Goal: Information Seeking & Learning: Compare options

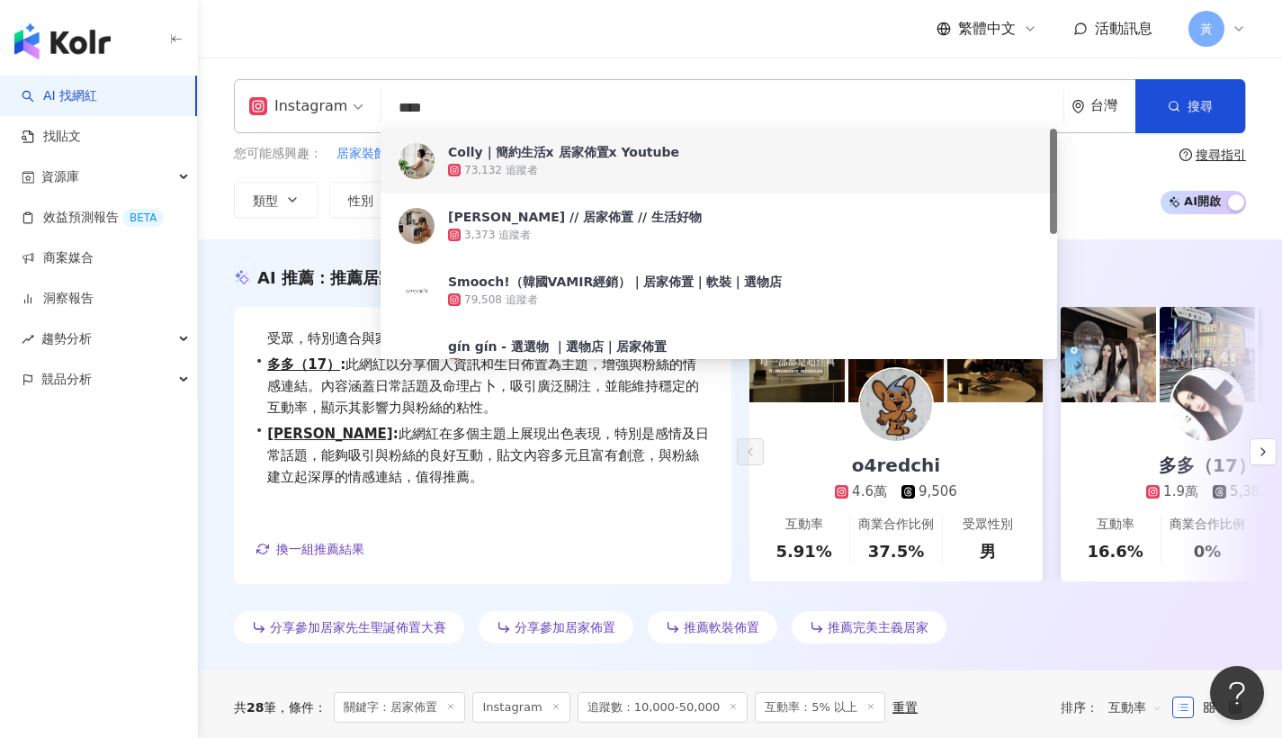
drag, startPoint x: 475, startPoint y: 115, endPoint x: 370, endPoint y: 103, distance: 105.9
click at [375, 112] on div "Instagram **** 台灣 搜尋 e2f2a465-32da-4a5c-a344-a7f32f1ce5b0 1f84b448-f920-4c6a-bb…" at bounding box center [740, 106] width 1012 height 54
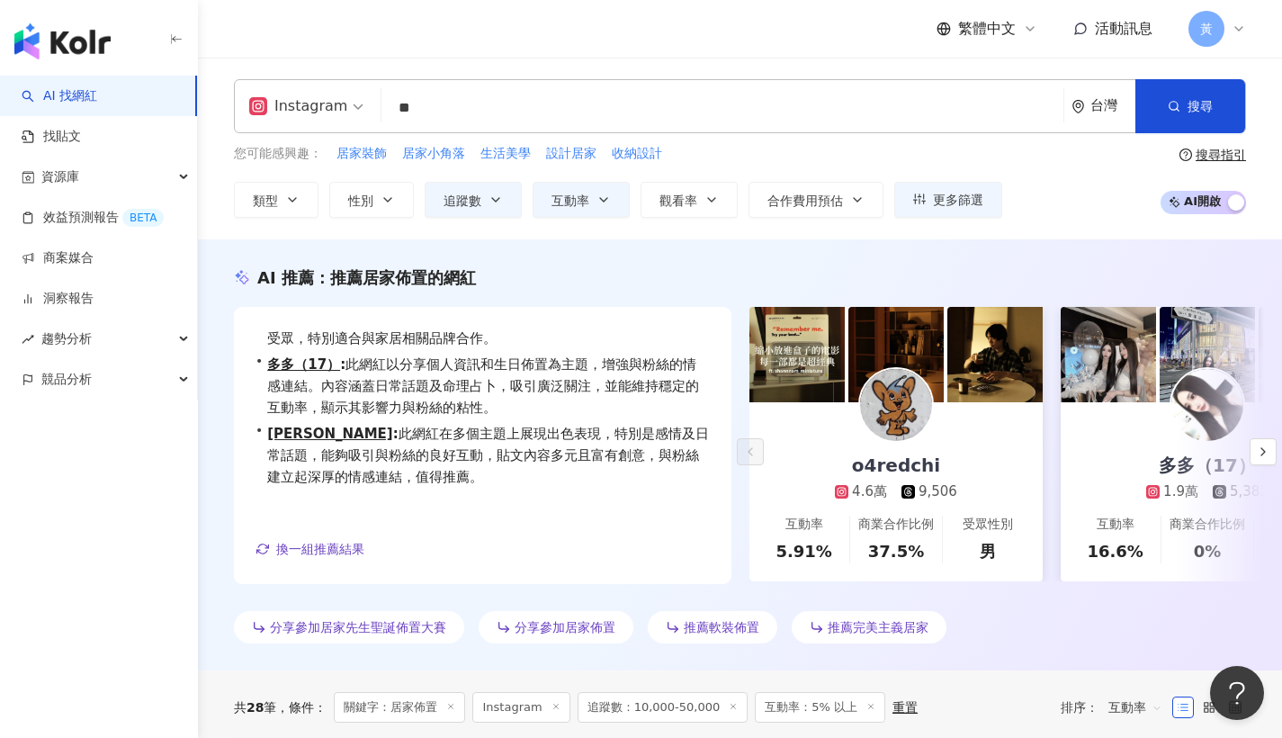
type input "*"
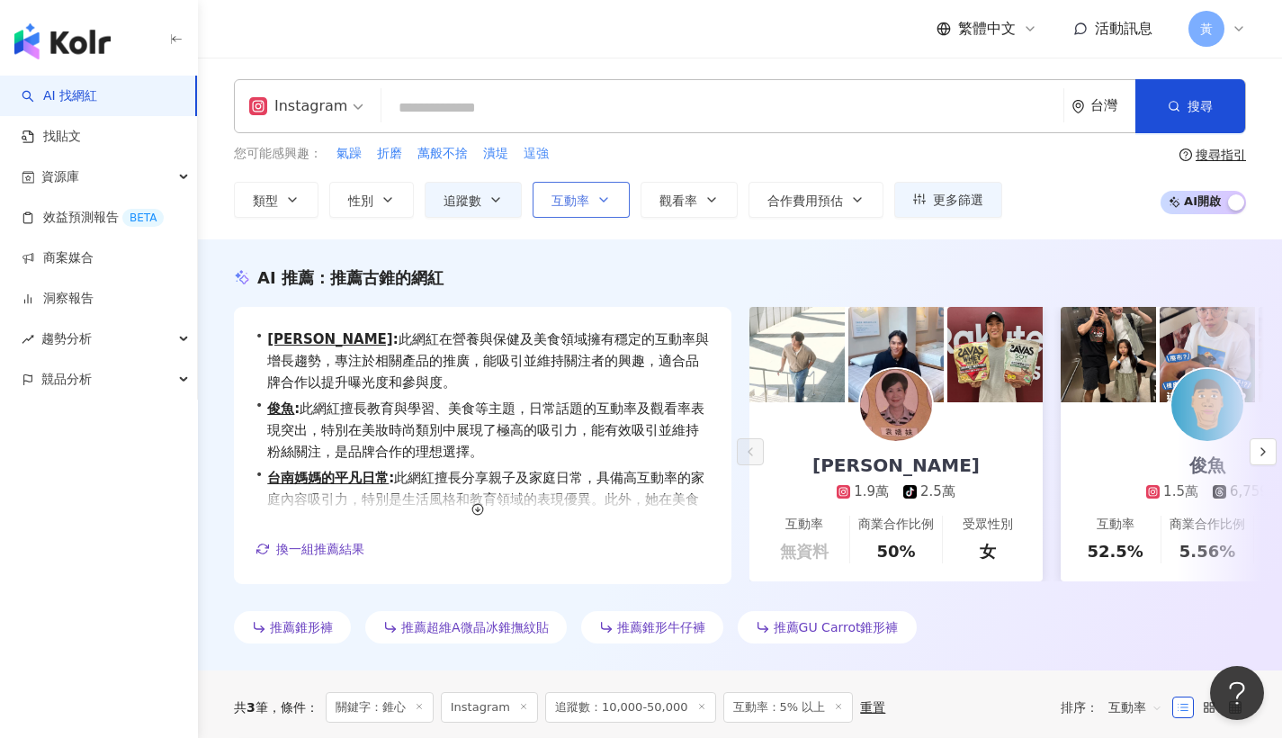
click at [616, 201] on button "互動率" at bounding box center [580, 200] width 97 height 36
click at [604, 149] on div "您可能感興趣： 氣躁 折磨 萬般不捨 潰堤 逞強" at bounding box center [618, 154] width 768 height 20
click at [468, 193] on span "追蹤數" at bounding box center [462, 200] width 38 height 14
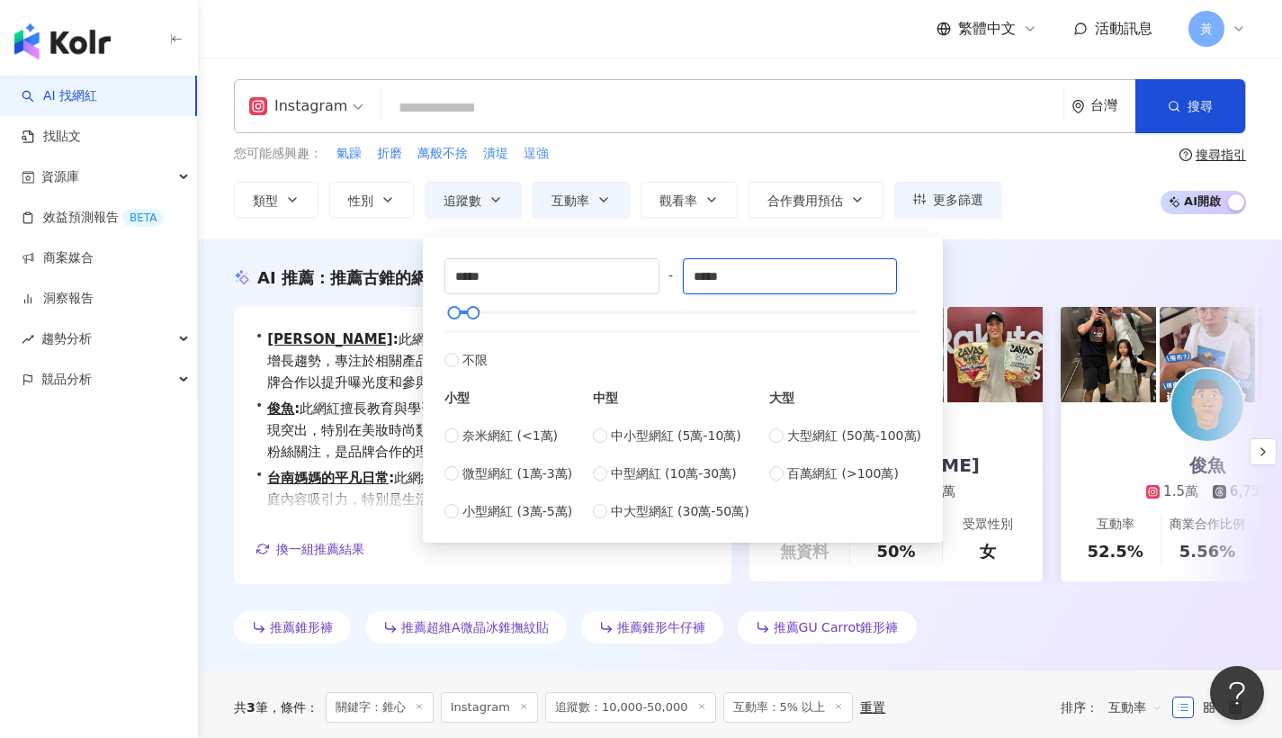
drag, startPoint x: 737, startPoint y: 284, endPoint x: 683, endPoint y: 279, distance: 54.2
click at [683, 279] on div "***** - ***** 不限 小型 奈米網紅 (<1萬) 微型網紅 (1萬-3萬) 小型網紅 (3萬-5萬) 中型 中小型網紅 (5萬-10萬) 中型網紅…" at bounding box center [682, 389] width 477 height 263
type input "******"
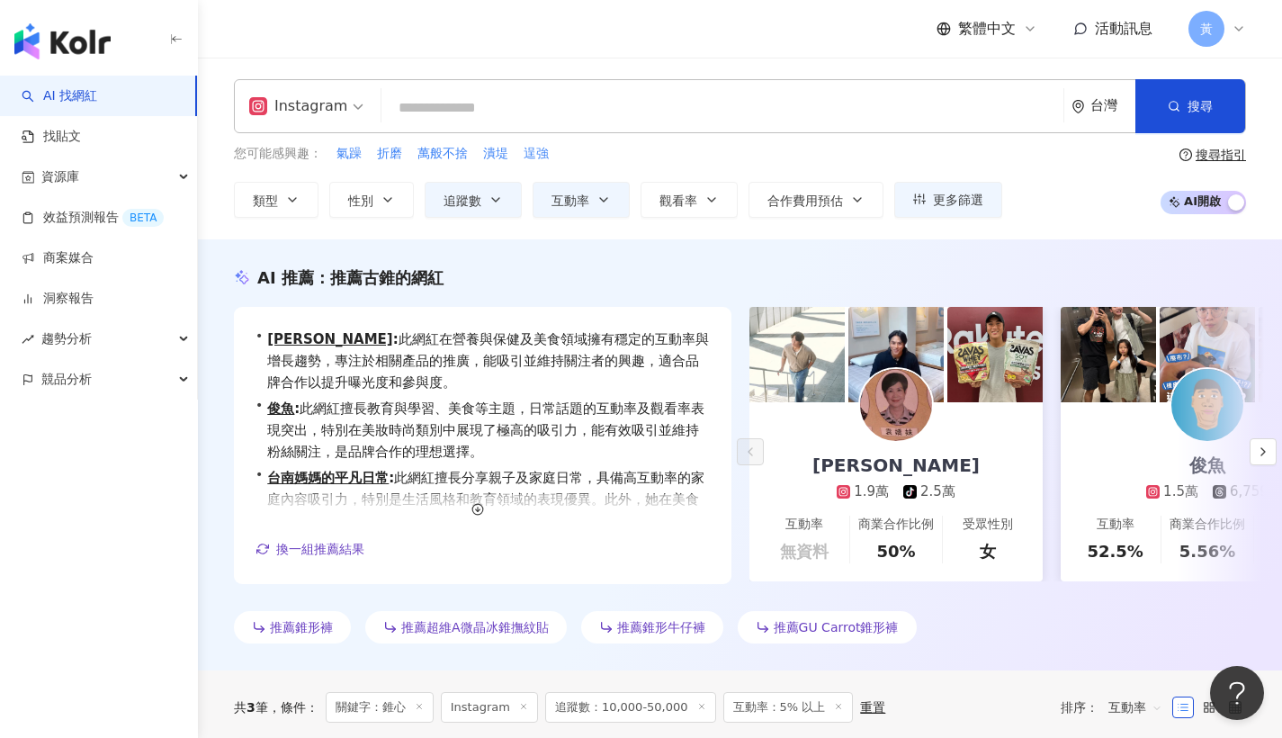
click at [1054, 161] on div "您可能感興趣： 氣躁 折磨 萬般不捨 潰堤 逞強 類型 性別 追蹤數 互動率 觀看率 合作費用預估 更多篩選 % - % 不限 10% 以下 10%~50% …" at bounding box center [740, 181] width 1012 height 74
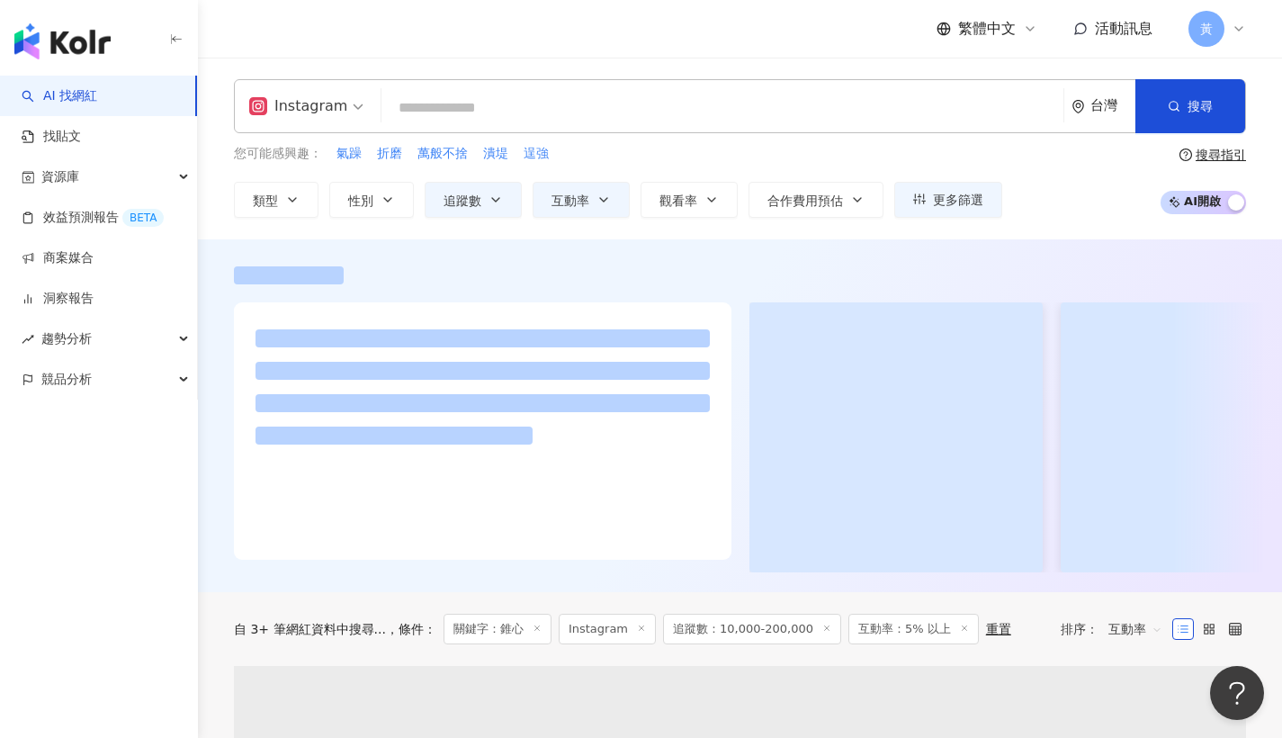
click at [684, 103] on input "search" at bounding box center [722, 108] width 667 height 34
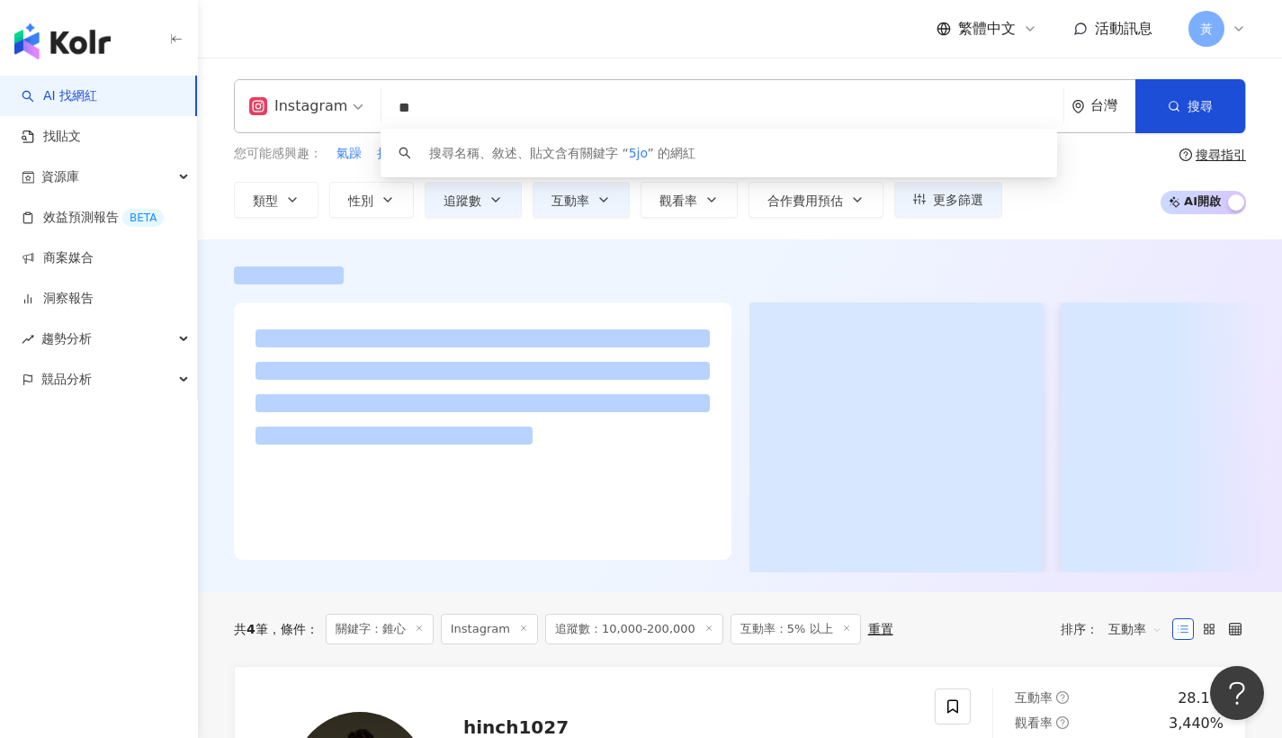
type input "*"
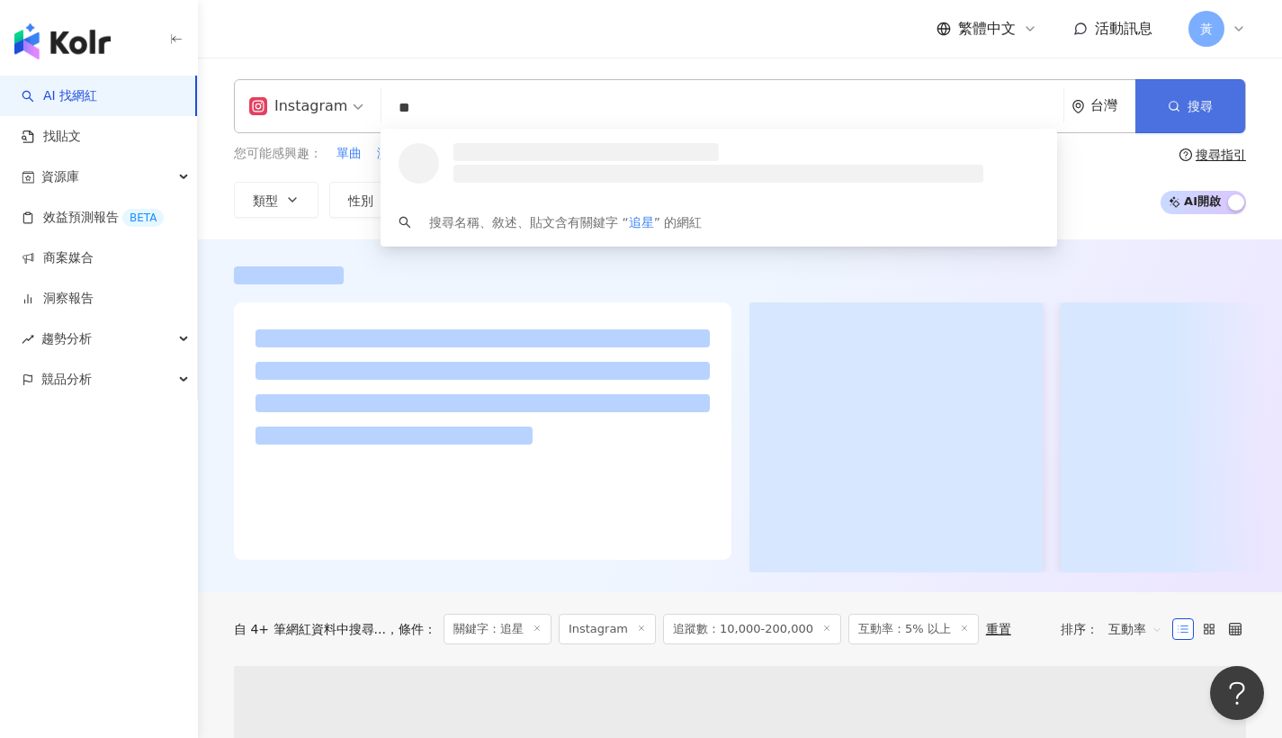
click at [1193, 94] on button "搜尋" at bounding box center [1190, 106] width 110 height 54
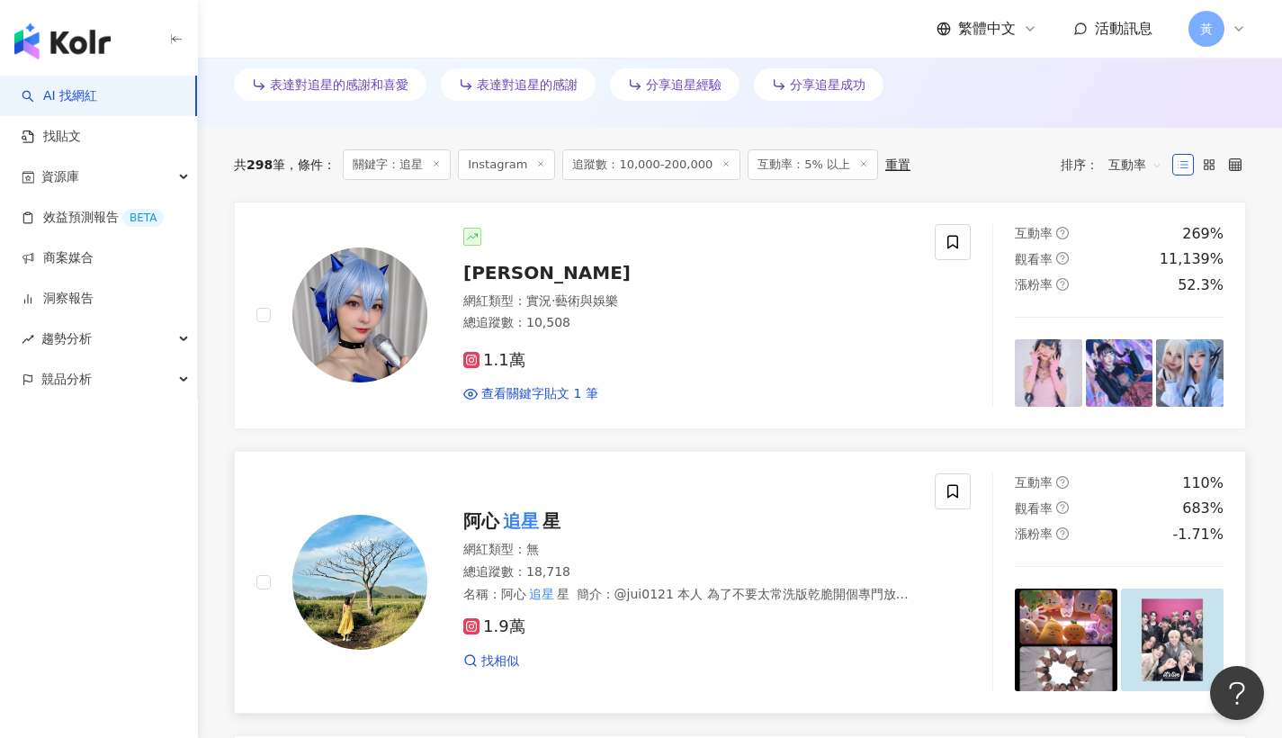
scroll to position [855, 0]
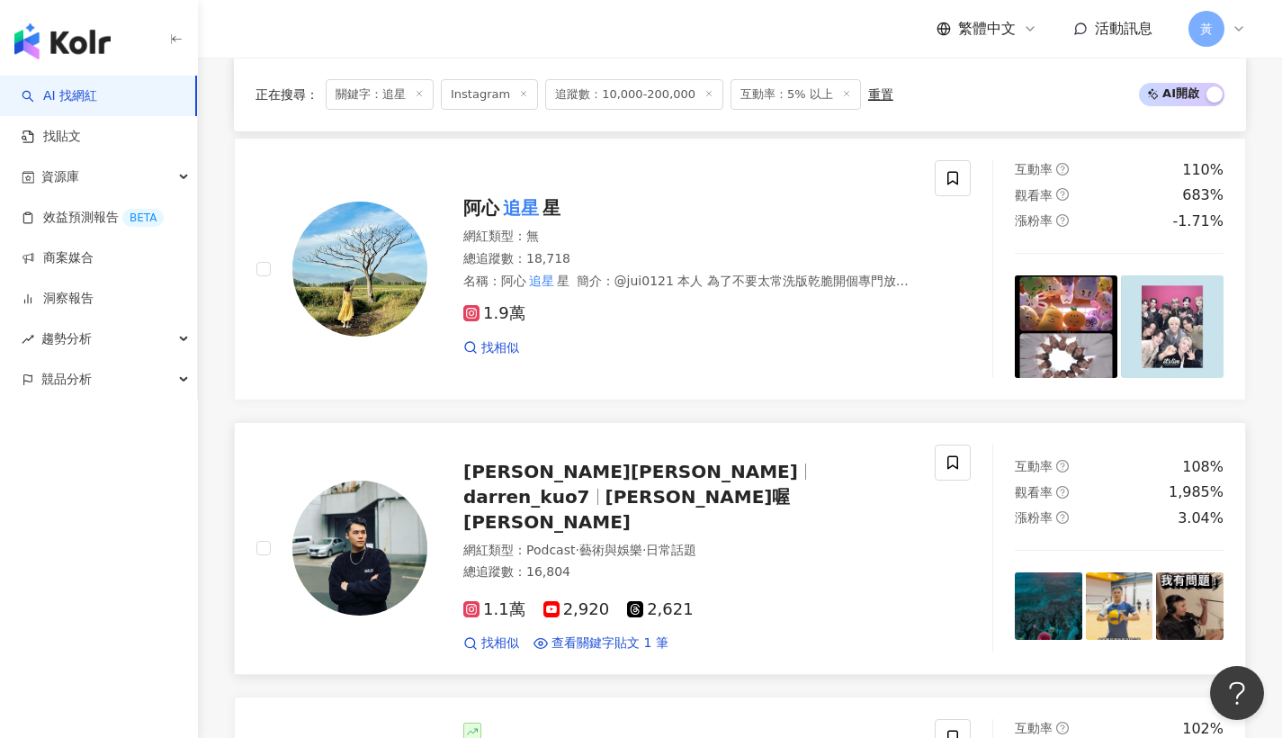
click at [590, 486] on span "darren_kuo7" at bounding box center [526, 497] width 127 height 22
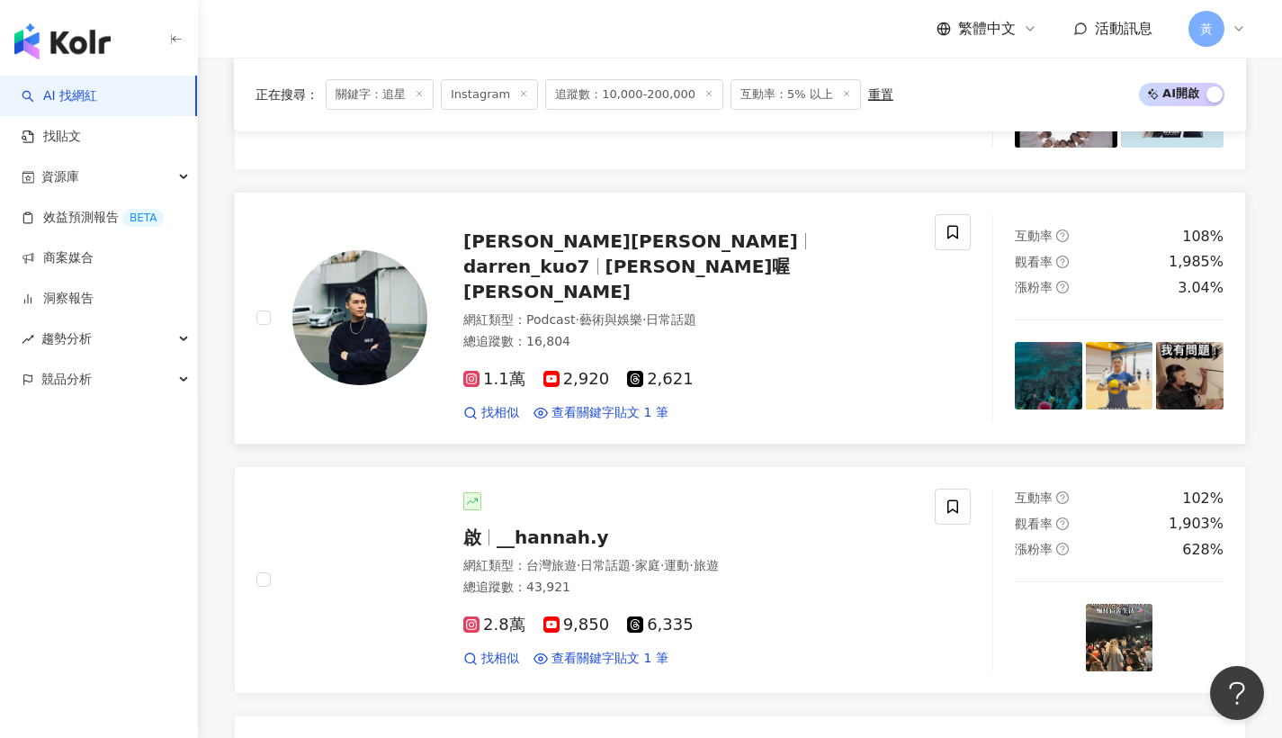
scroll to position [1197, 0]
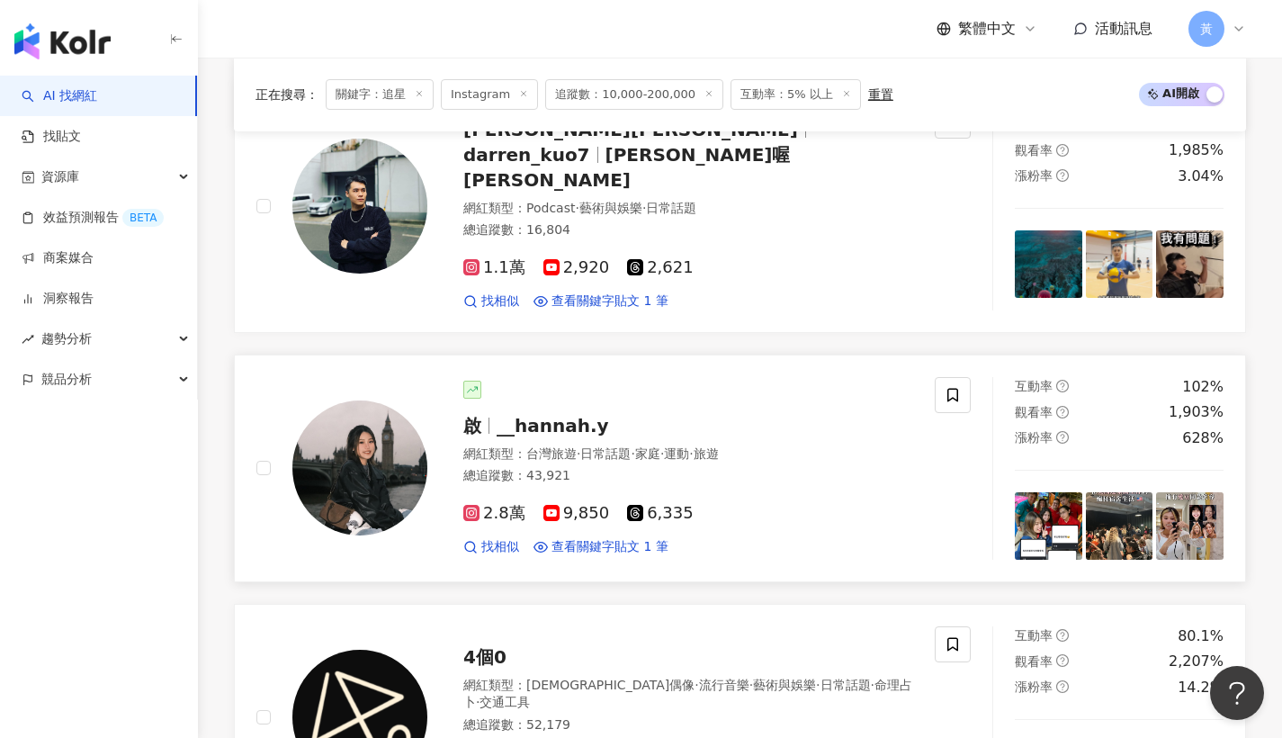
click at [549, 415] on span "__hannah.y" at bounding box center [552, 426] width 112 height 22
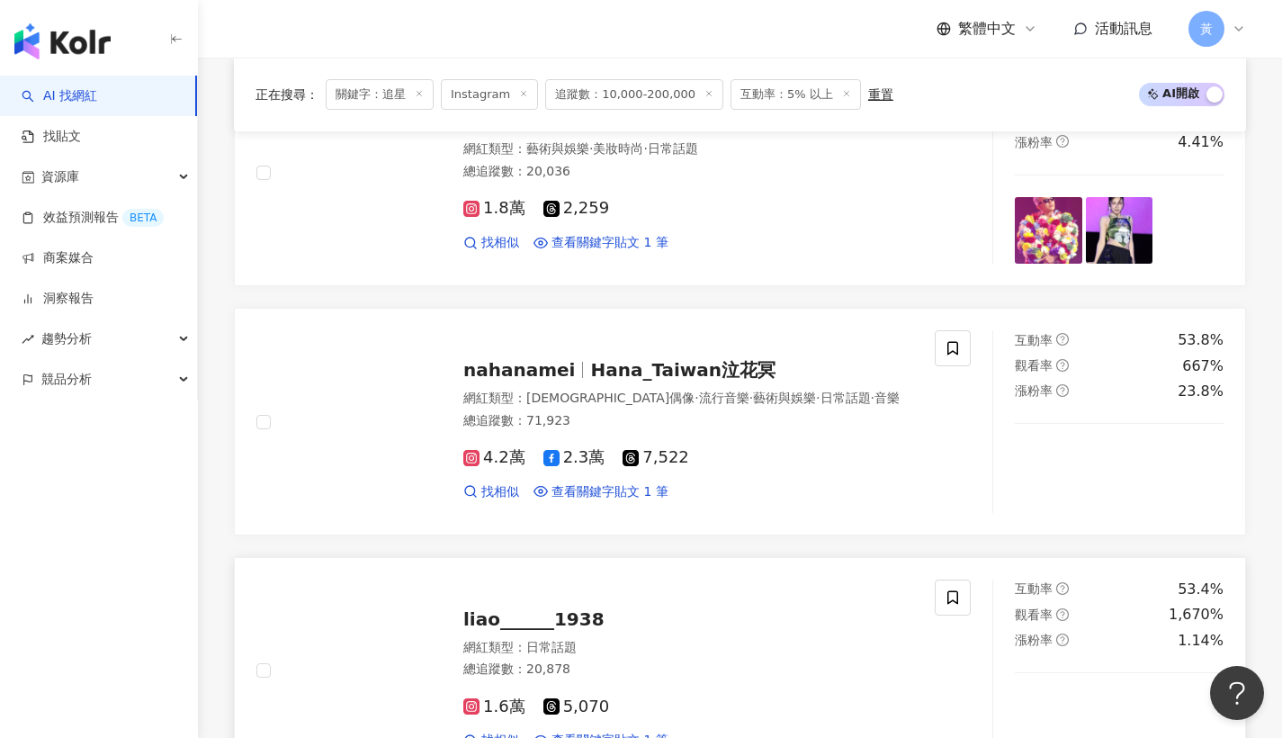
scroll to position [2657, 0]
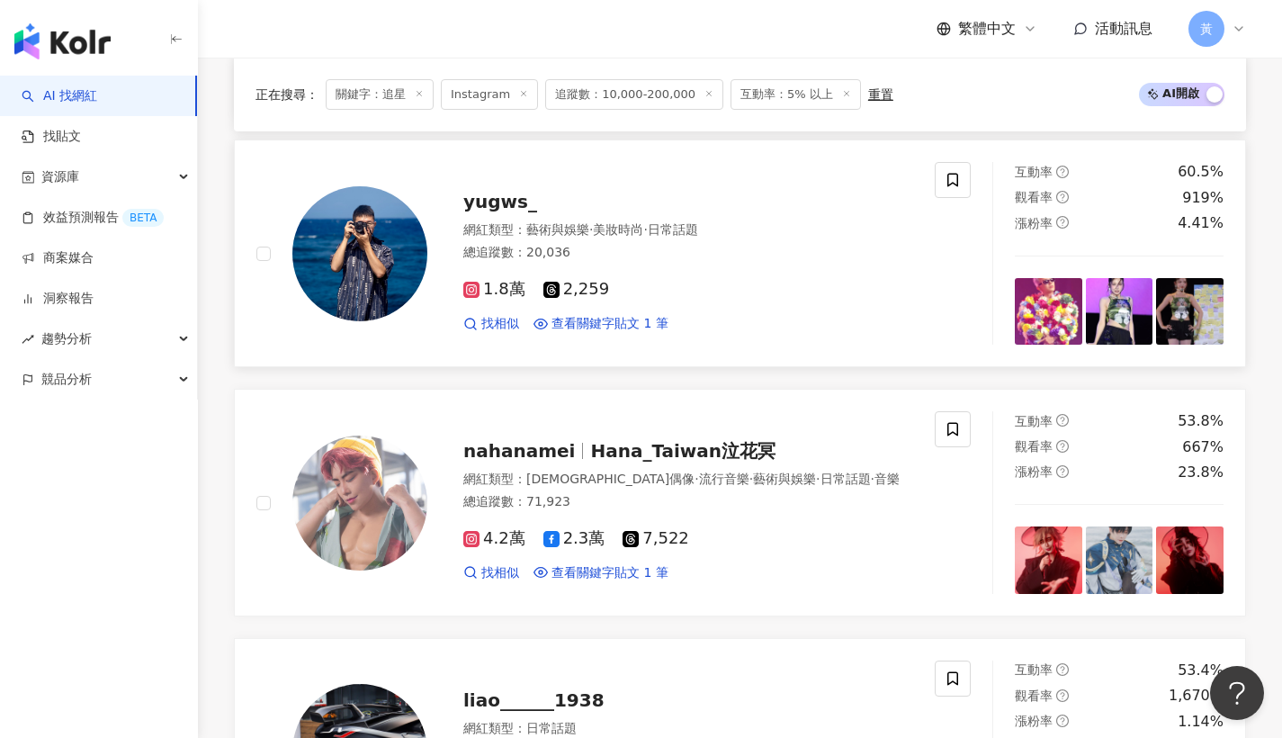
click at [518, 191] on span "yugws_" at bounding box center [500, 202] width 74 height 22
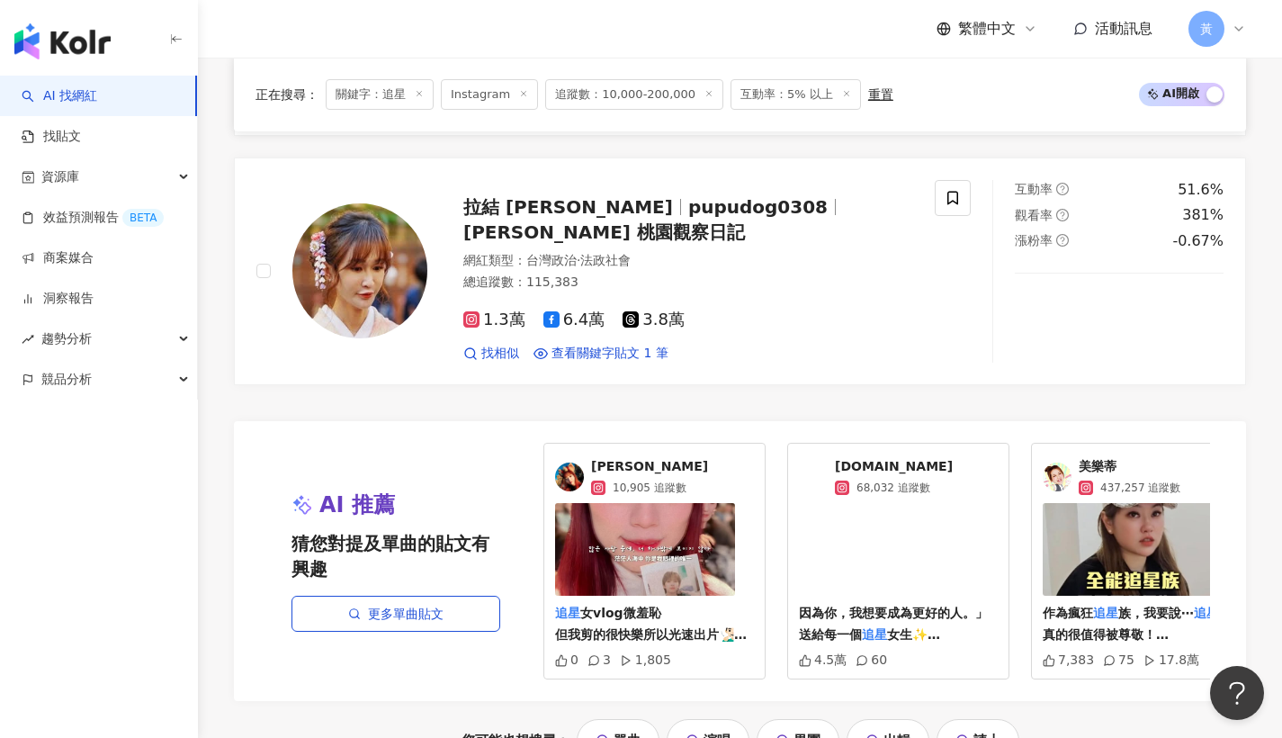
scroll to position [3535, 0]
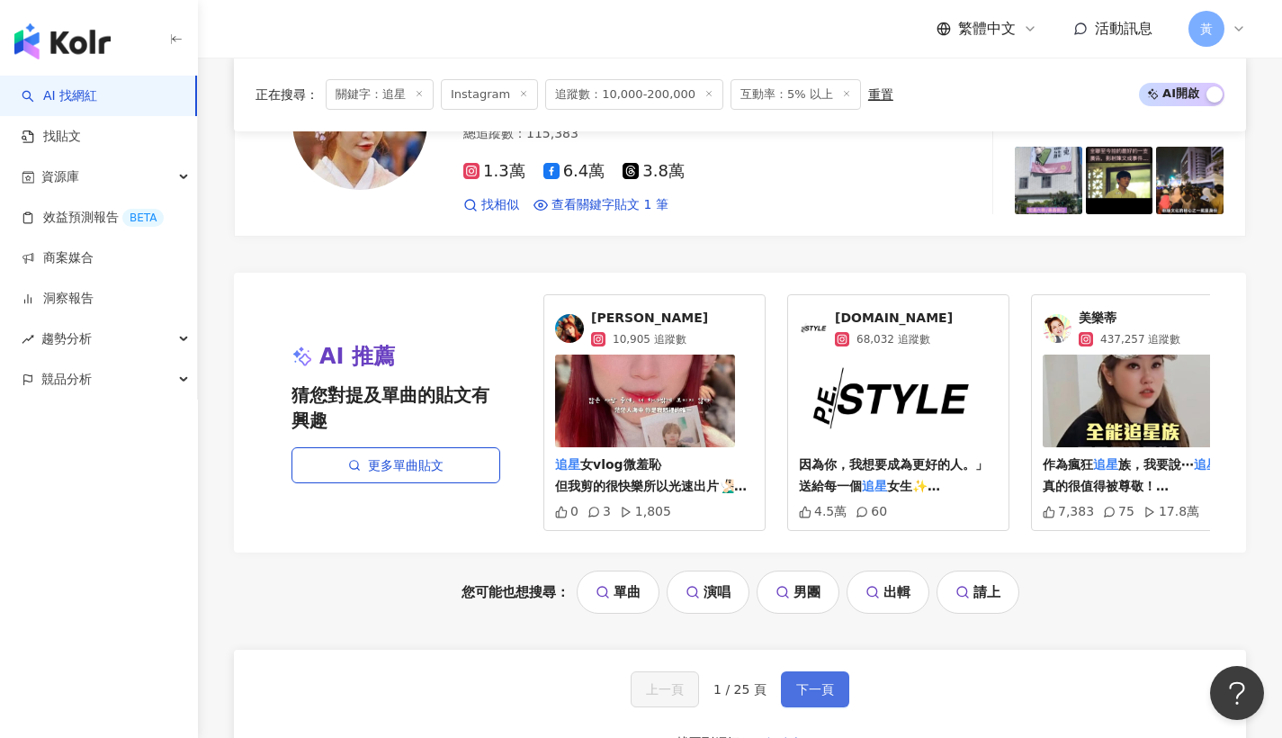
click at [812, 682] on span "下一頁" at bounding box center [815, 689] width 38 height 14
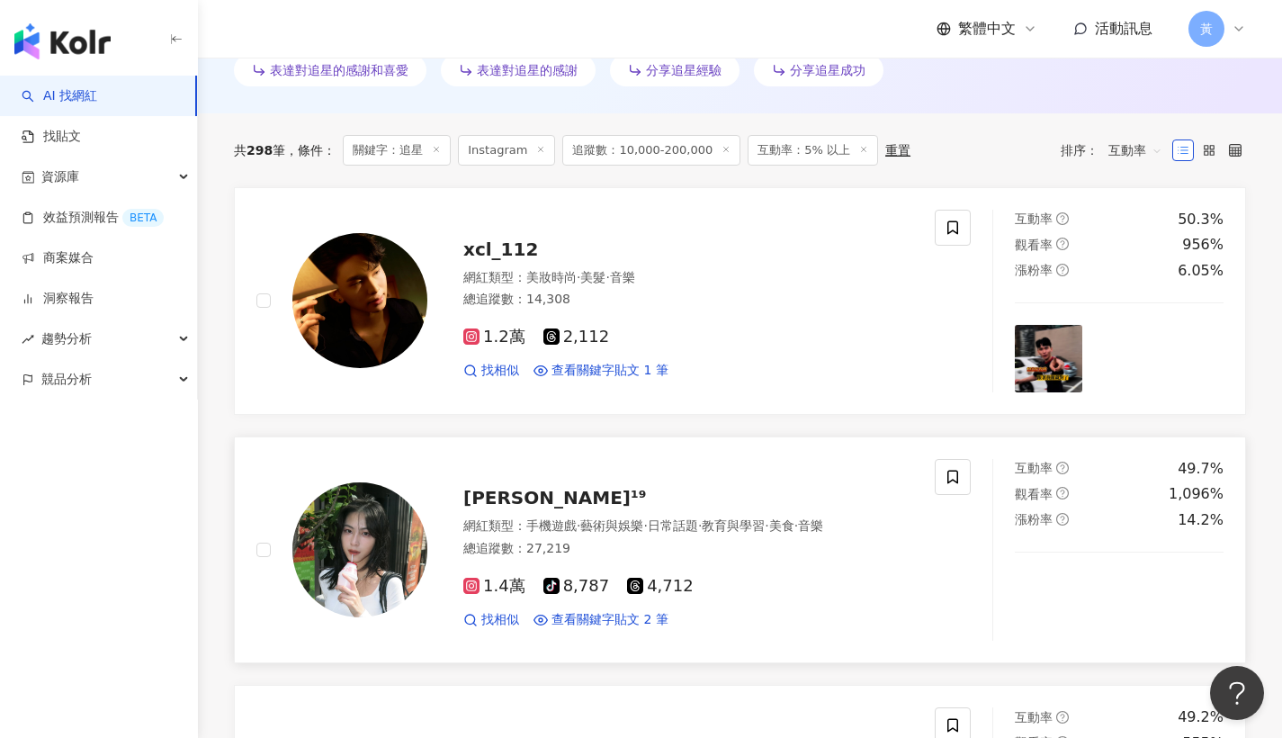
scroll to position [588, 0]
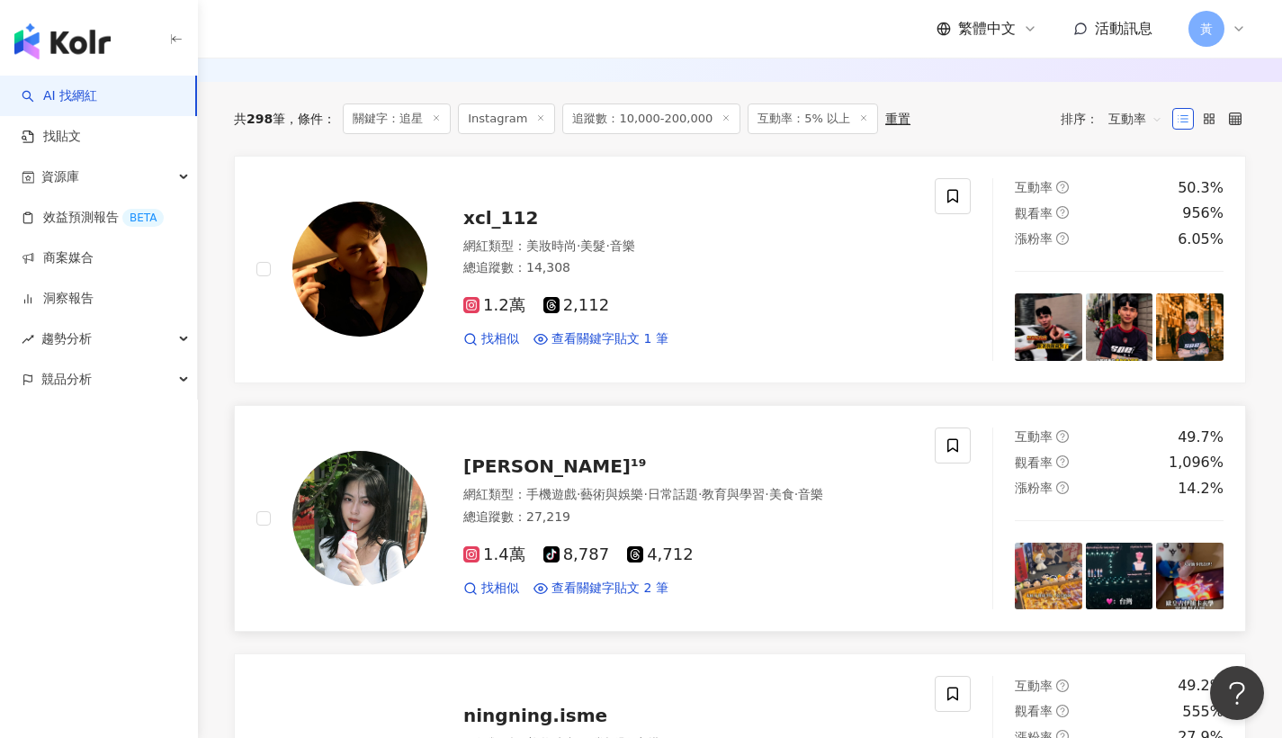
click at [514, 478] on div "田杬¹⁹ 網紅類型 ： 手機遊戲 · 藝術與娛樂 · 日常話題 · 教育與學習 · 美食 · 音樂 總追蹤數 ： 27,219 1.4萬 tiktok-ico…" at bounding box center [670, 517] width 486 height 157
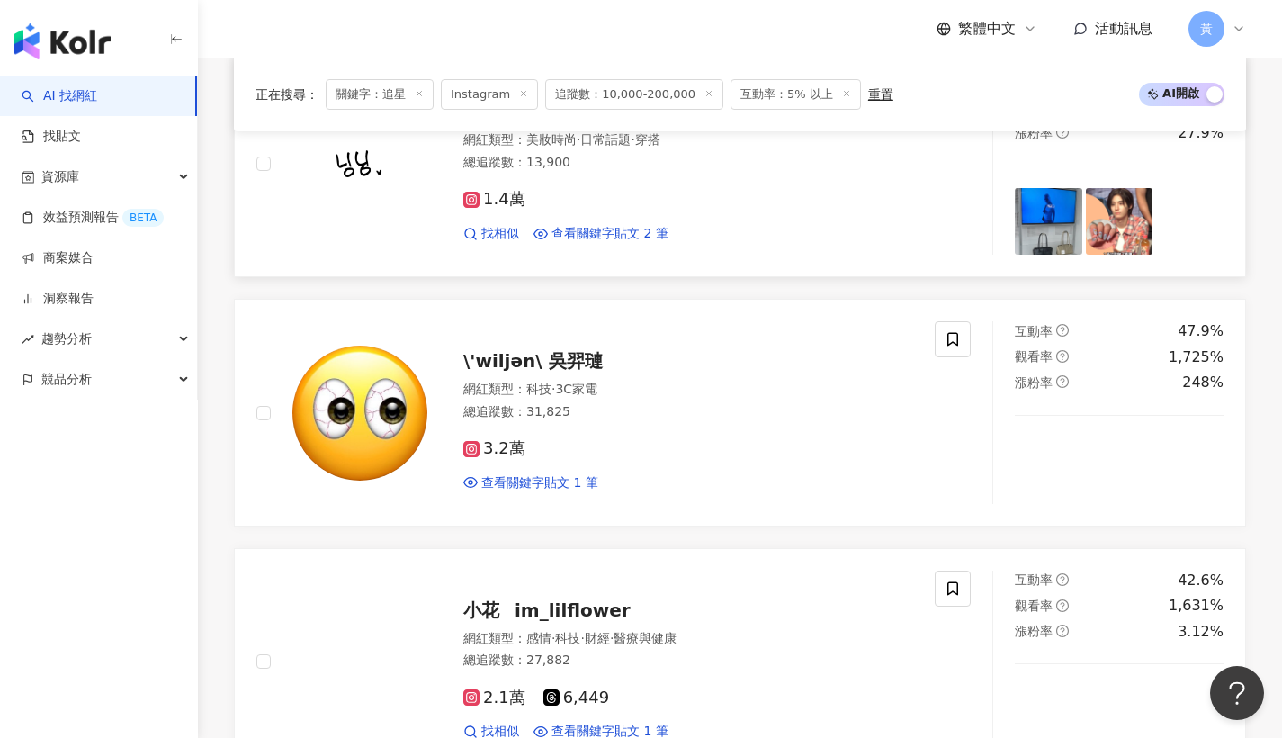
scroll to position [1299, 0]
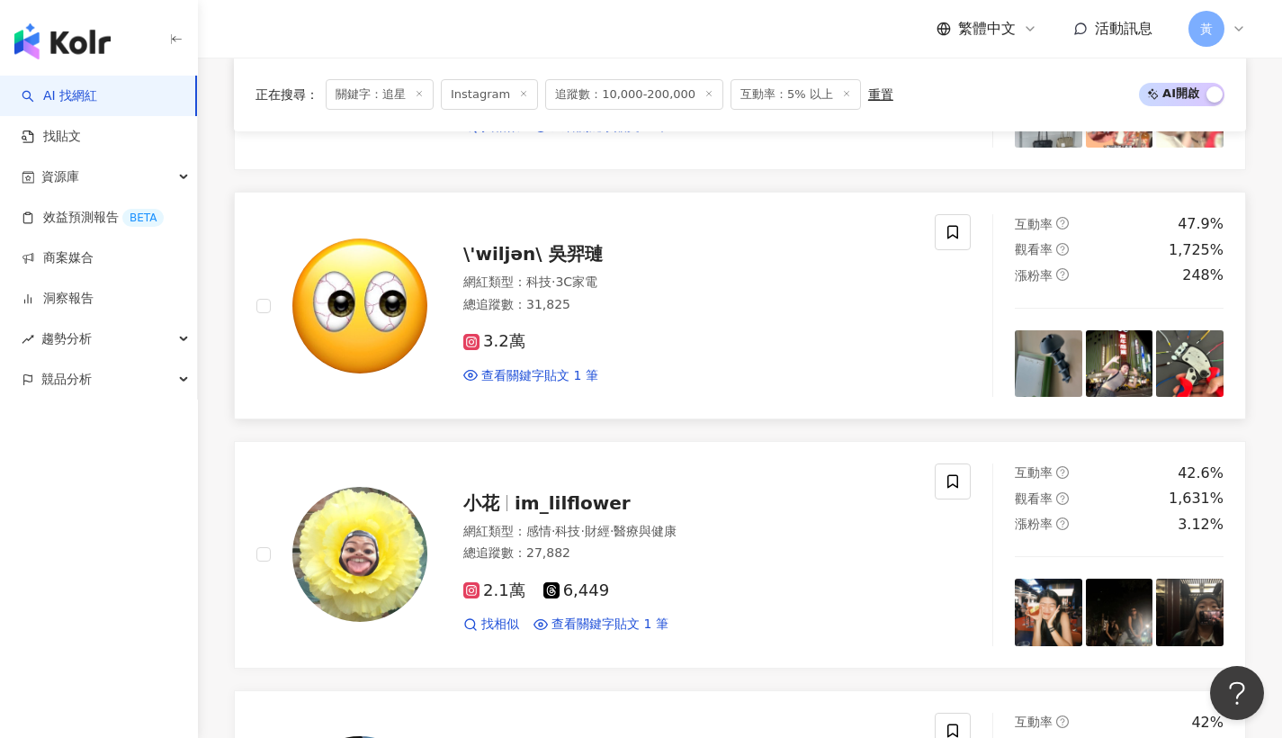
click at [500, 249] on span "\'wiljən\ 吳羿璉" at bounding box center [532, 254] width 139 height 22
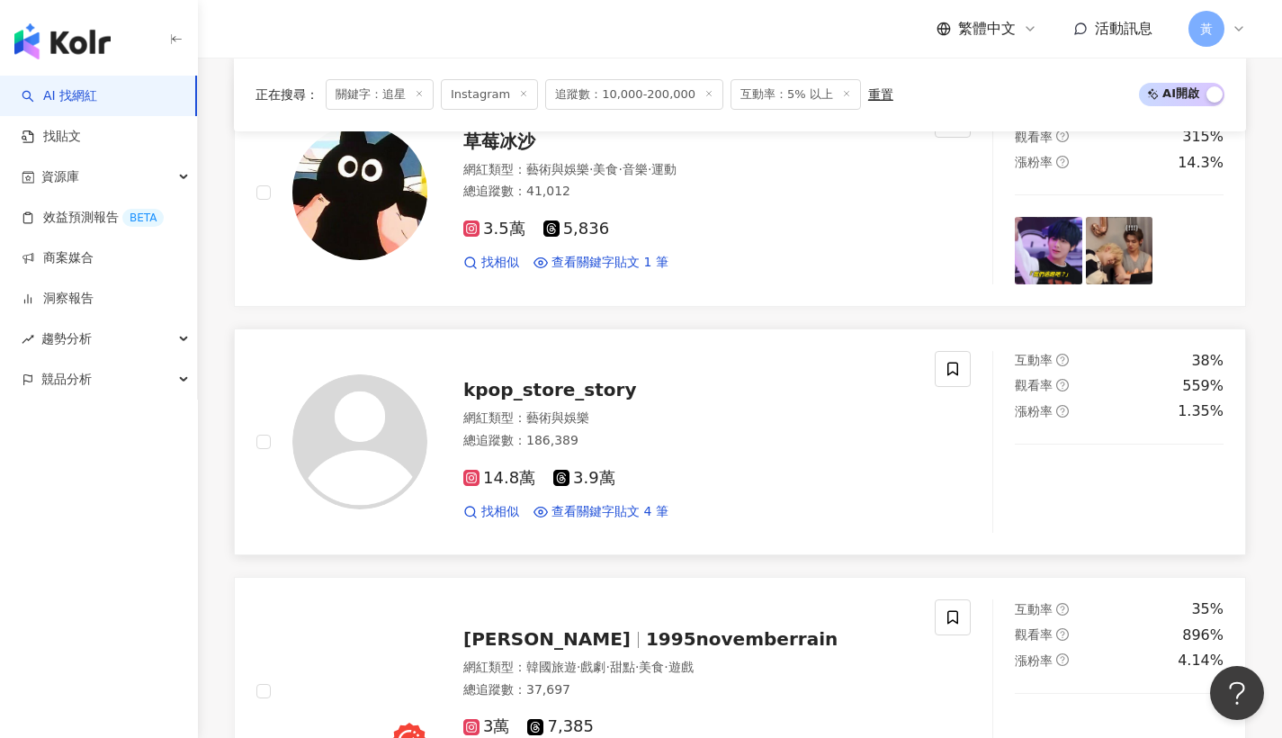
scroll to position [2017, 0]
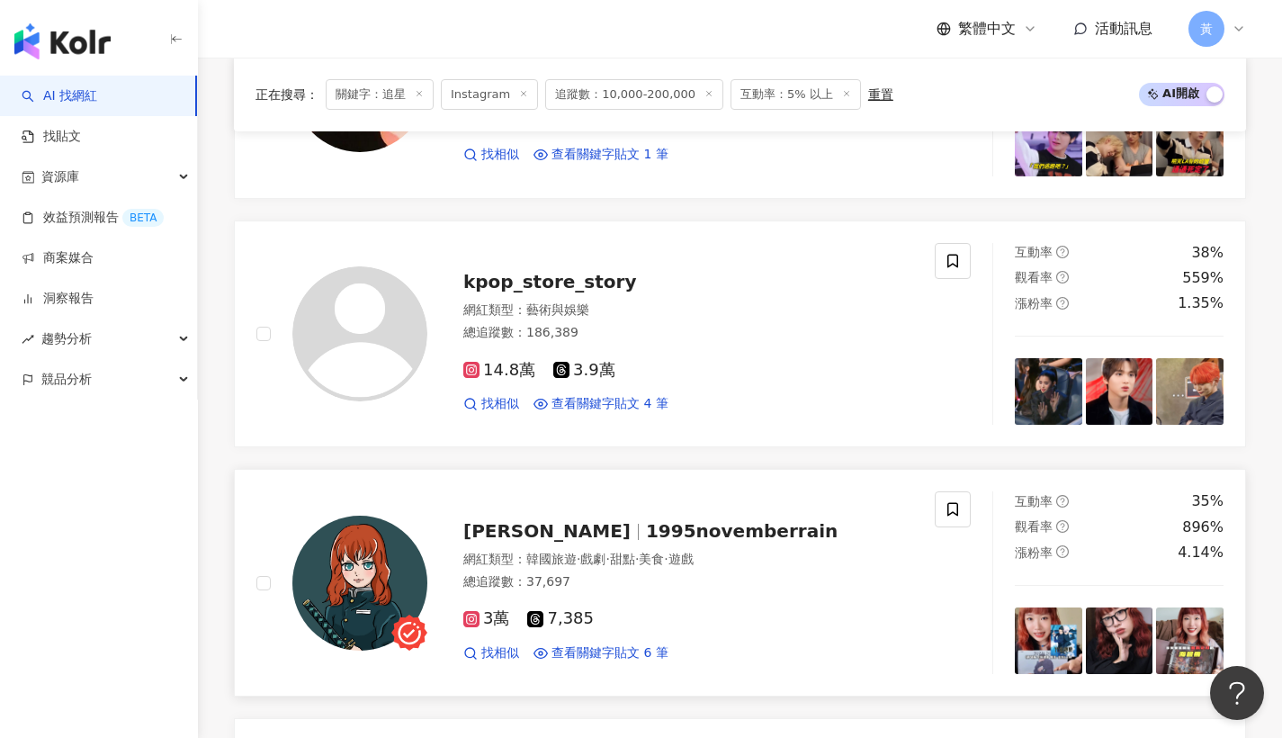
click at [554, 529] on span "范嘉 Fanjia" at bounding box center [554, 531] width 183 height 22
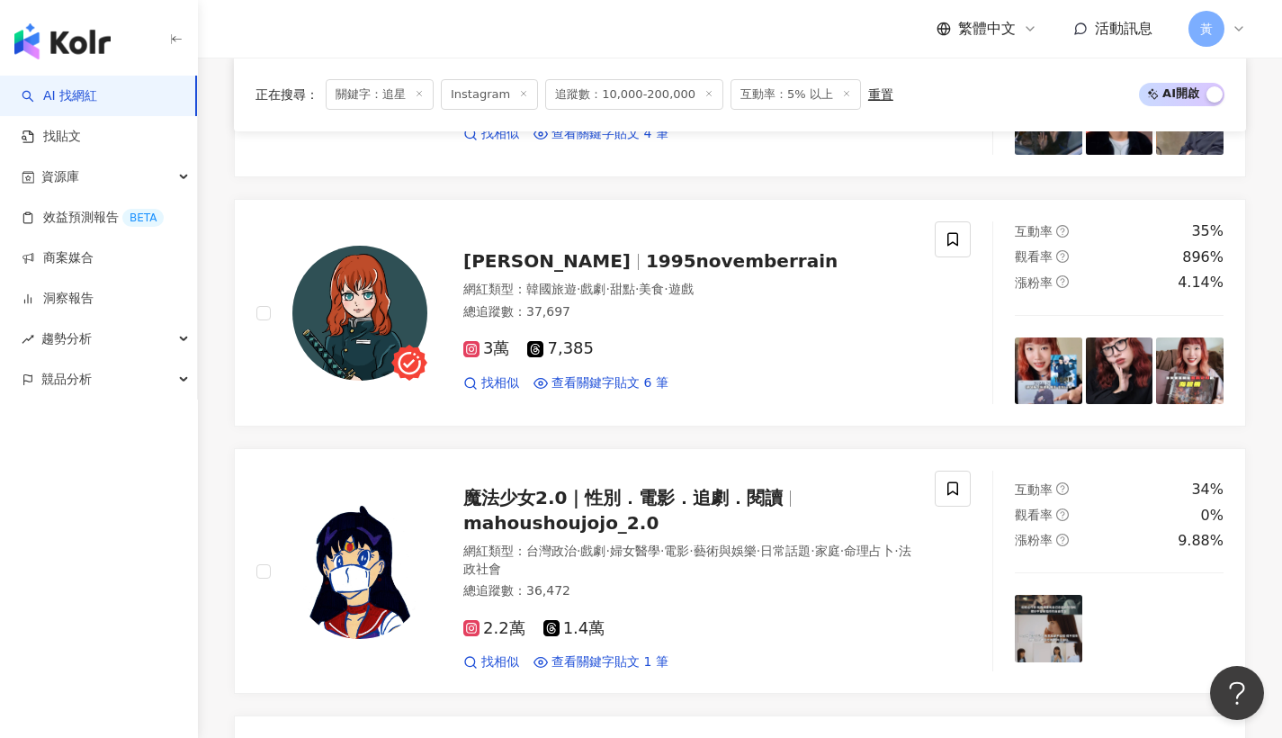
scroll to position [3244, 0]
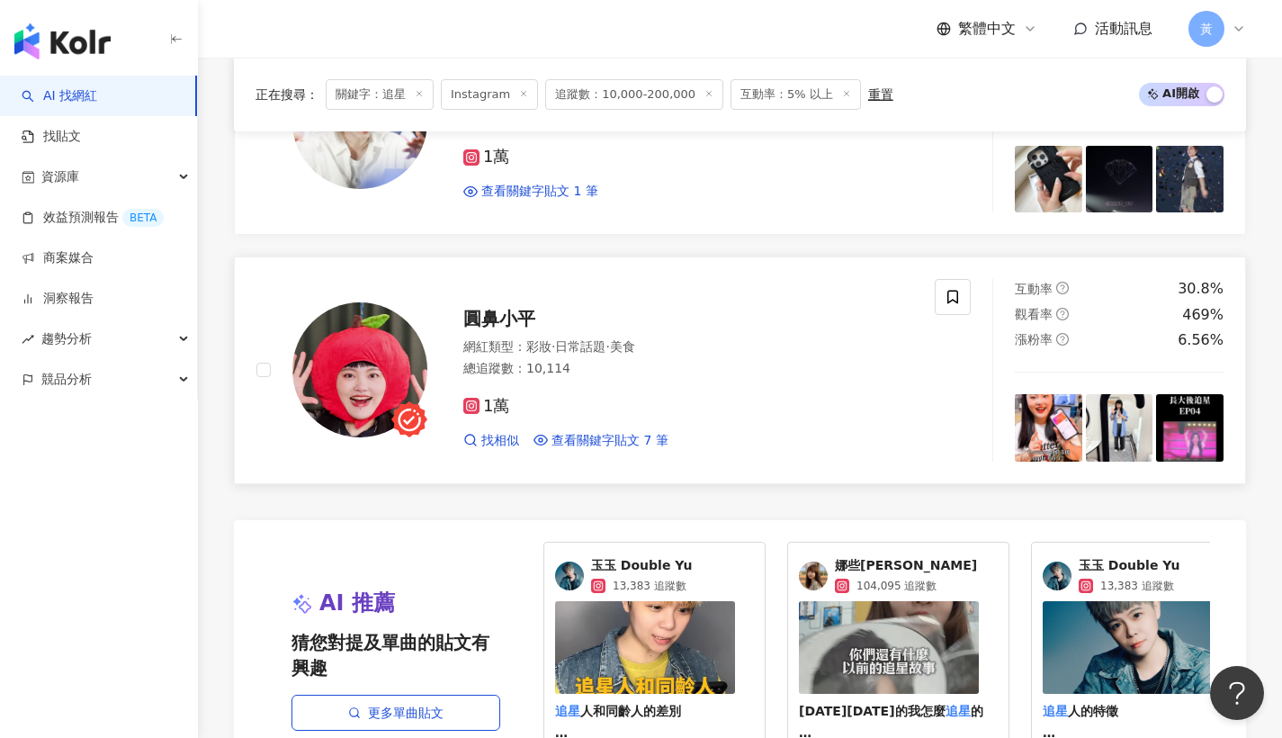
click at [487, 312] on span "圓鼻小平" at bounding box center [499, 319] width 72 height 22
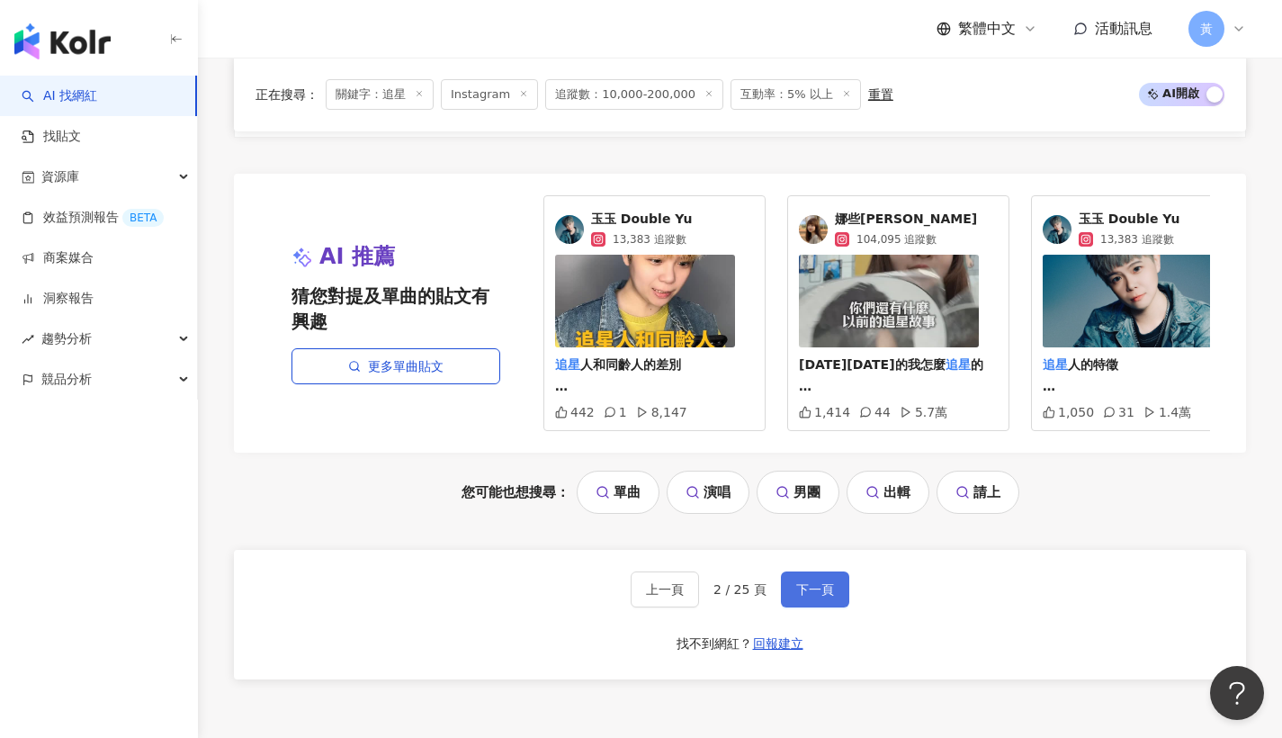
click at [809, 595] on button "下一頁" at bounding box center [815, 589] width 68 height 36
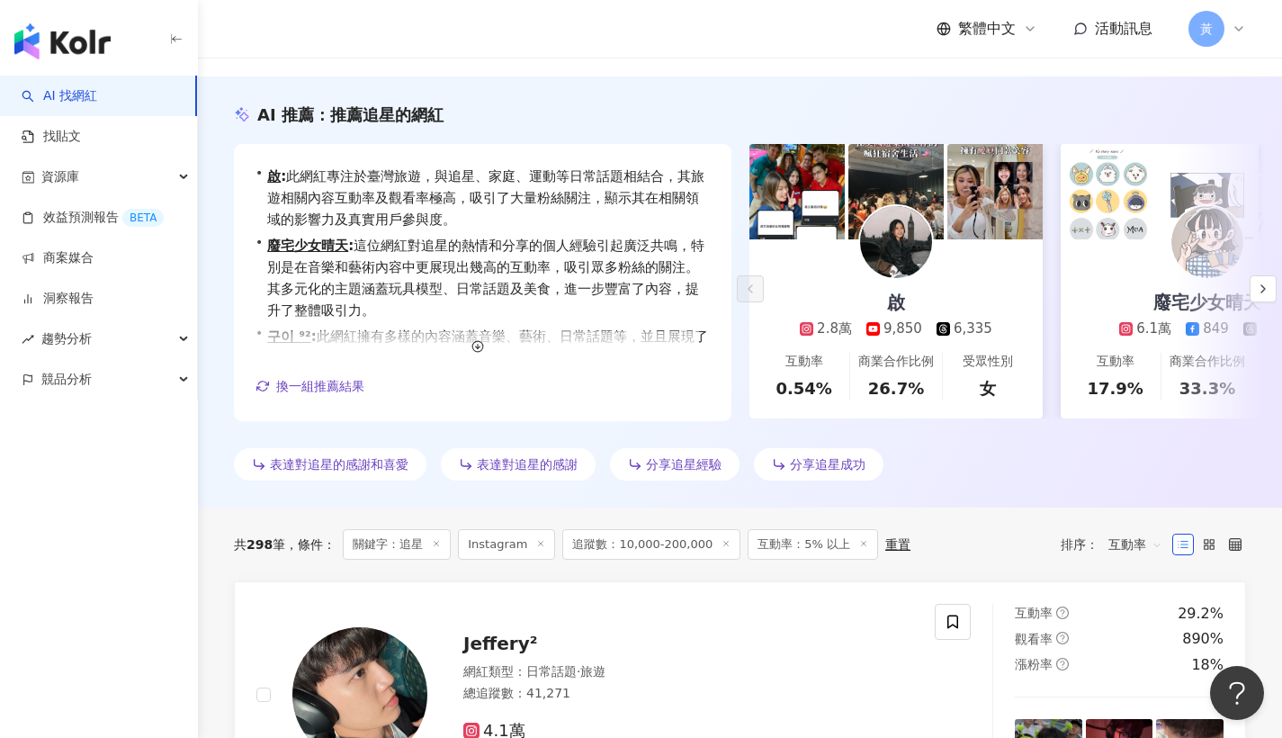
scroll to position [499, 0]
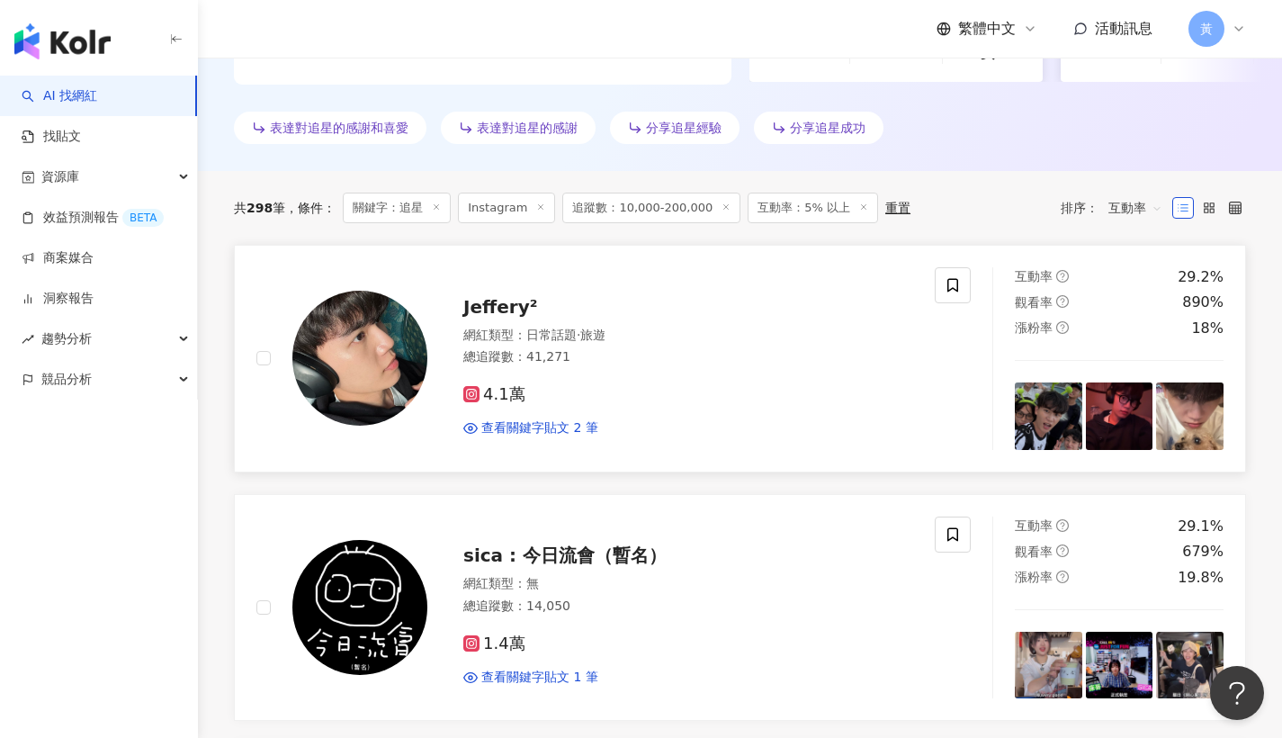
click at [494, 314] on span "Jeffery²" at bounding box center [500, 307] width 74 height 22
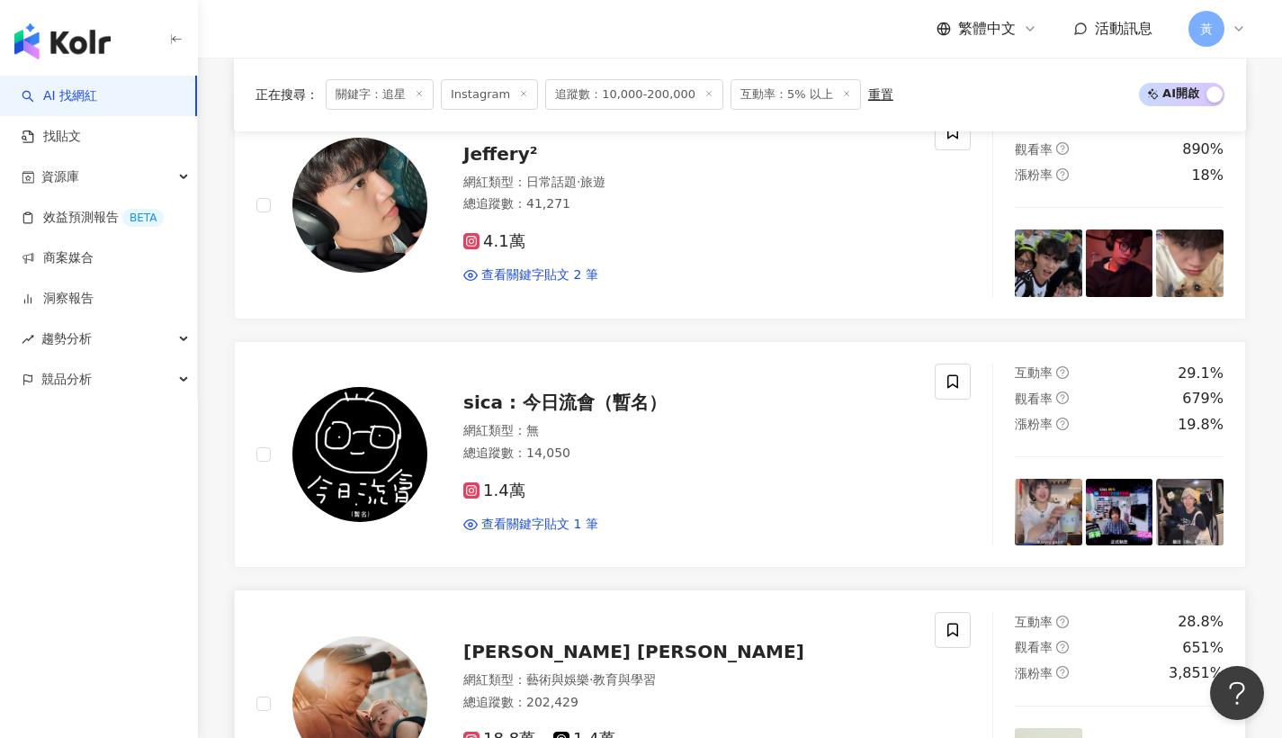
scroll to position [782, 0]
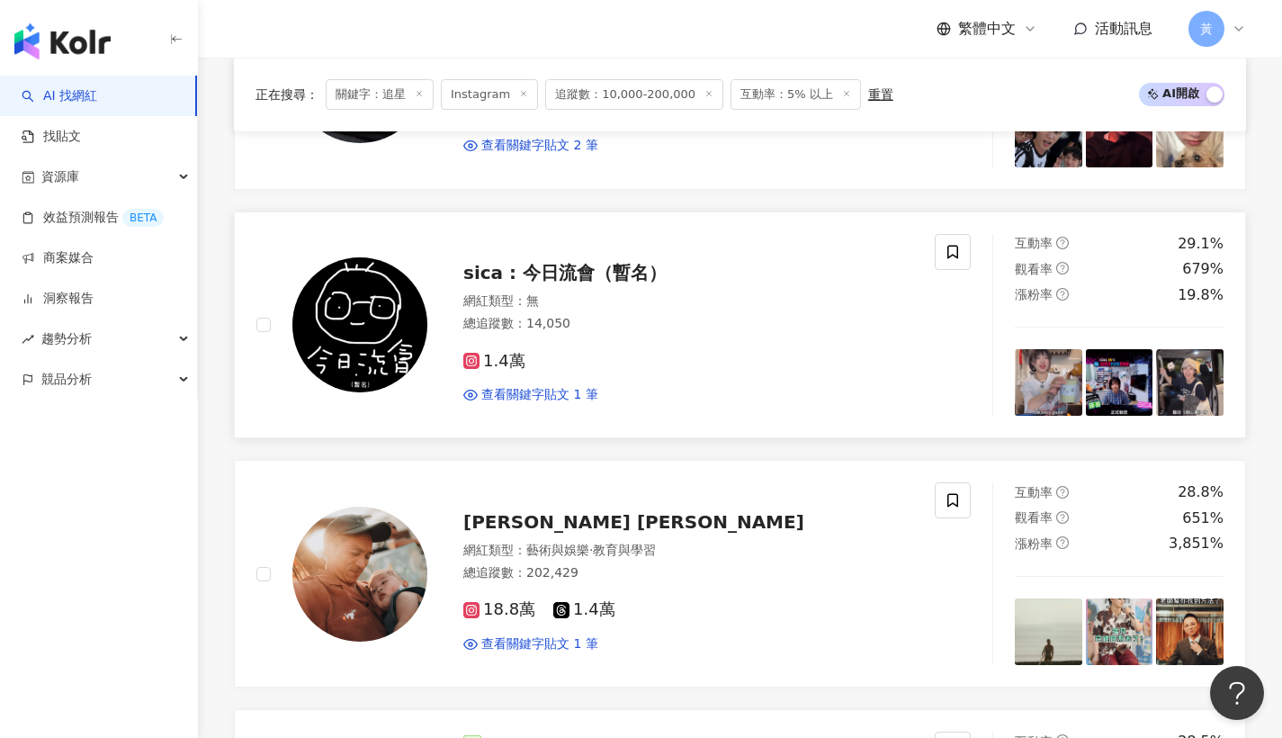
click at [528, 264] on span "sica : 今日流會（暫名）" at bounding box center [564, 273] width 203 height 22
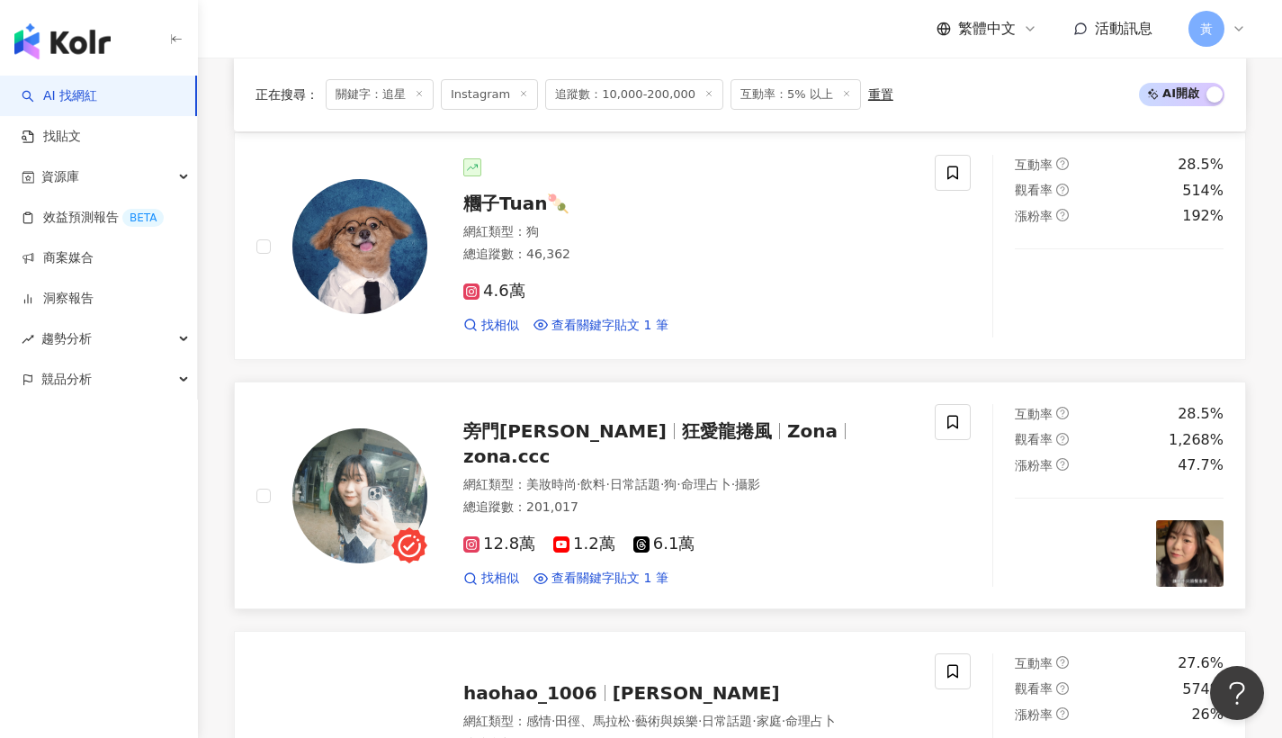
scroll to position [1538, 0]
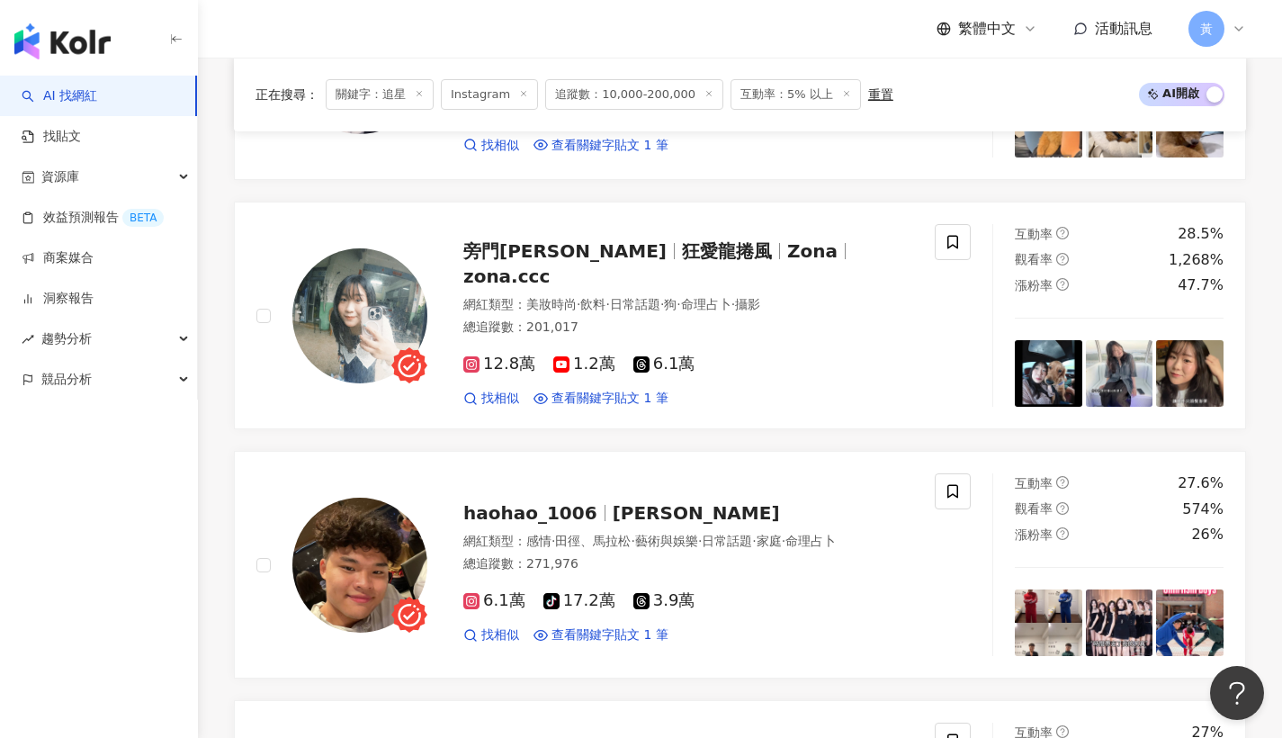
click at [495, 258] on span "旁門佐娜" at bounding box center [564, 251] width 203 height 22
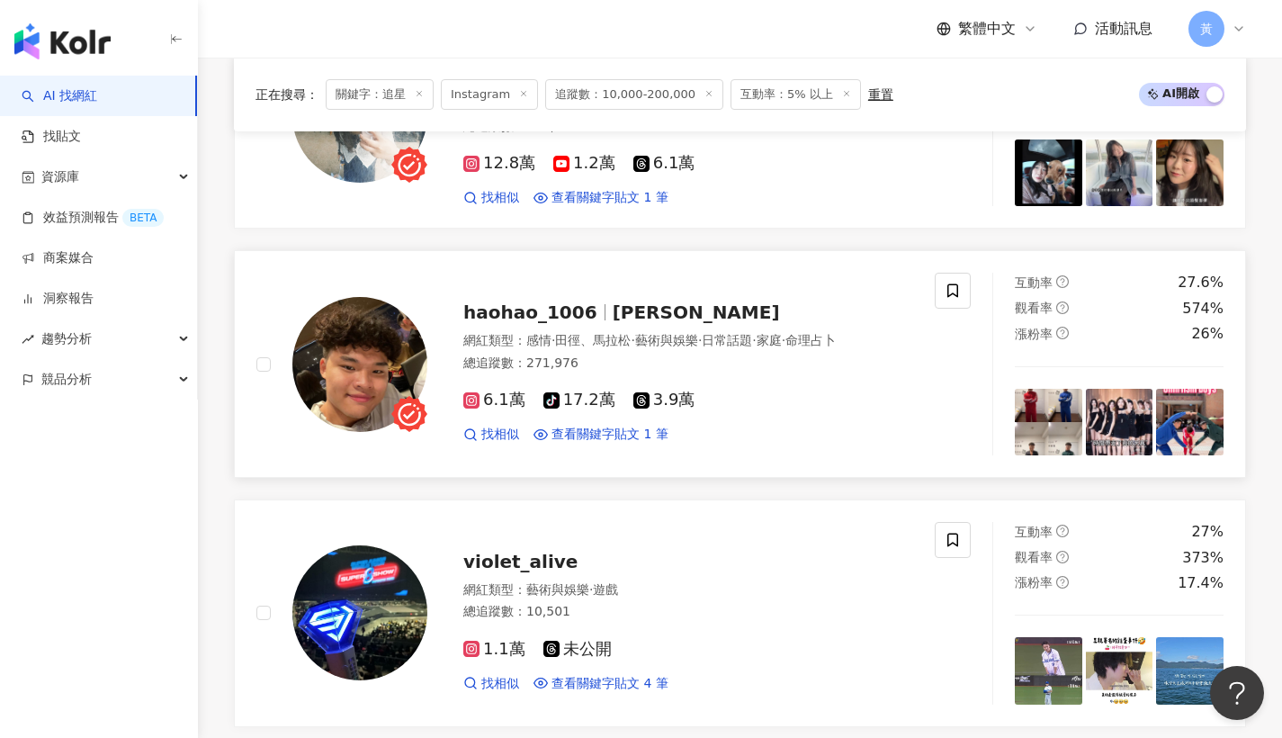
click at [556, 320] on div "haohao_1006 皓皓 網紅類型 ： 感情 · 田徑、馬拉松 · 藝術與娛樂 · 日常話題 · 家庭 · 命理占卜 總追蹤數 ： 271,976 6.1…" at bounding box center [670, 363] width 486 height 157
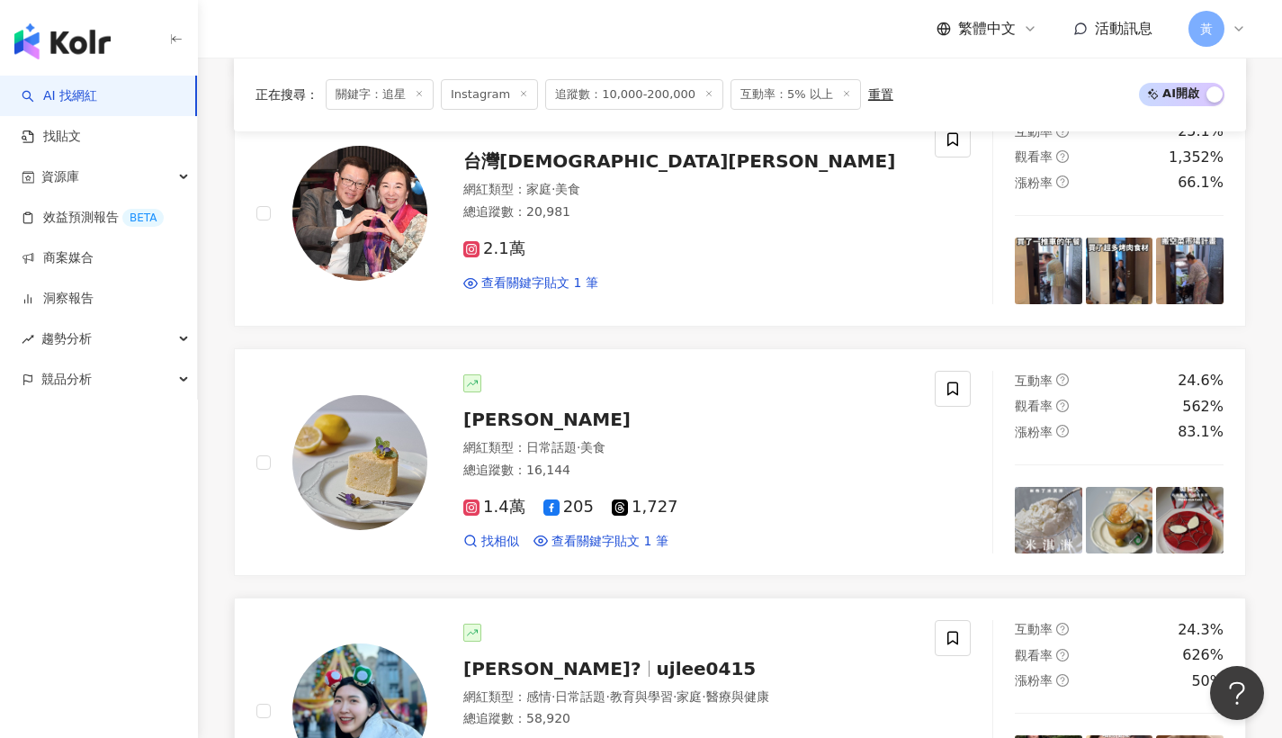
scroll to position [2993, 0]
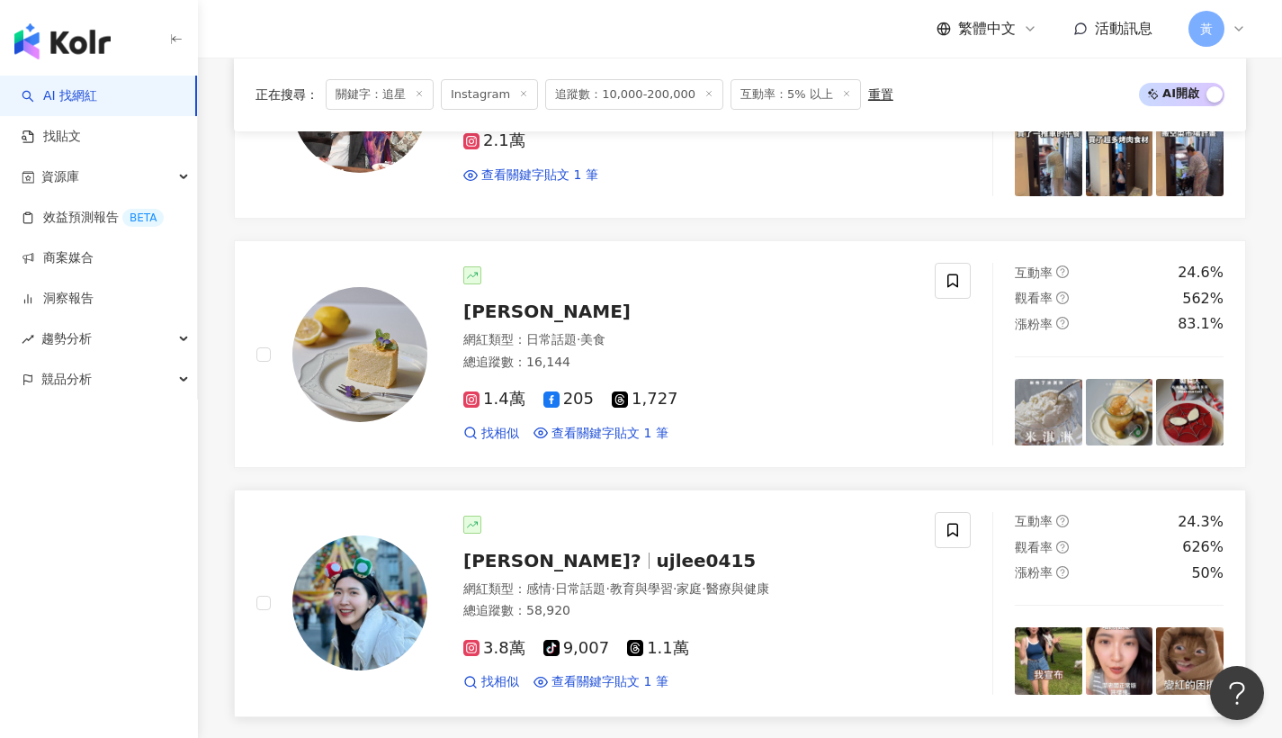
click at [501, 550] on span "Uj李李?" at bounding box center [552, 561] width 178 height 22
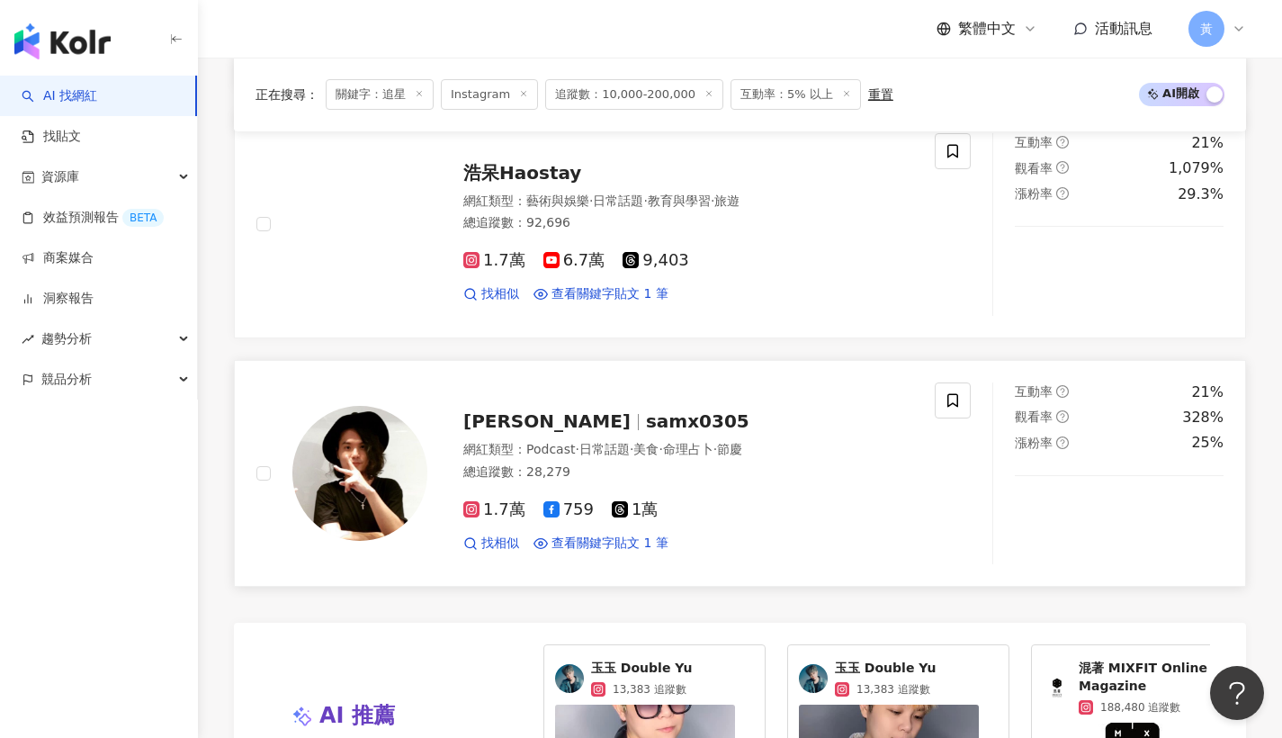
scroll to position [3468, 0]
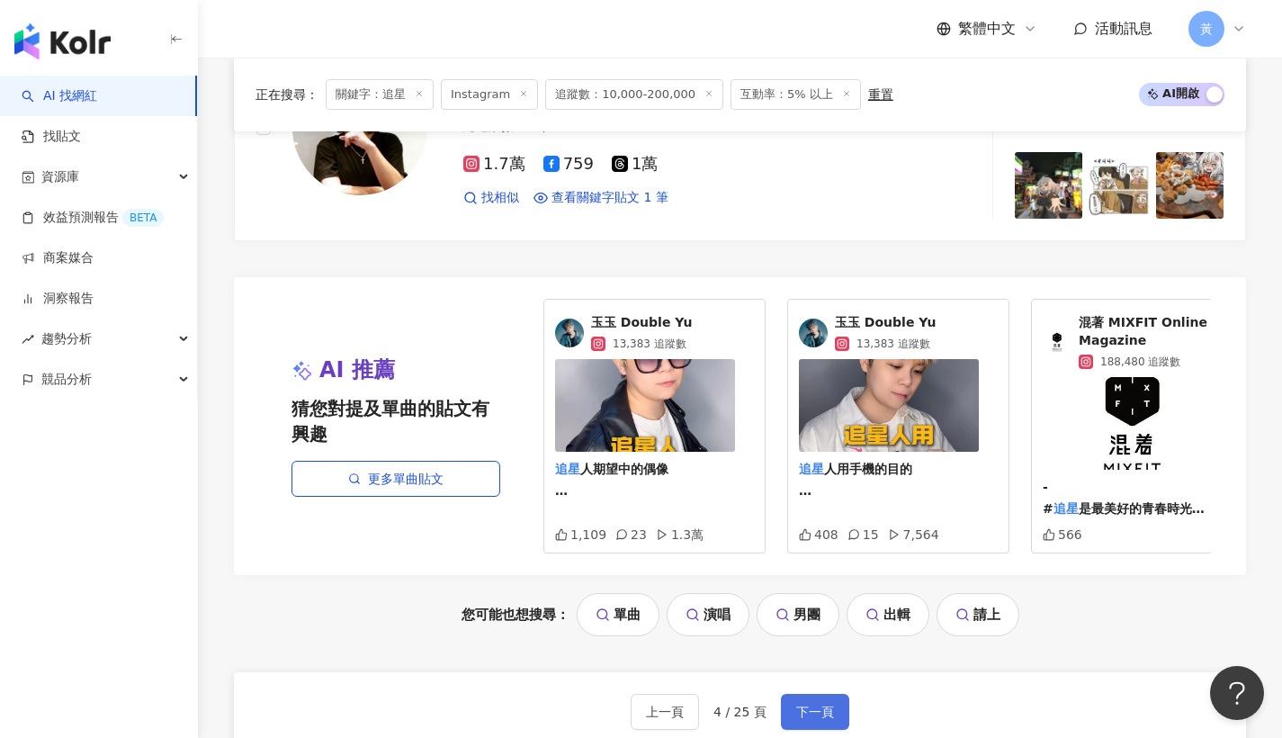
click at [801, 704] on span "下一頁" at bounding box center [815, 711] width 38 height 14
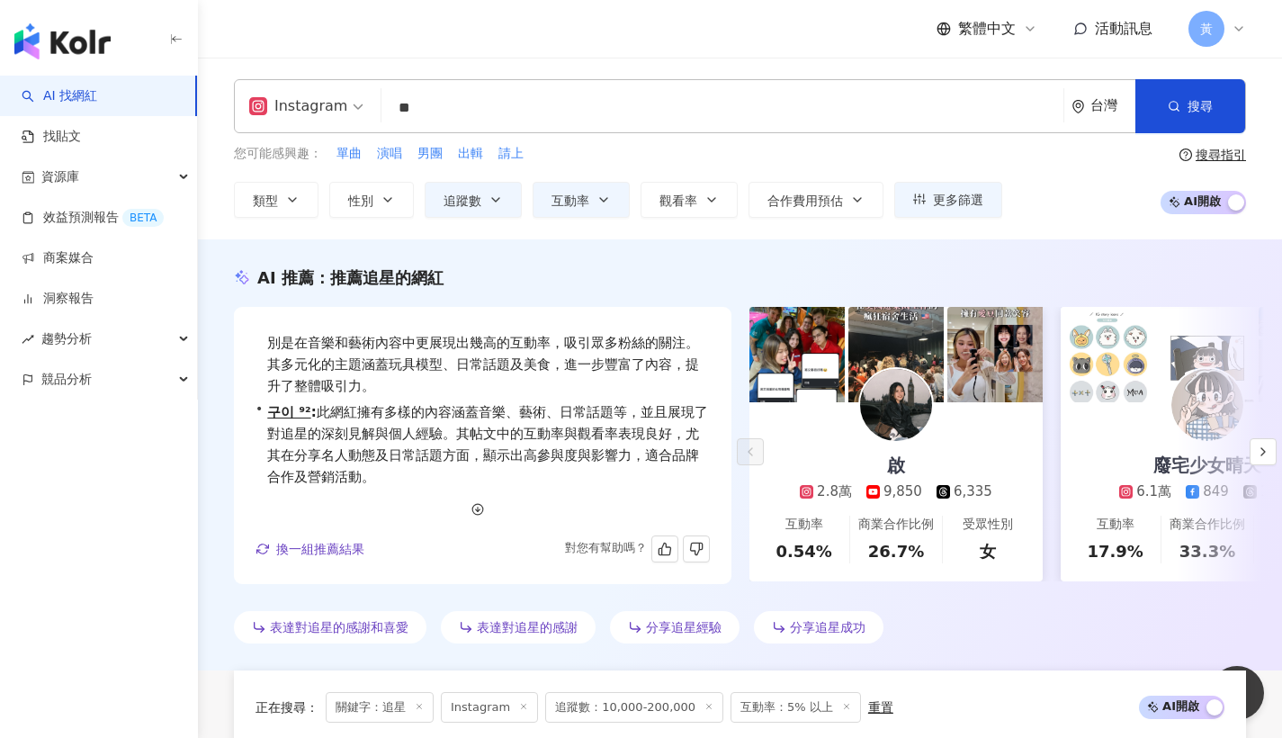
scroll to position [0, 0]
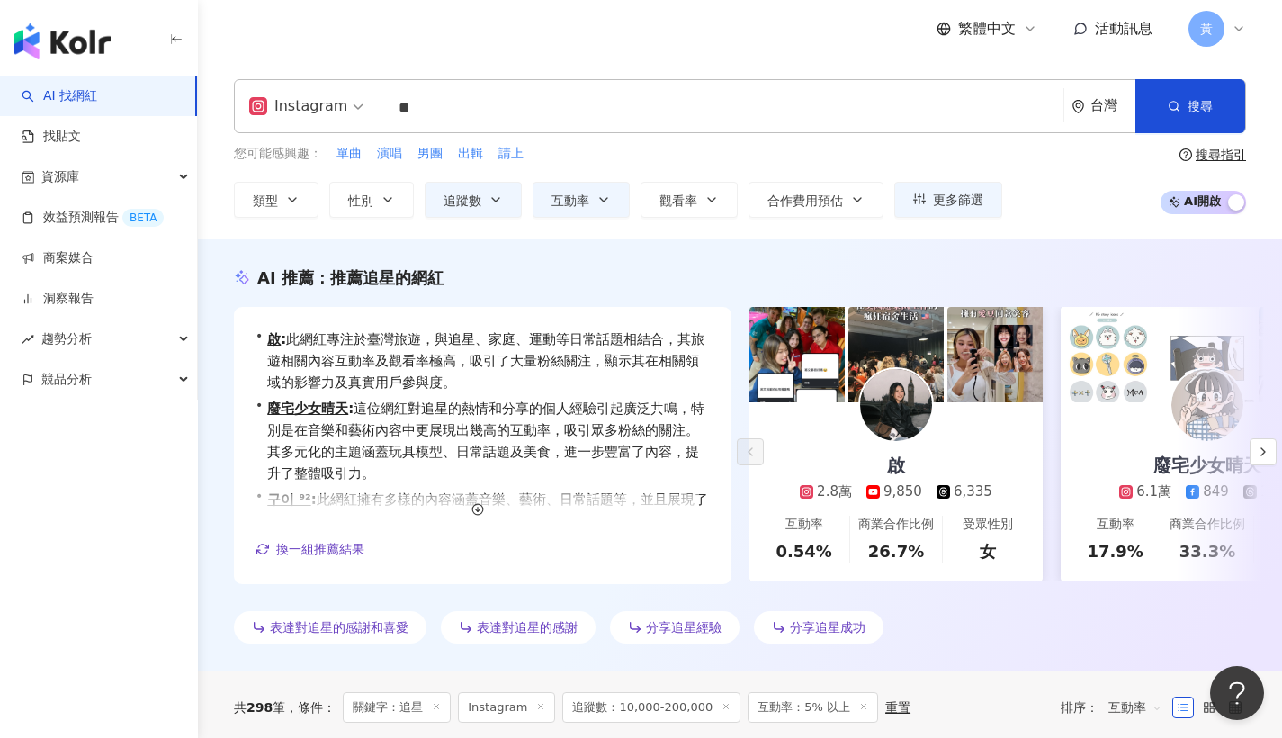
click at [472, 93] on input "**" at bounding box center [722, 108] width 667 height 34
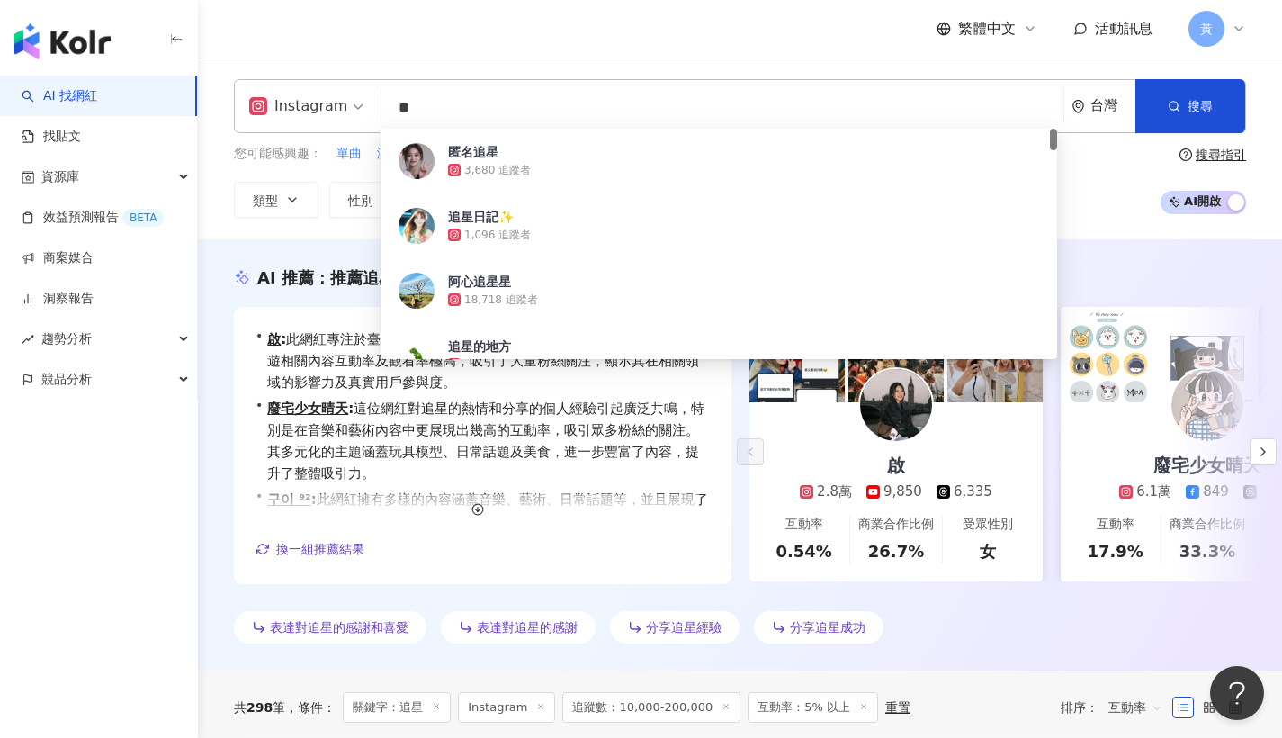
click at [471, 103] on input "**" at bounding box center [722, 108] width 667 height 34
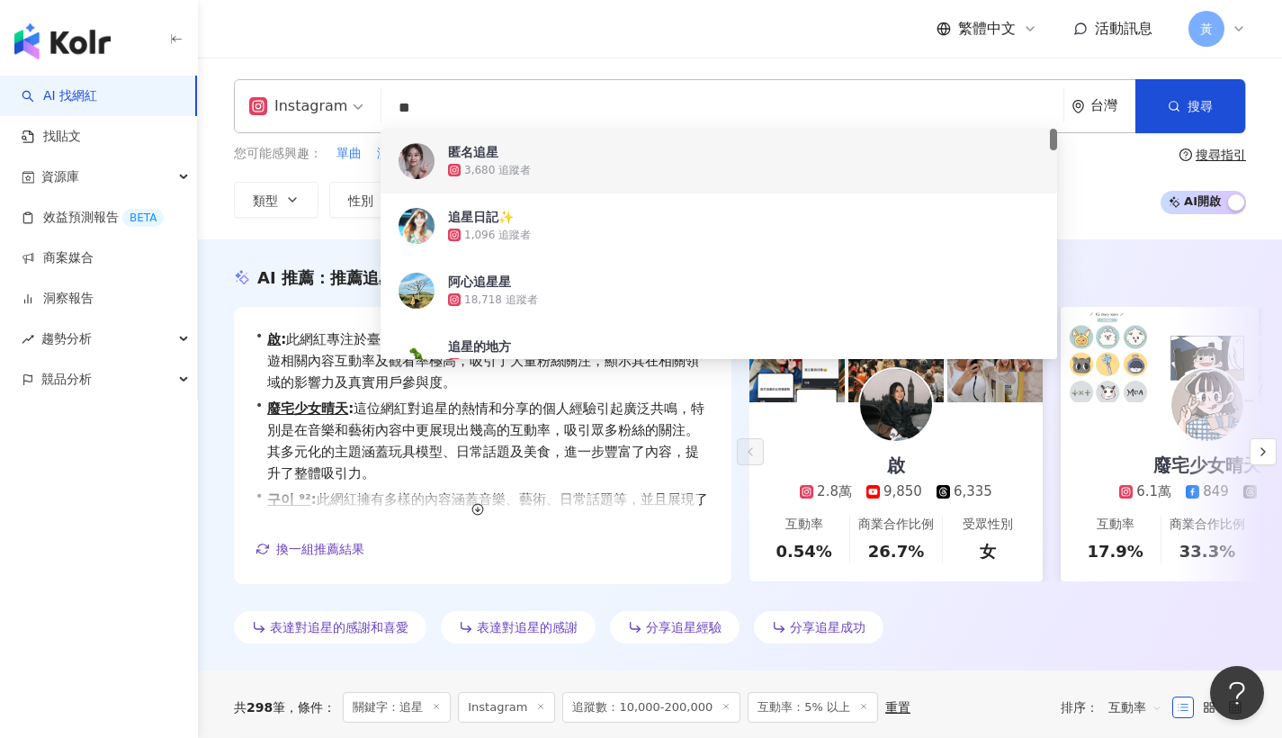
drag, startPoint x: 455, startPoint y: 113, endPoint x: 300, endPoint y: 115, distance: 155.6
click at [300, 114] on div "Instagram ** 台灣 搜尋 0b0ba09a-536b-489b-a1e7-e958adaa076d 2fceaa2a-5b22-49d6-bbcd…" at bounding box center [740, 106] width 1012 height 54
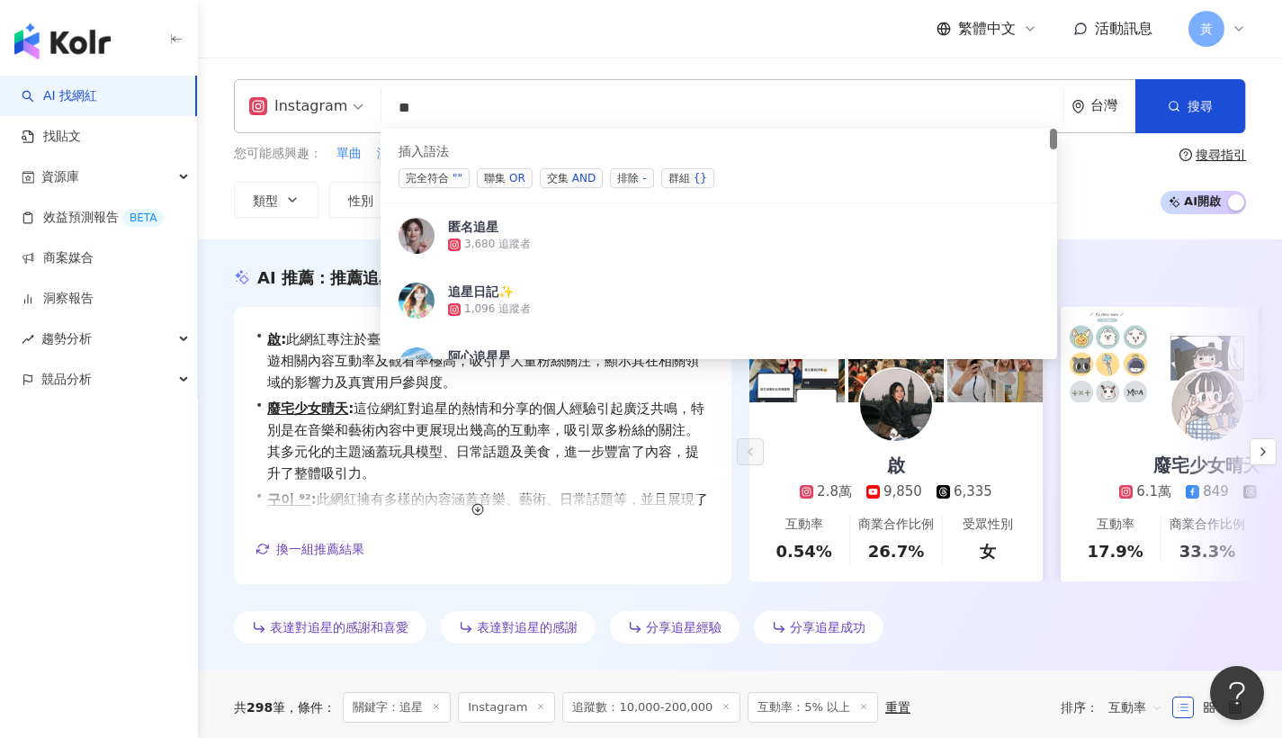
type input "*"
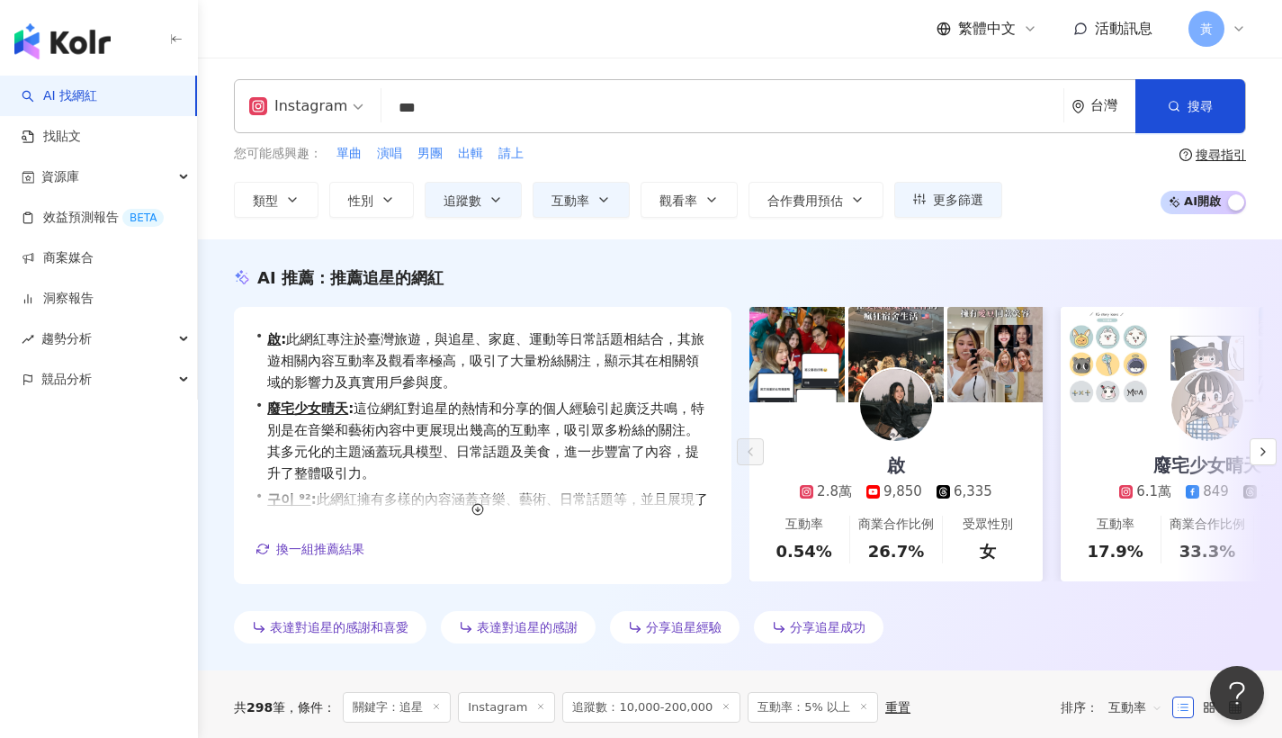
type input "*"
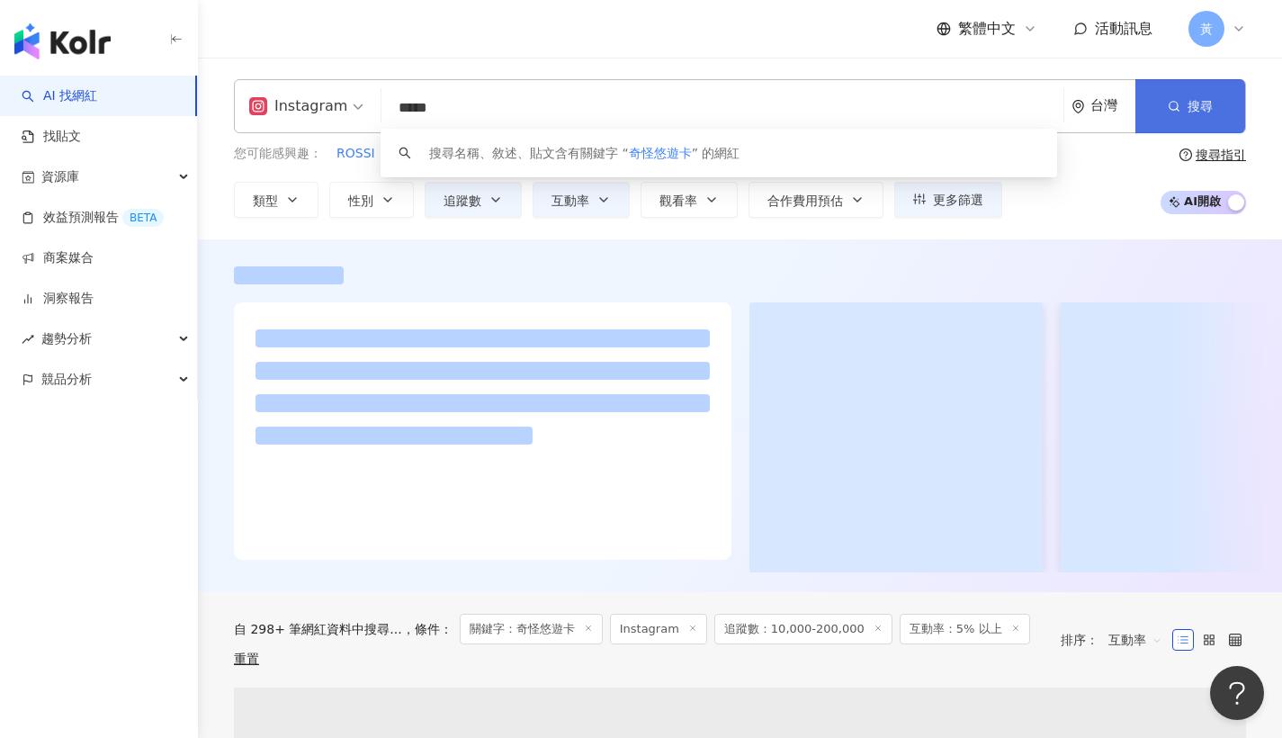
click at [1184, 111] on button "搜尋" at bounding box center [1190, 106] width 110 height 54
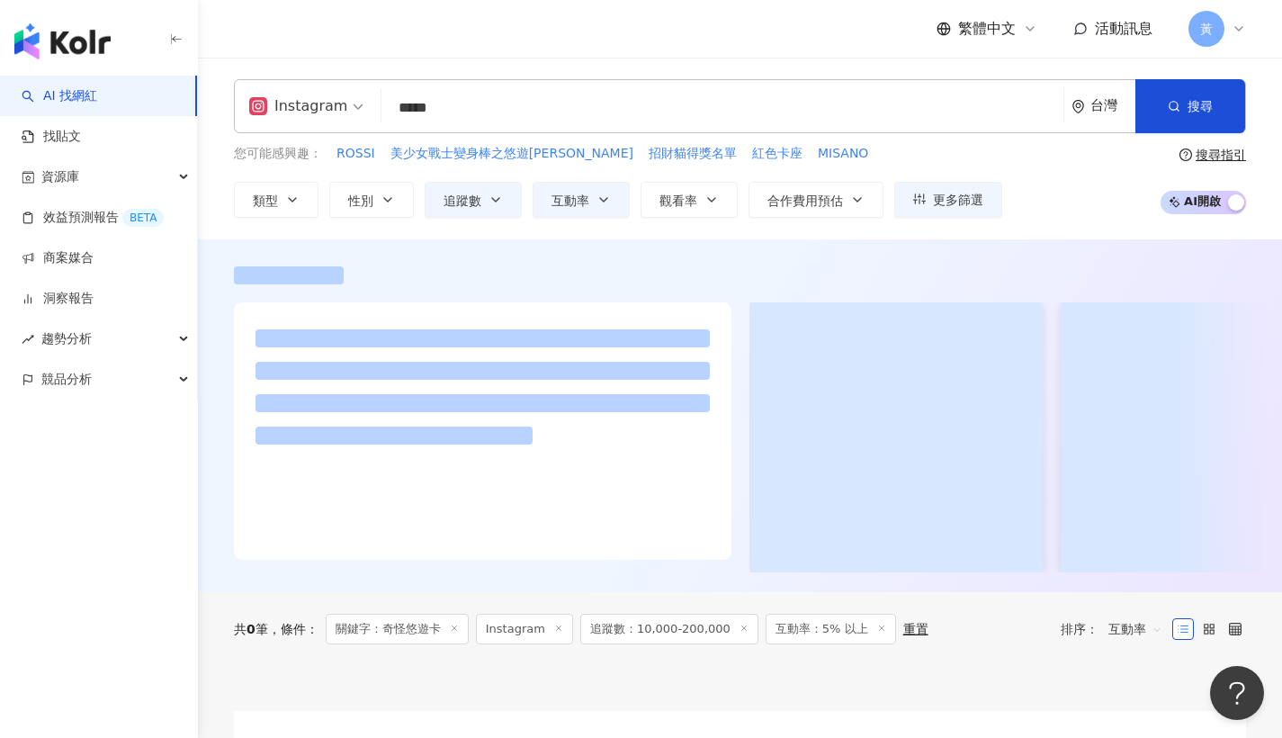
click at [419, 116] on input "*****" at bounding box center [722, 108] width 667 height 34
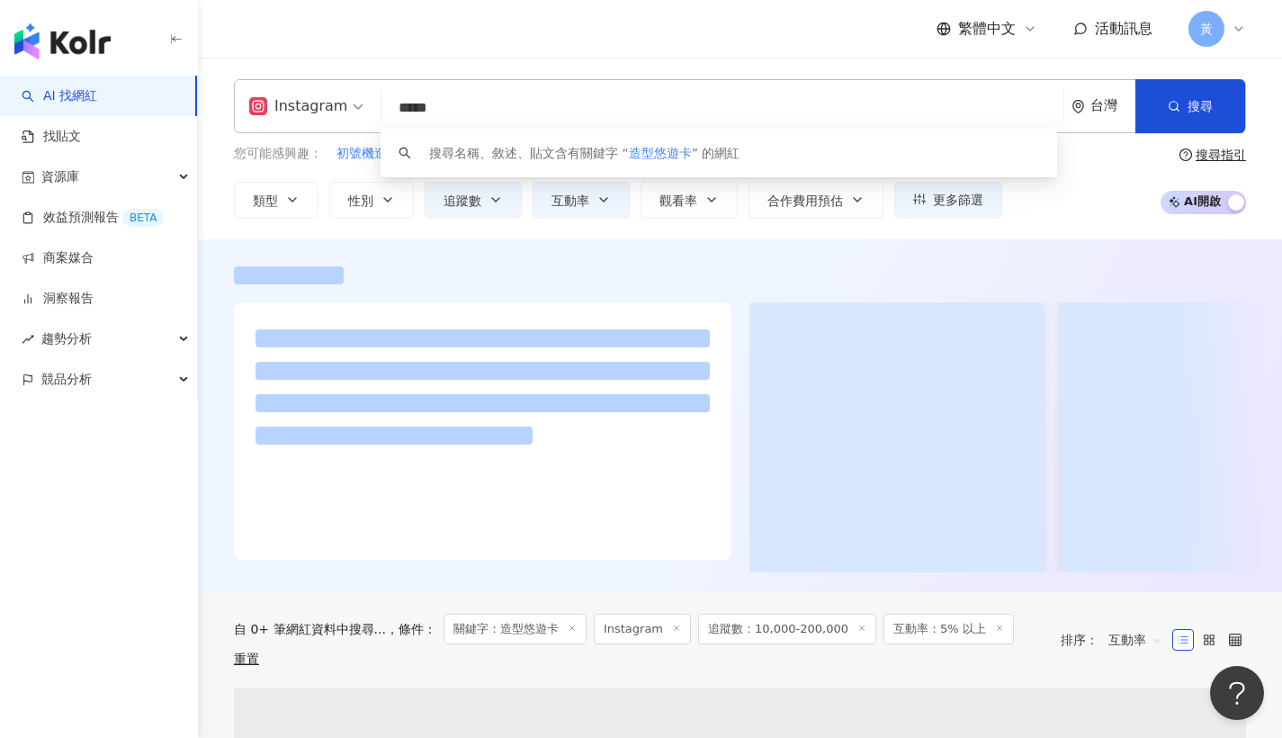
click at [521, 29] on div "繁體中文 活動訊息 黃" at bounding box center [740, 29] width 1012 height 58
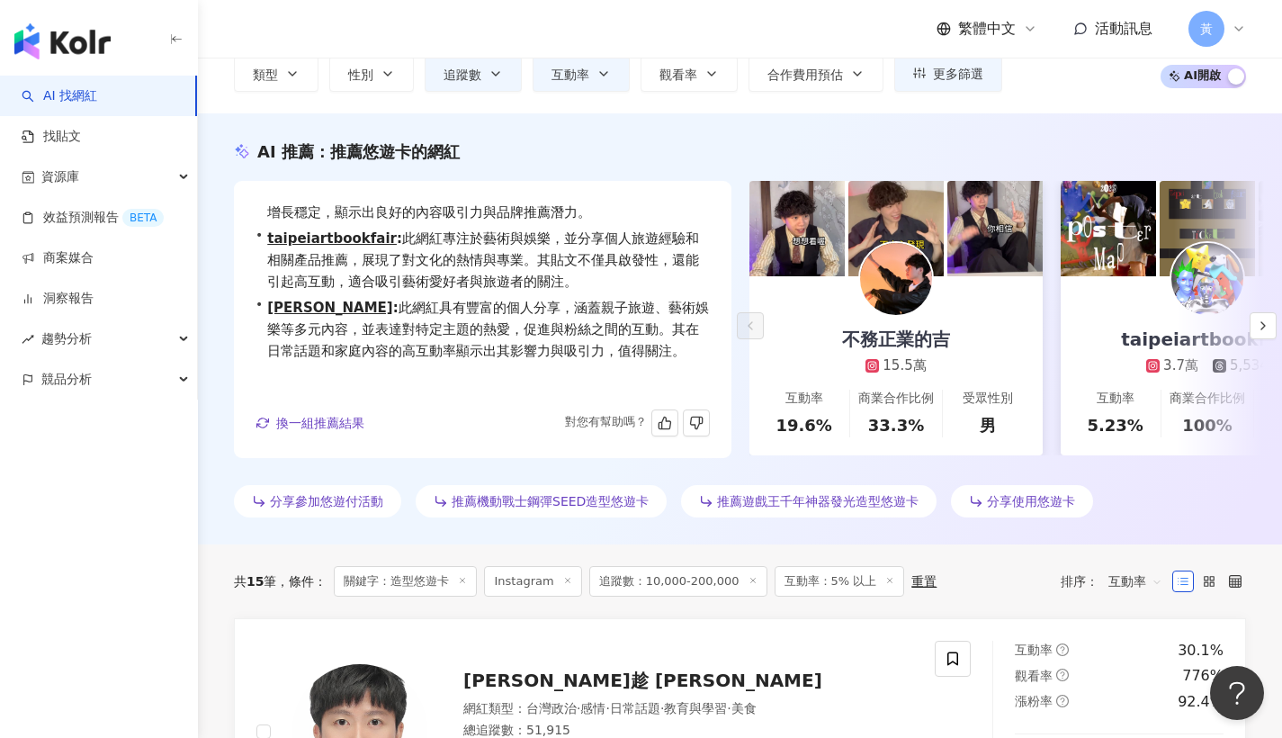
scroll to position [259, 0]
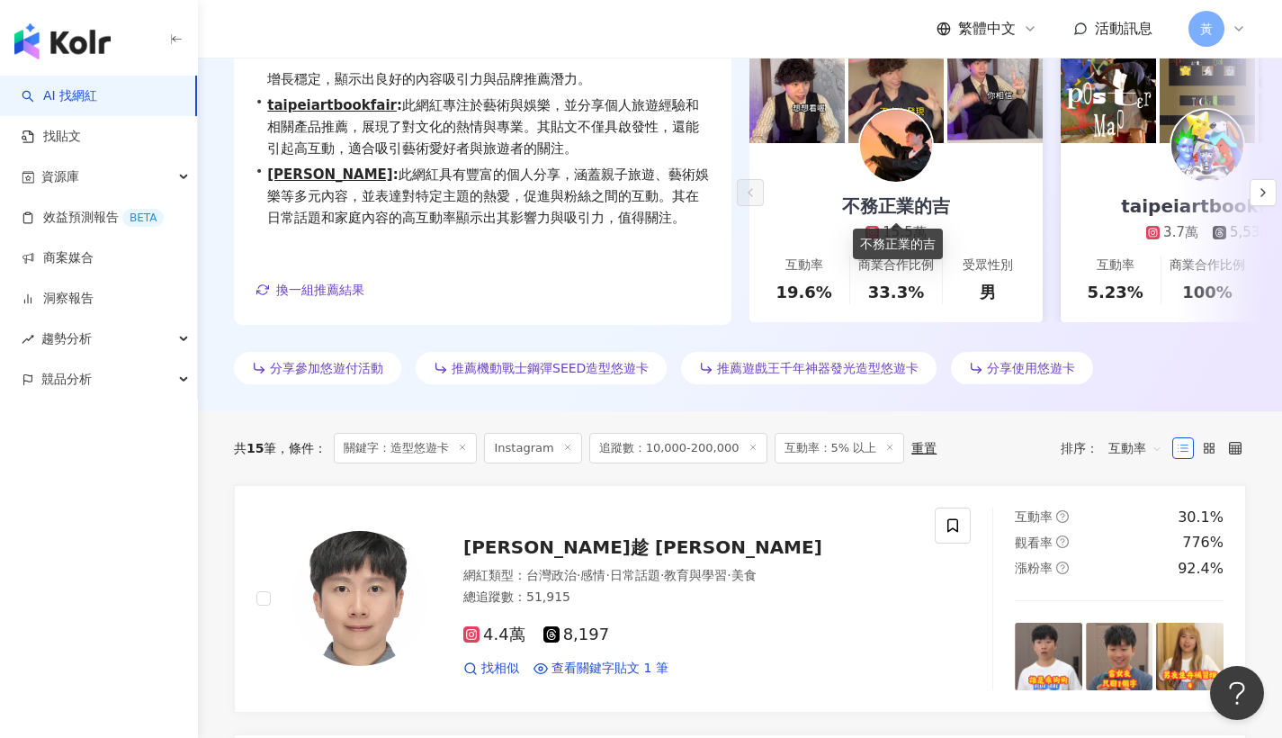
click at [890, 213] on div "不務正業的吉" at bounding box center [896, 205] width 144 height 25
click at [1272, 193] on button "button" at bounding box center [1262, 192] width 27 height 27
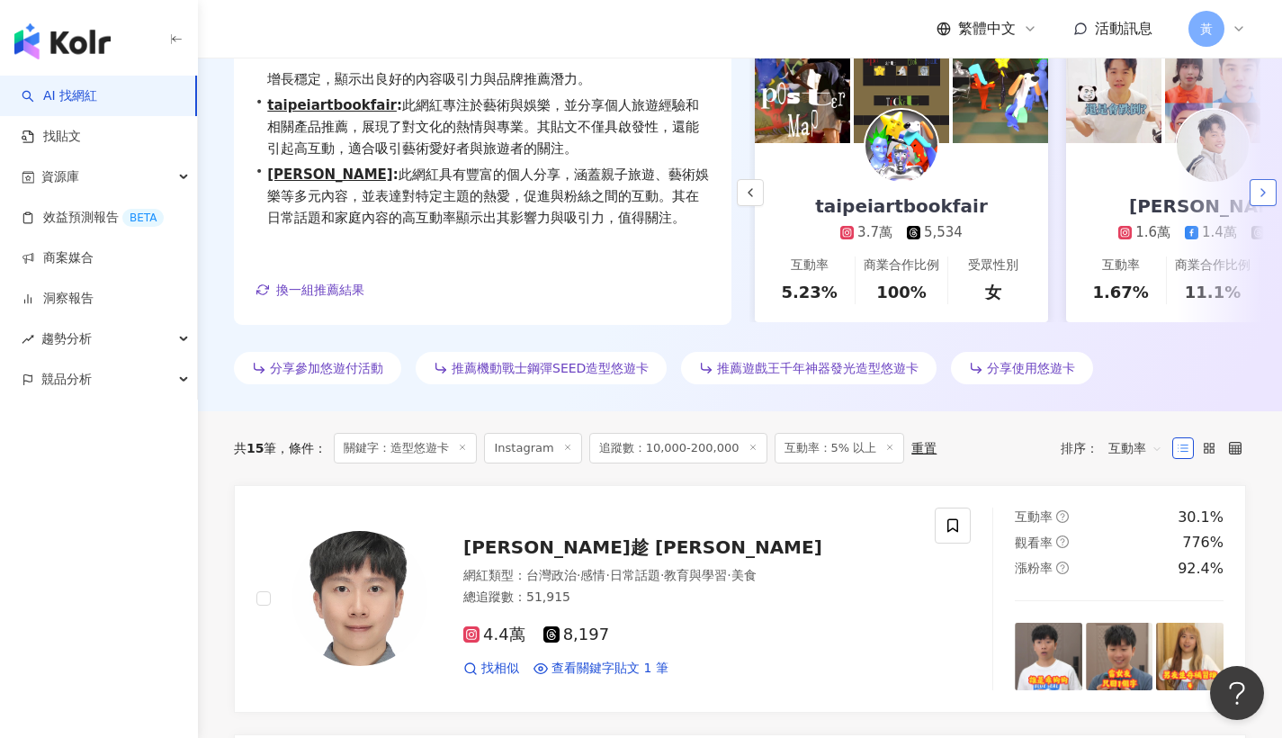
scroll to position [0, 311]
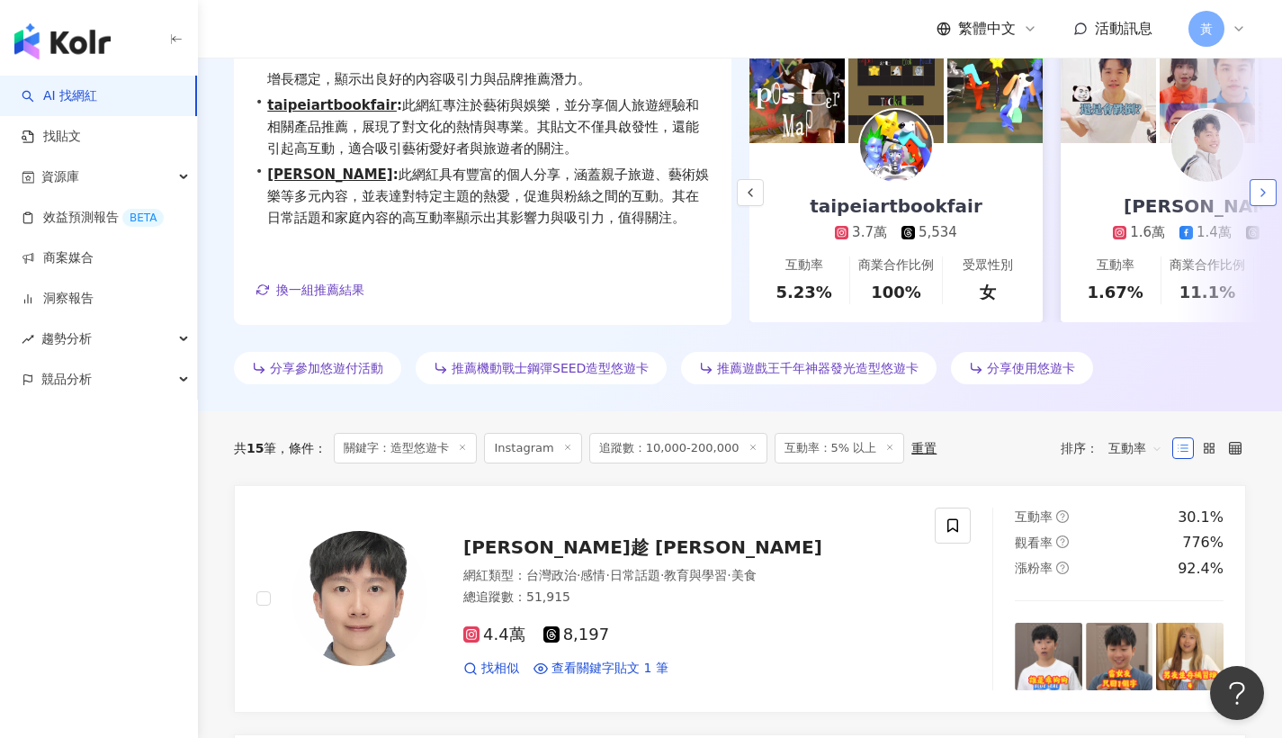
click at [1272, 193] on button "button" at bounding box center [1262, 192] width 27 height 27
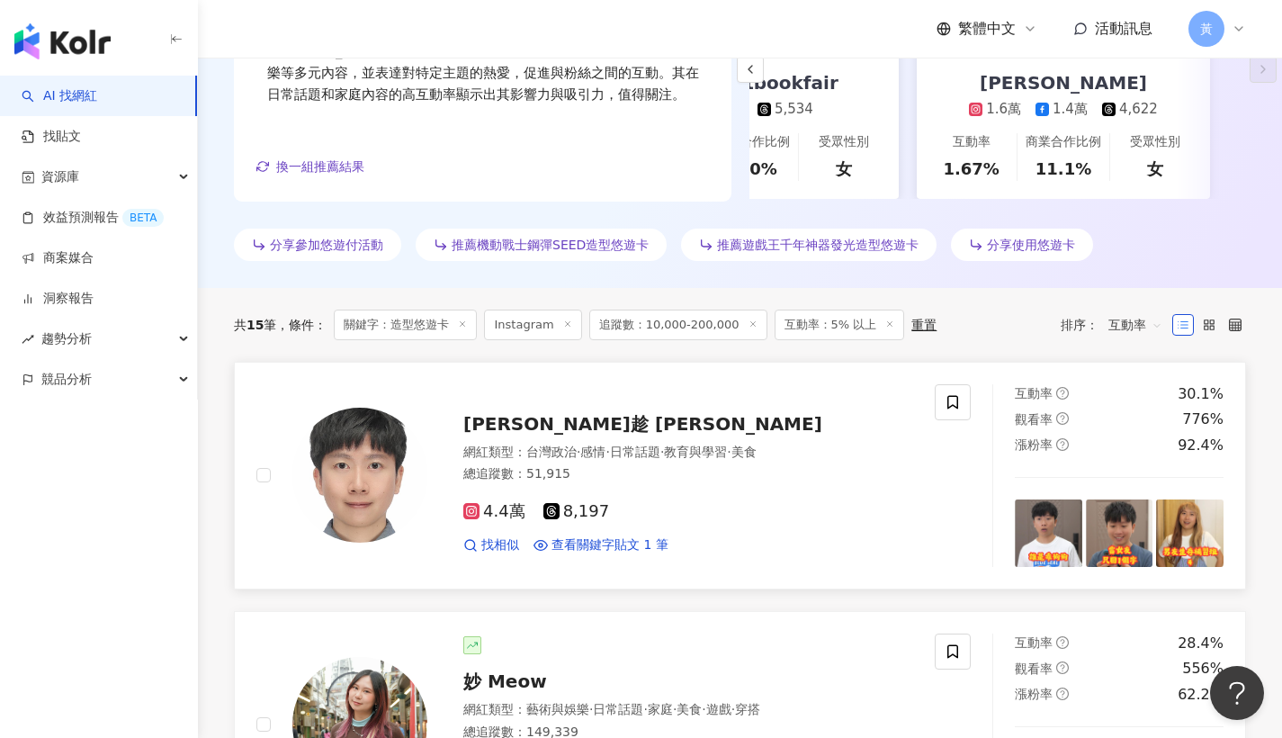
scroll to position [712, 0]
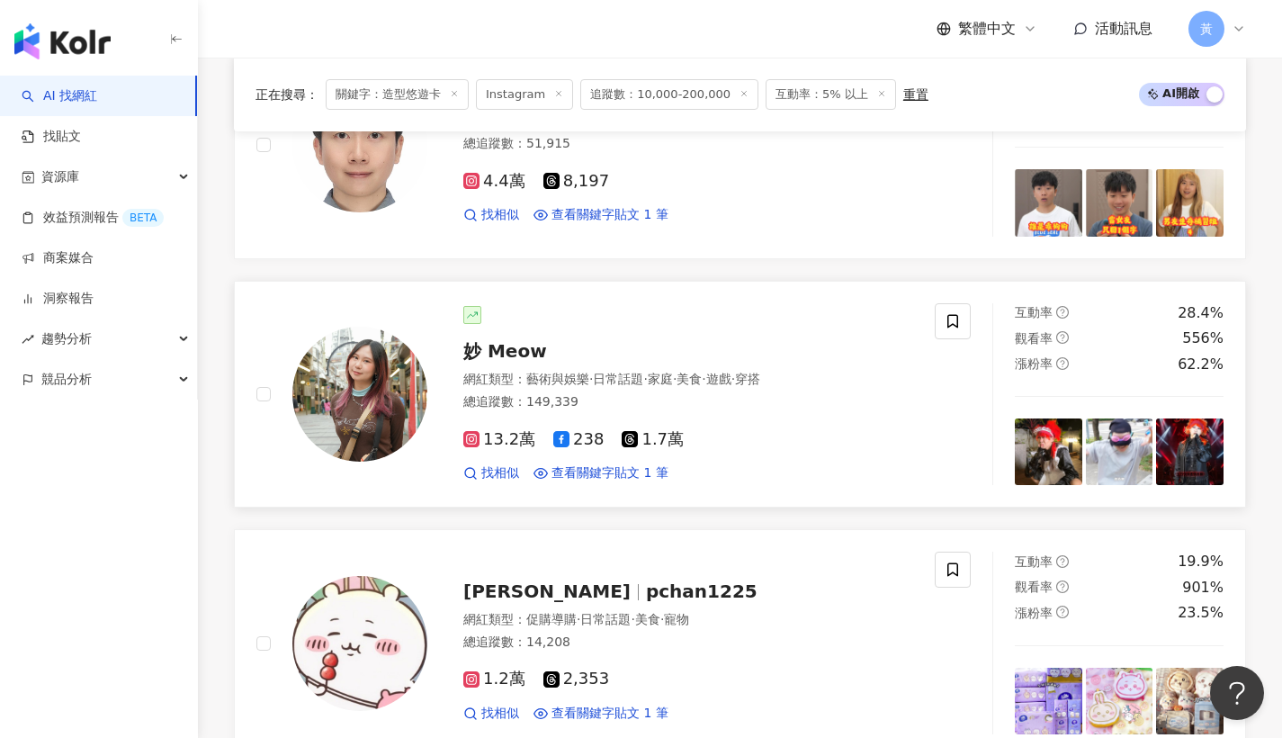
click at [527, 344] on span "妙 Meow" at bounding box center [505, 351] width 84 height 22
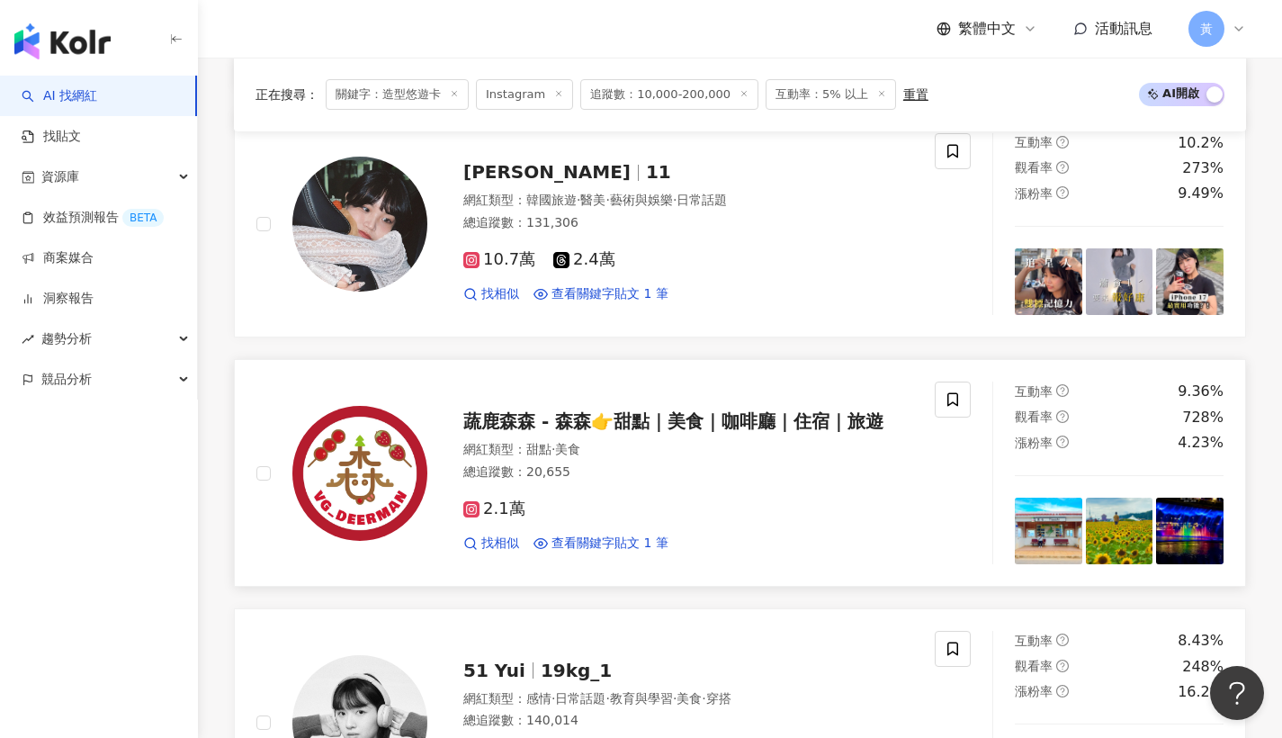
scroll to position [2073, 0]
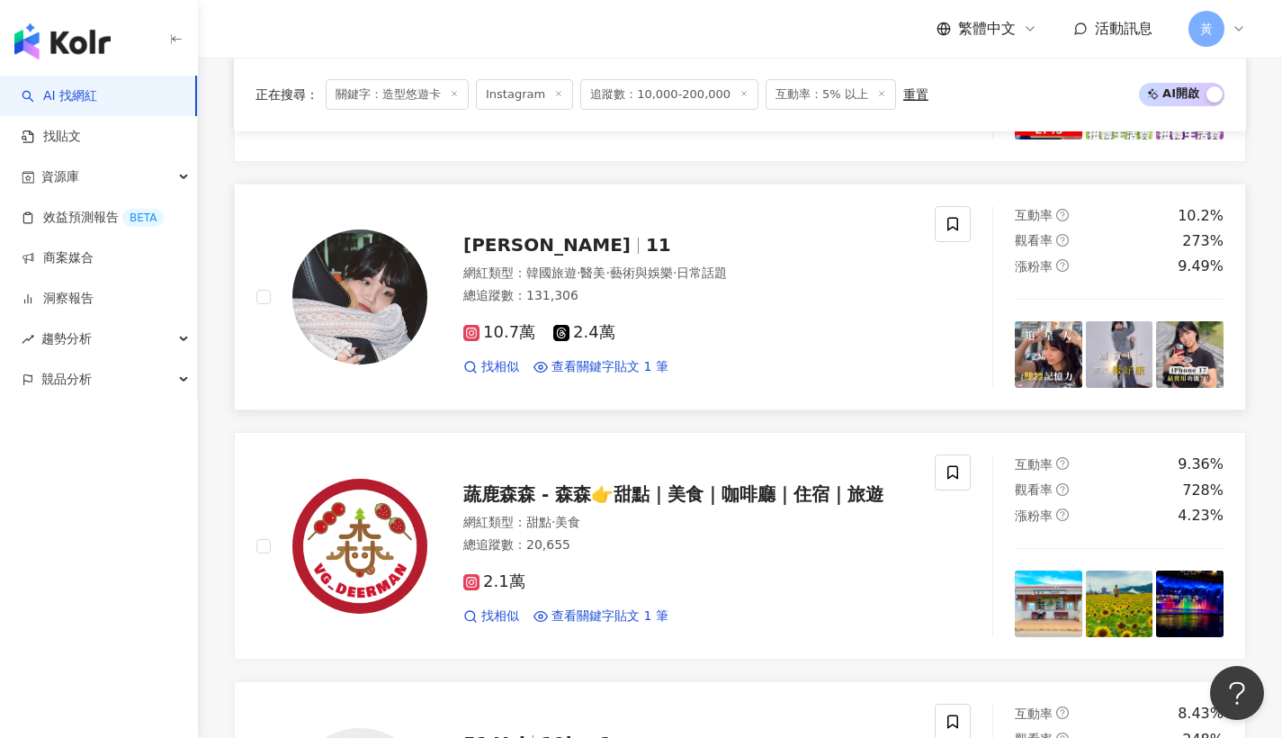
click at [517, 264] on div "網紅類型 ： 韓國旅遊 · 醫美 · 藝術與娛樂 · 日常話題" at bounding box center [688, 273] width 450 height 18
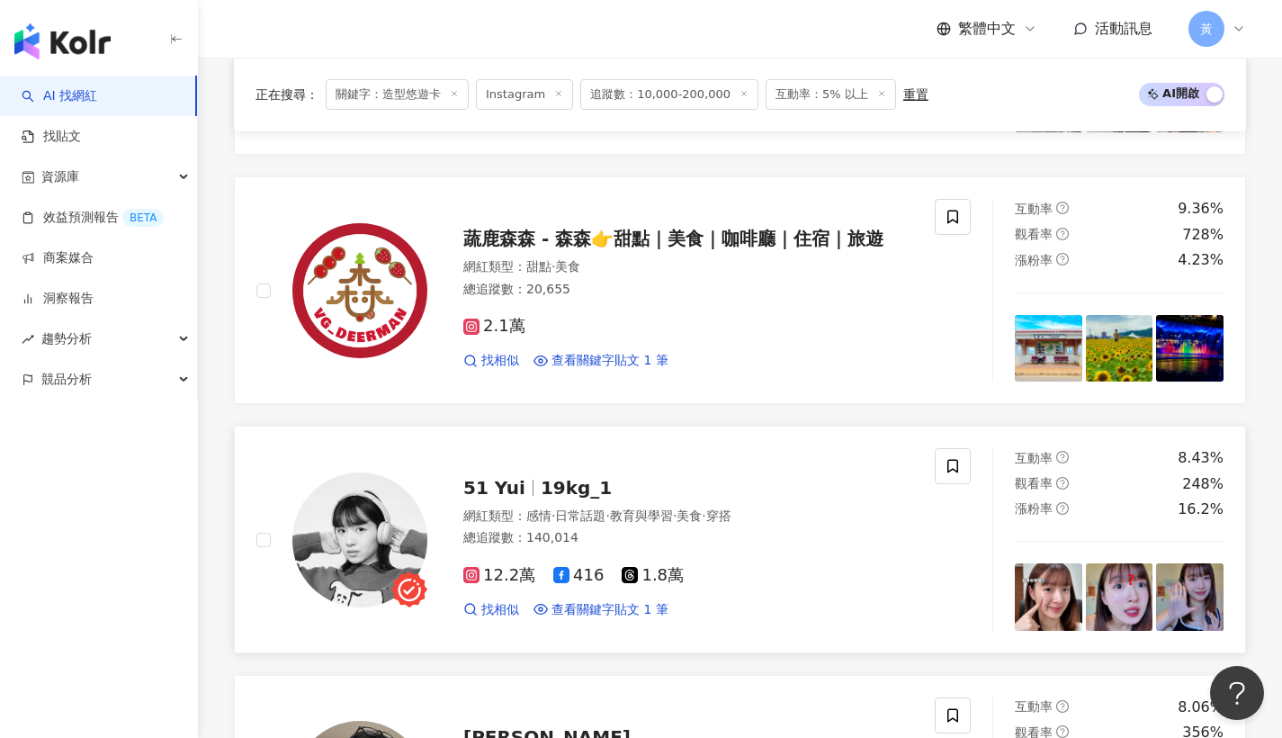
scroll to position [2446, 0]
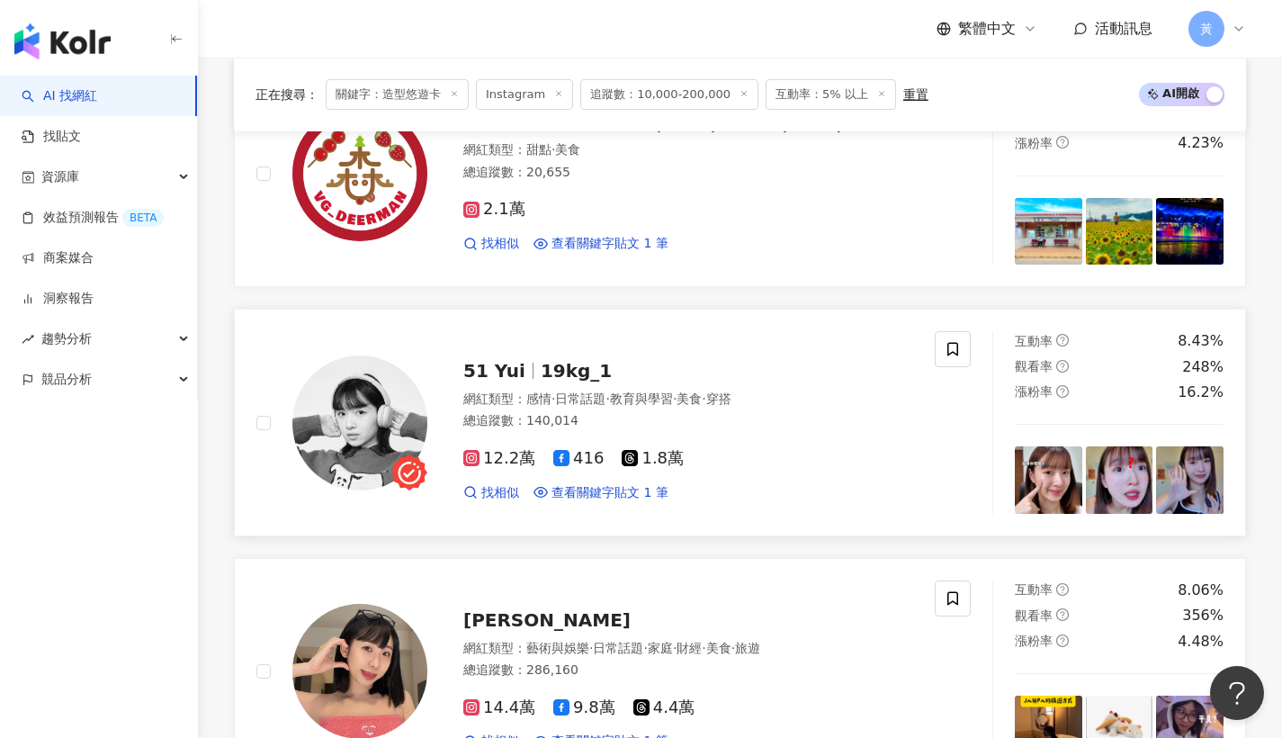
click at [509, 360] on span "51 Yui" at bounding box center [494, 371] width 62 height 22
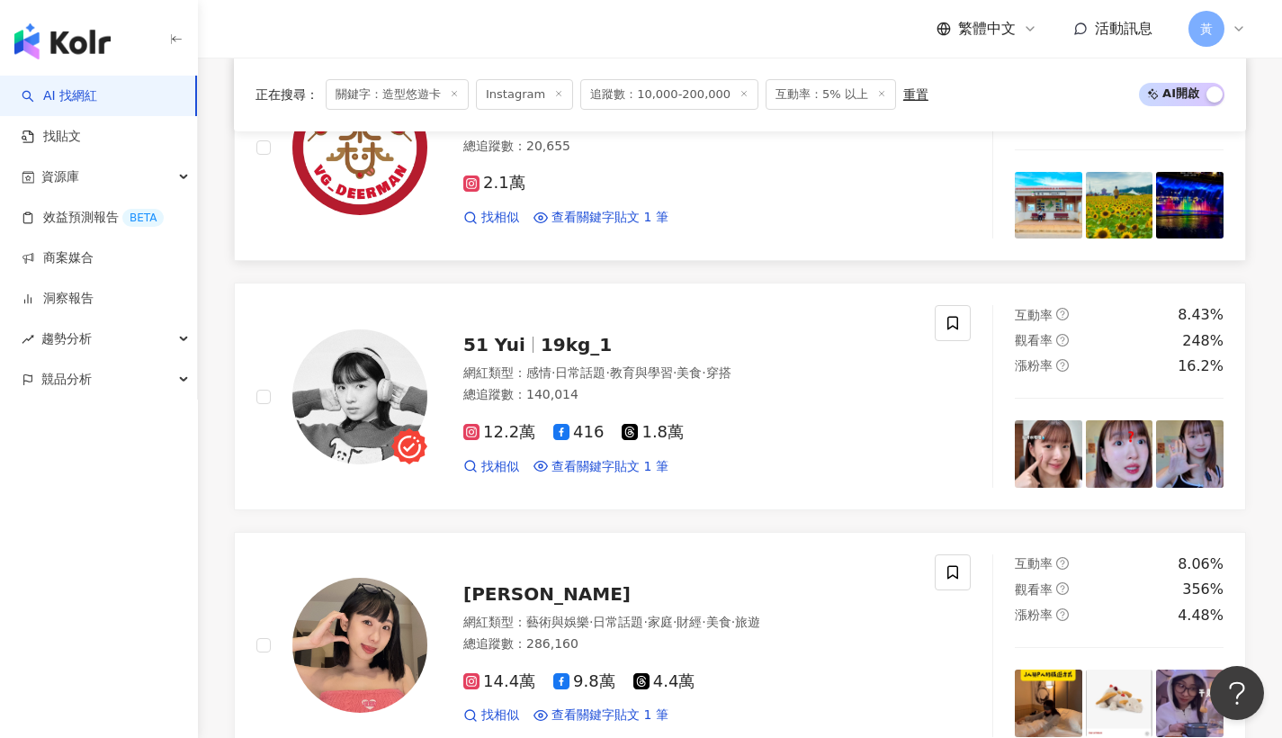
scroll to position [2679, 0]
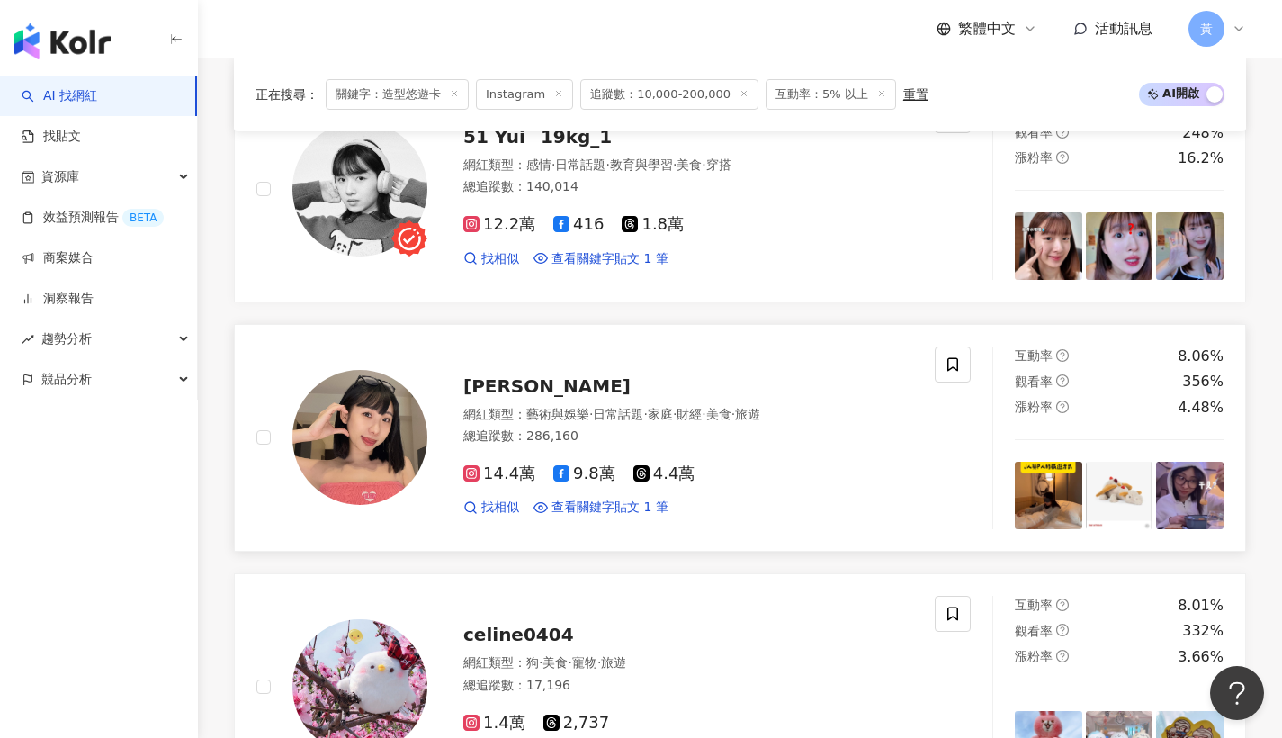
click at [523, 375] on span "LULU魯魯" at bounding box center [546, 386] width 167 height 22
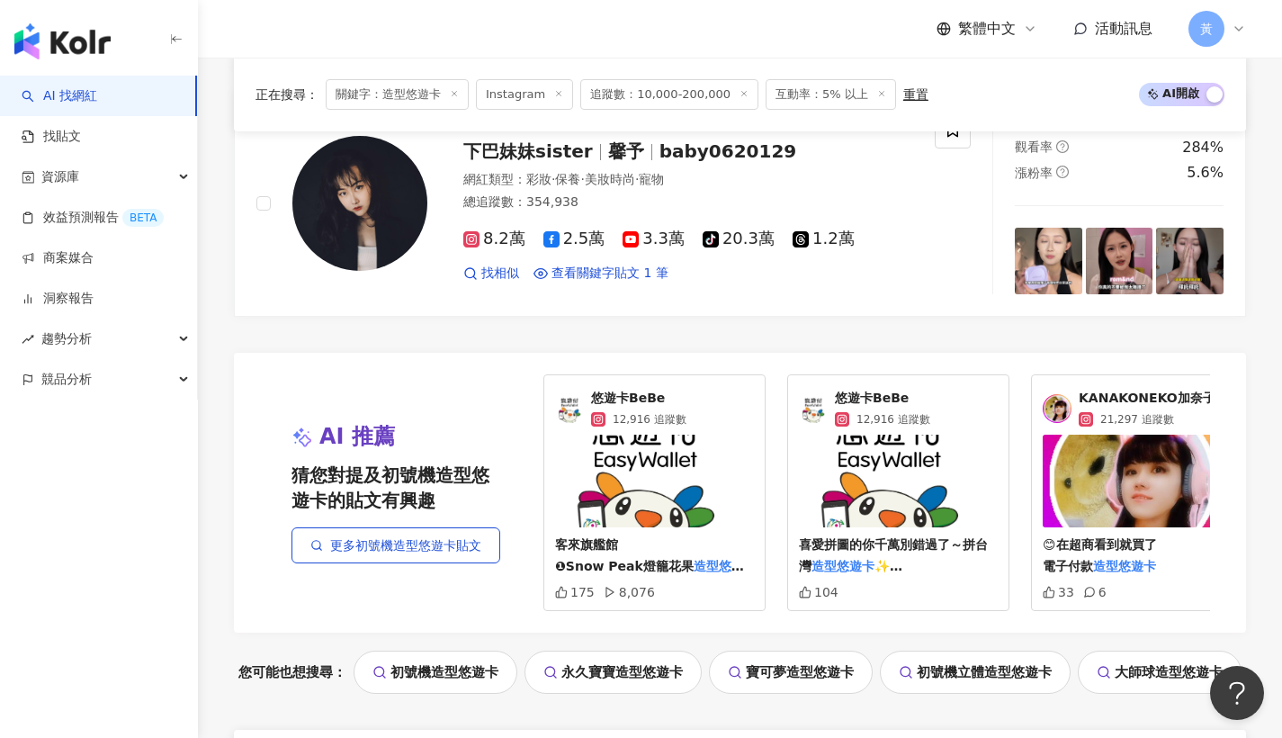
scroll to position [3434, 0]
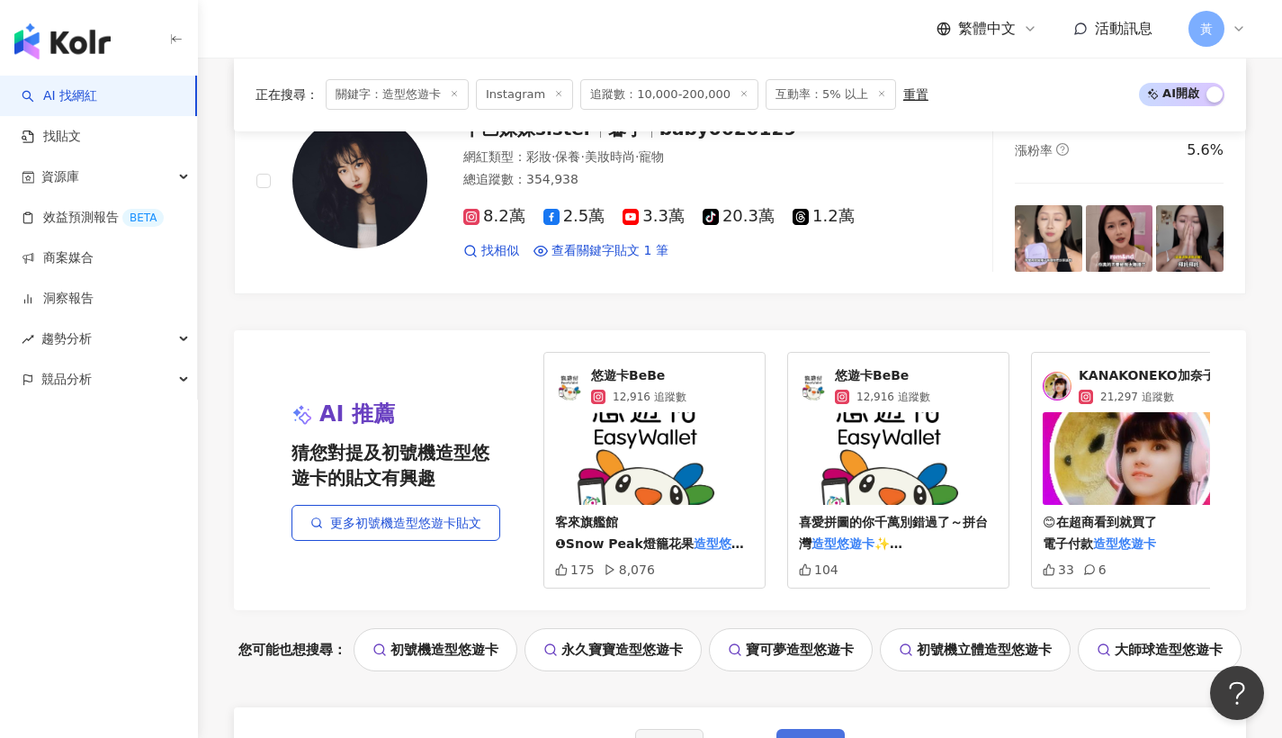
click at [813, 729] on button "下一頁" at bounding box center [810, 747] width 68 height 36
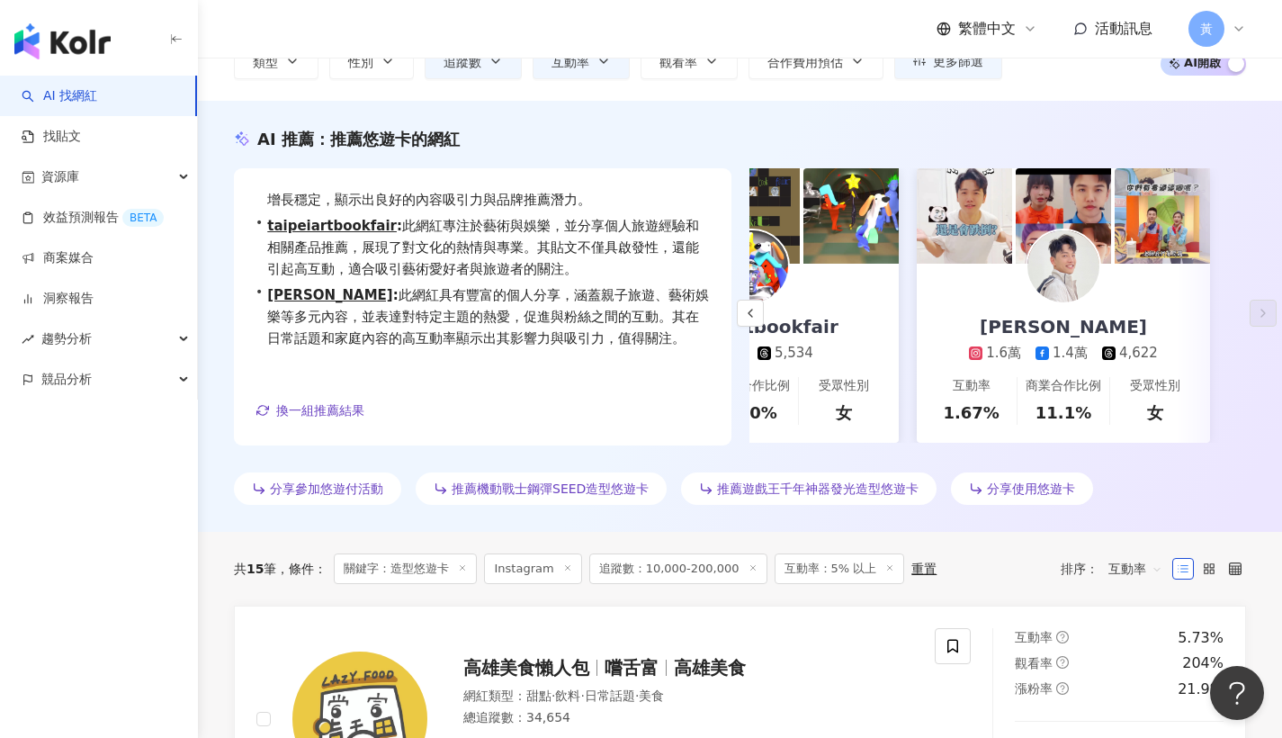
scroll to position [0, 0]
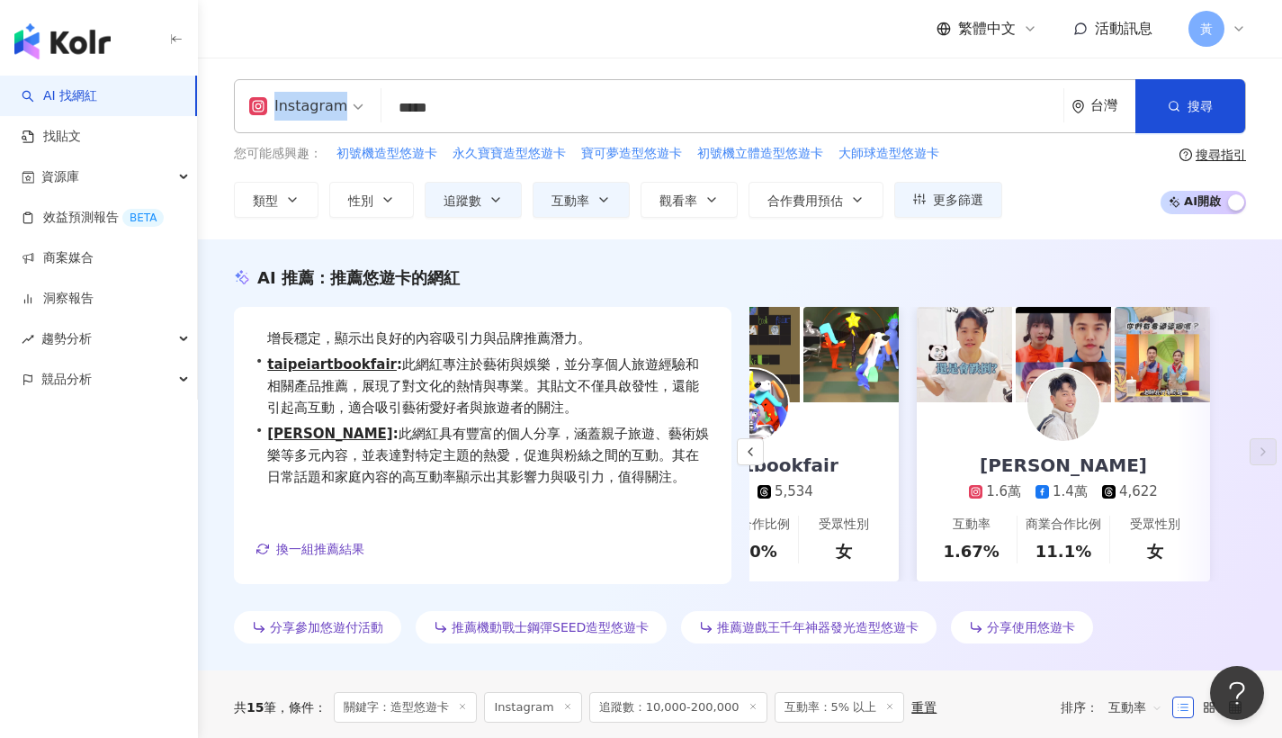
drag, startPoint x: 472, startPoint y: 126, endPoint x: 375, endPoint y: 133, distance: 97.4
click at [375, 133] on div "Instagram ***** 台灣 搜尋 keyword 搜尋名稱、敘述、貼文含有關鍵字 “ 造型悠遊卡 ” 的網紅 您可能感興趣： 初號機造型悠遊卡 永久…" at bounding box center [740, 148] width 1084 height 139
click at [512, 100] on input "*****" at bounding box center [722, 108] width 667 height 34
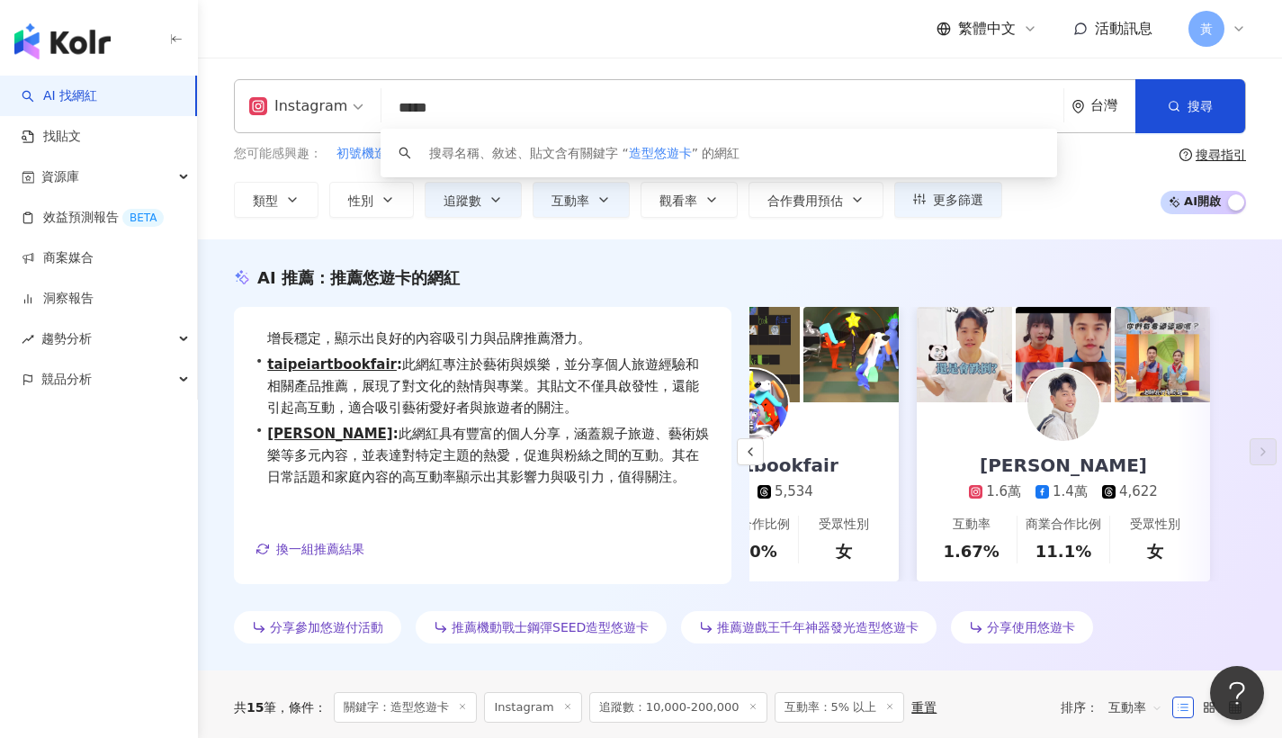
drag, startPoint x: 508, startPoint y: 103, endPoint x: 346, endPoint y: 99, distance: 161.9
click at [346, 99] on div "Instagram ***** 台灣 搜尋 keyword 搜尋名稱、敘述、貼文含有關鍵字 “ 造型悠遊卡 ” 的網紅" at bounding box center [740, 106] width 1012 height 54
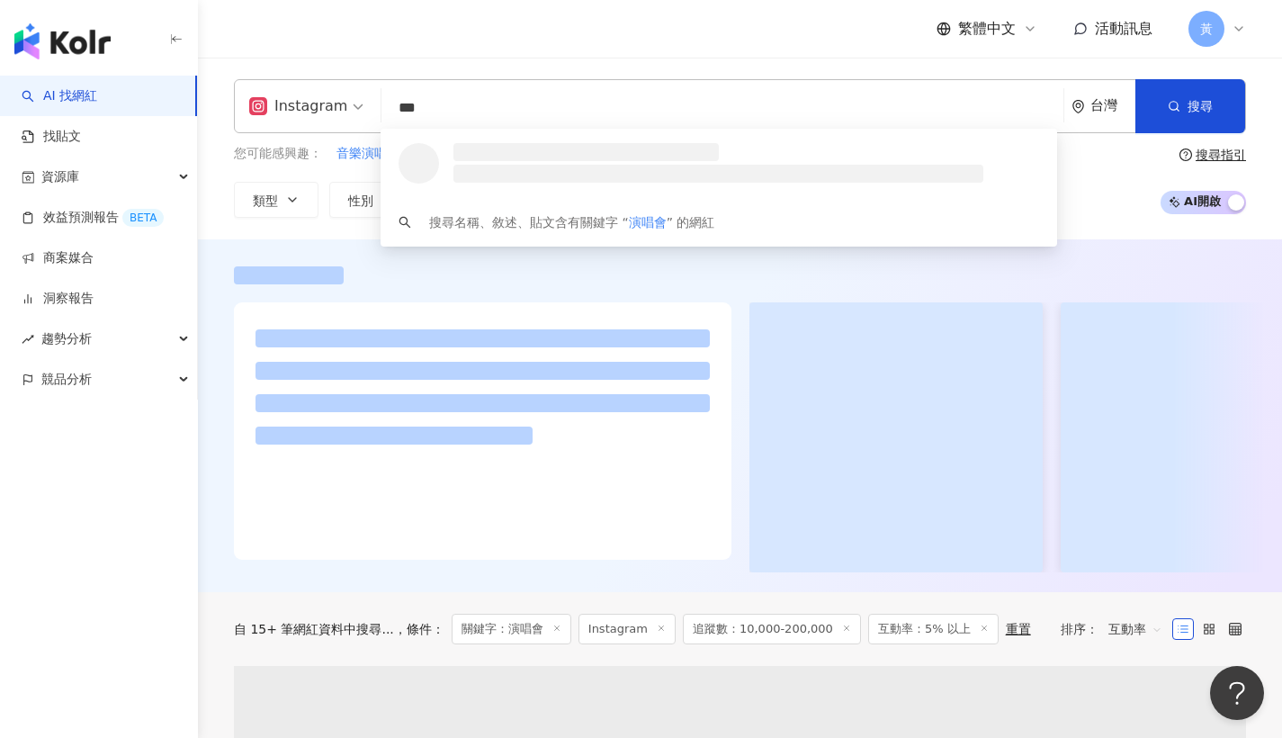
click at [730, 28] on div "繁體中文 活動訊息 黃" at bounding box center [740, 29] width 1012 height 58
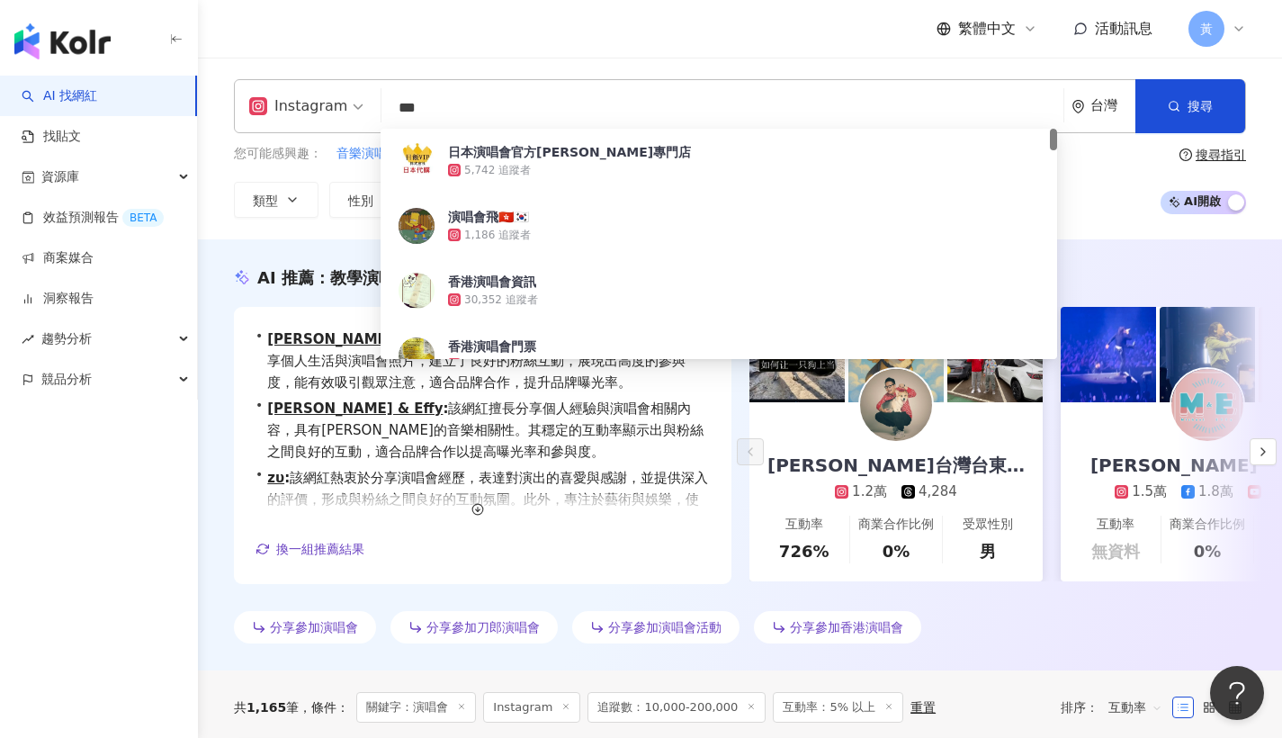
drag, startPoint x: 440, startPoint y: 113, endPoint x: 379, endPoint y: 110, distance: 61.3
click at [379, 110] on div "Instagram *** 台灣 搜尋 8f7cfdde-2b94-40e3-a911-0b34fb219131 日本演唱會官方周邊專門店 5,742 追蹤者…" at bounding box center [740, 106] width 1012 height 54
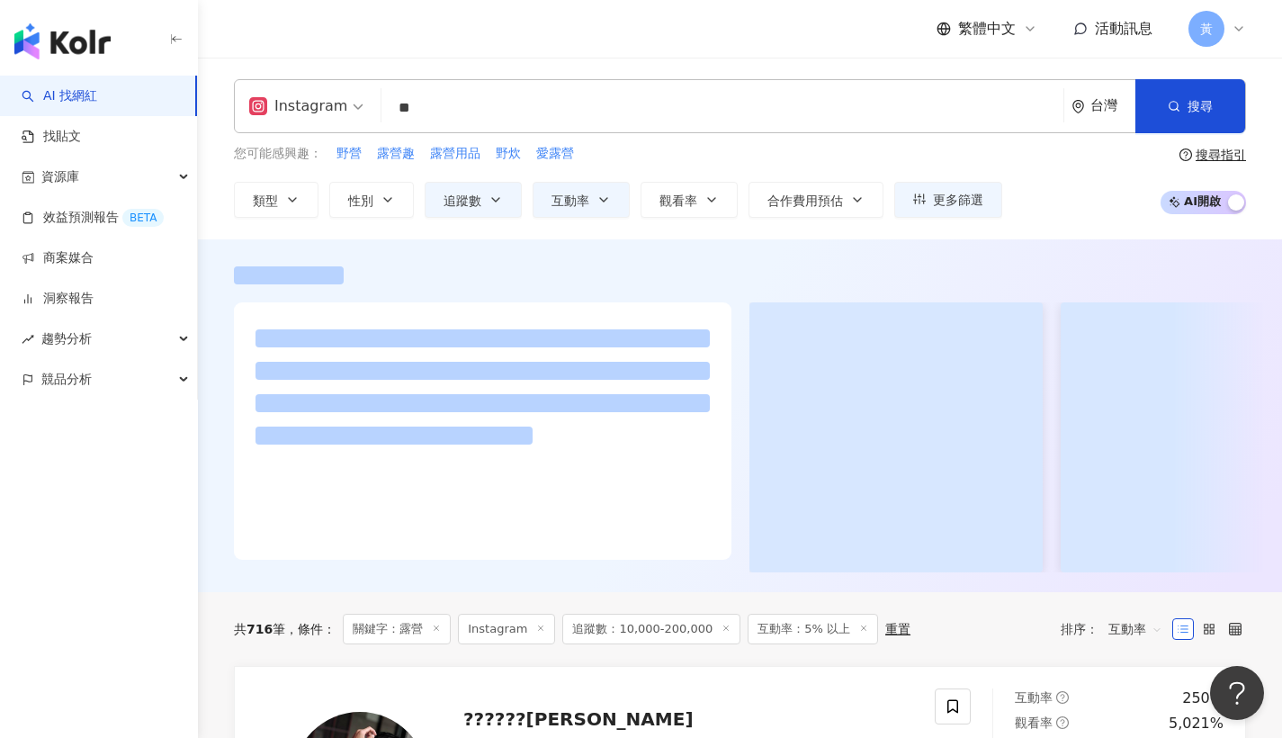
click at [591, 65] on div "Instagram ** 台灣 搜尋 customizedTag 51e7446f-7903-447b-ac02-0958ea379f43 網紅類型 旅遊 /…" at bounding box center [740, 149] width 1084 height 182
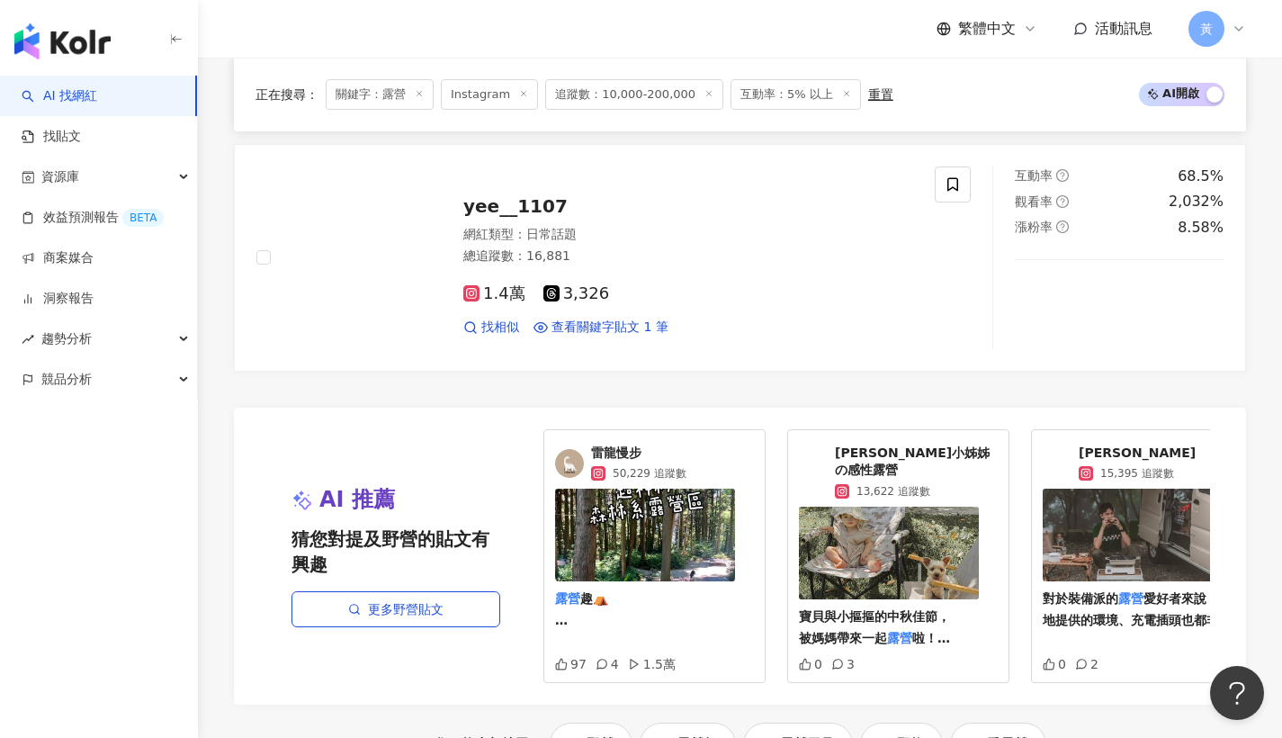
scroll to position [3577, 0]
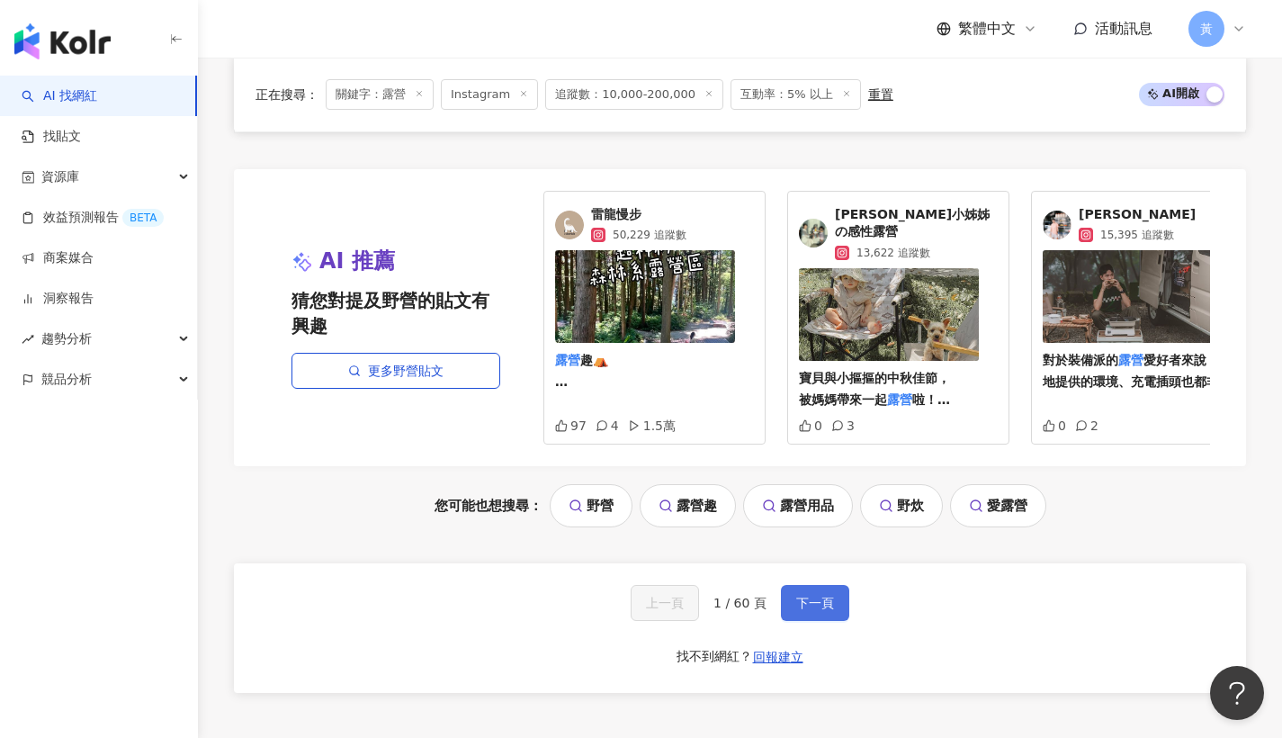
click at [807, 595] on span "下一頁" at bounding box center [815, 602] width 38 height 14
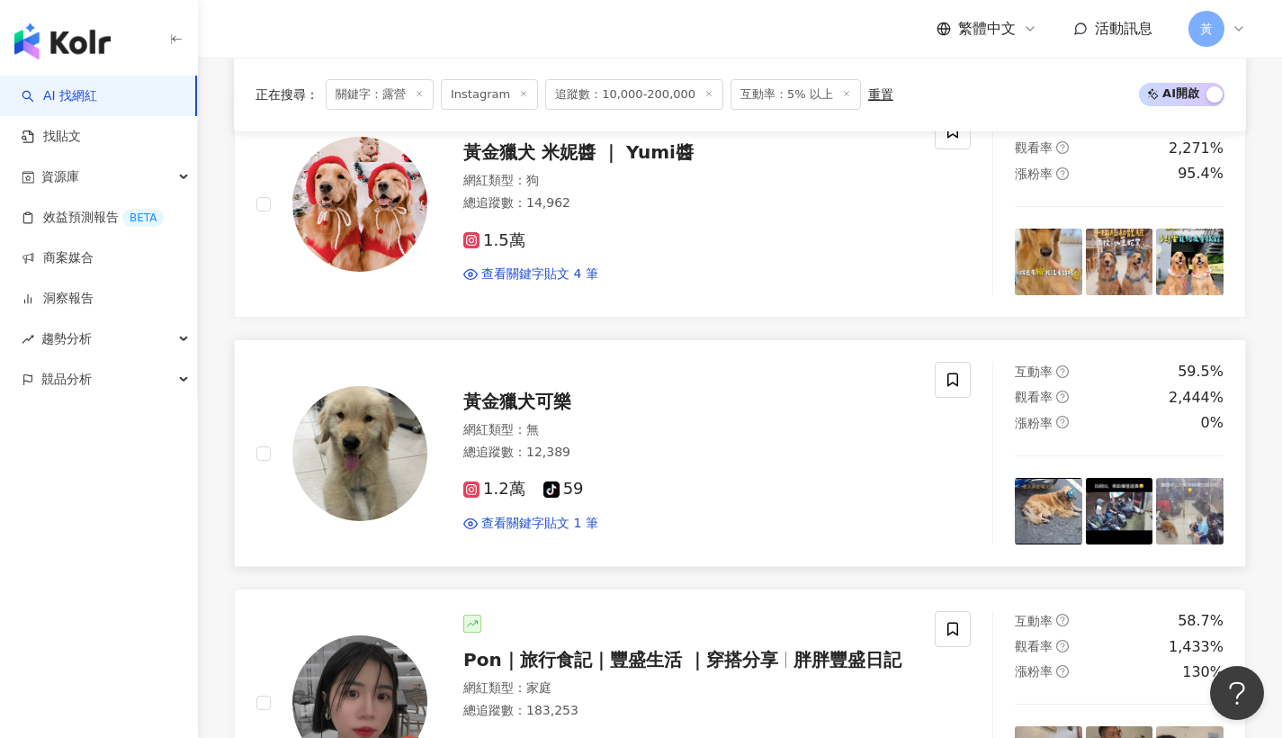
scroll to position [997, 0]
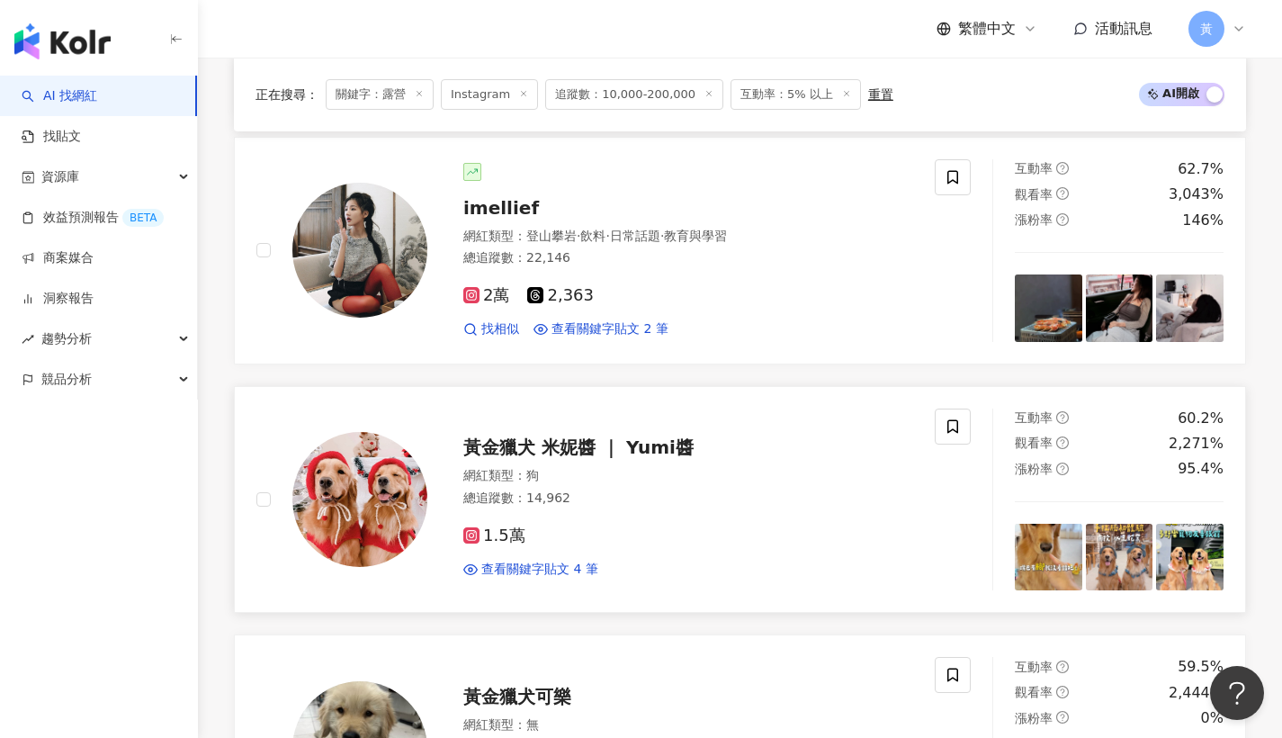
click at [648, 453] on span "黃金獵犬 米妮醬 ｜ Yumi醬" at bounding box center [578, 447] width 230 height 22
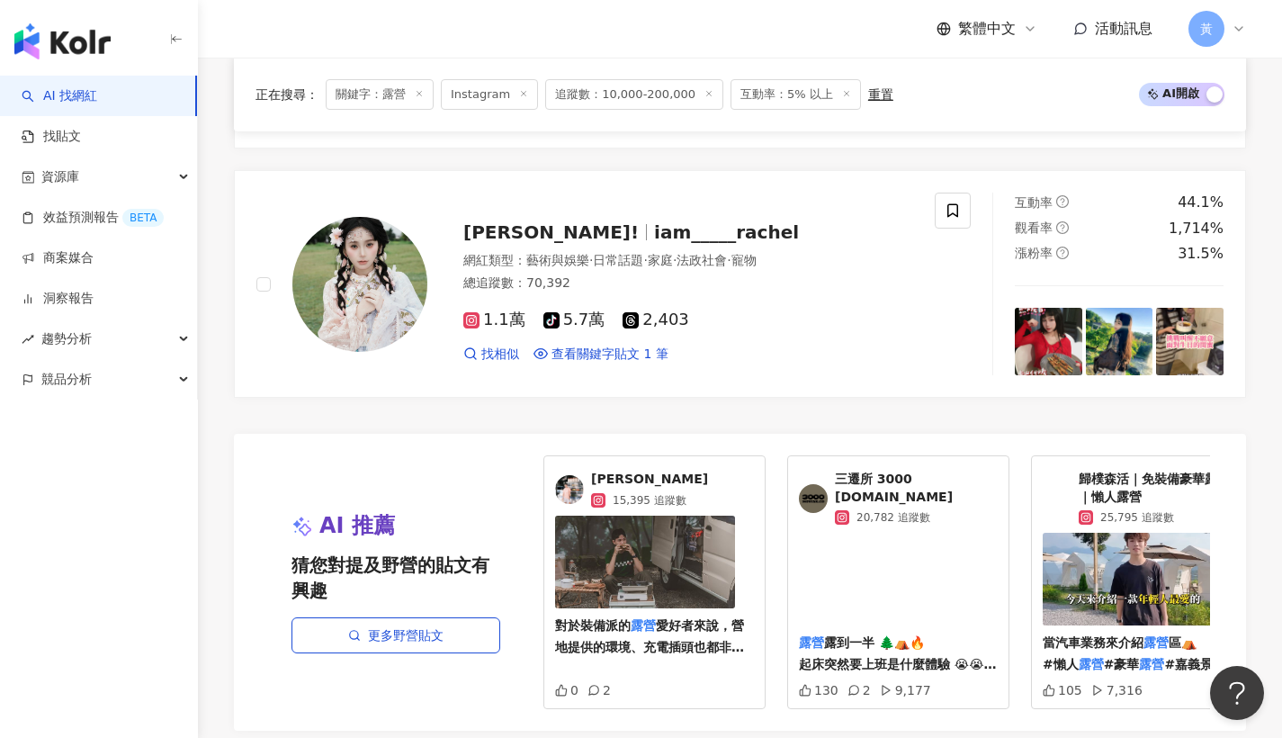
scroll to position [3914, 0]
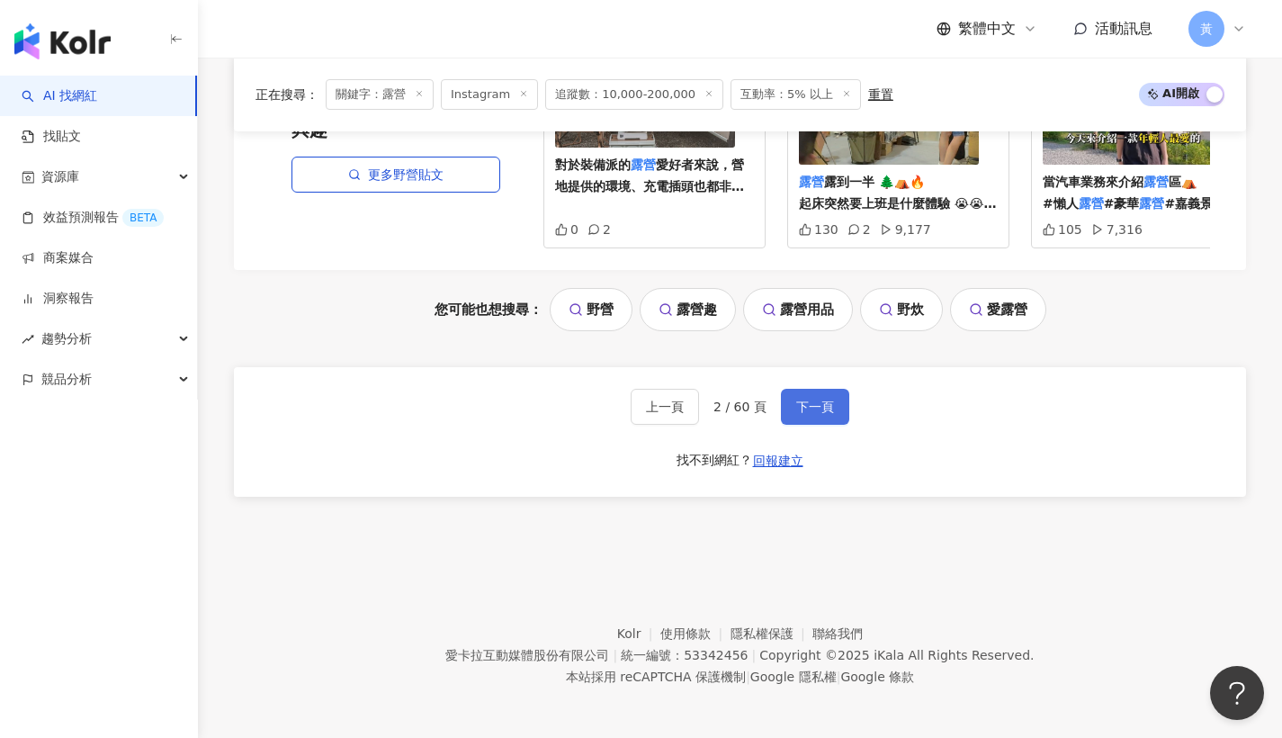
click at [796, 408] on span "下一頁" at bounding box center [815, 406] width 38 height 14
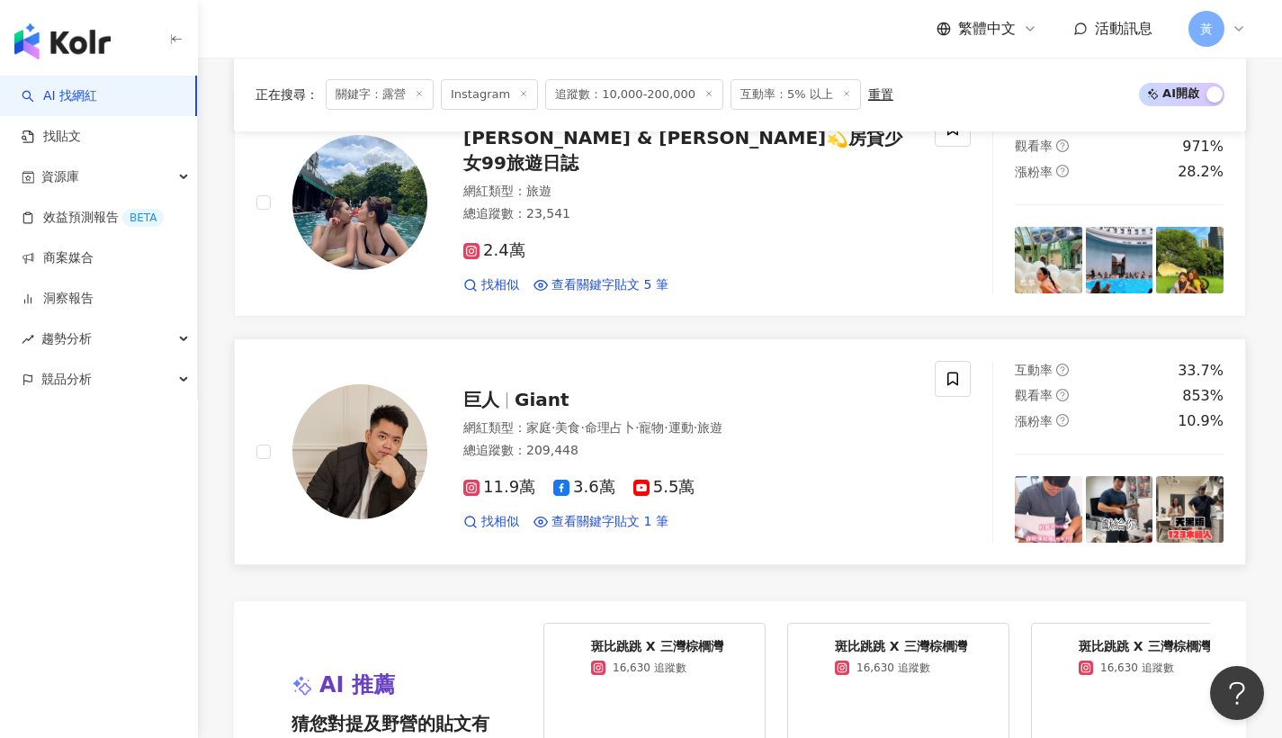
scroll to position [3220, 0]
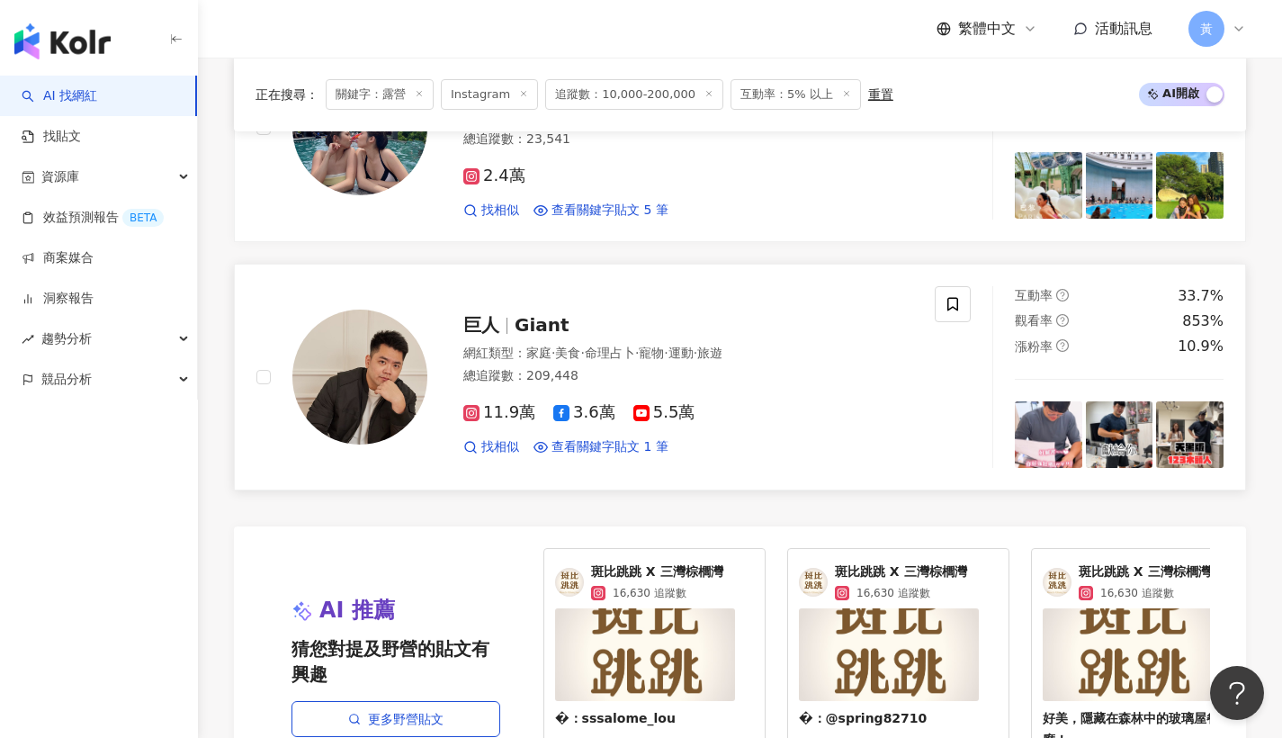
click at [554, 324] on div "巨人 Giant" at bounding box center [688, 324] width 450 height 25
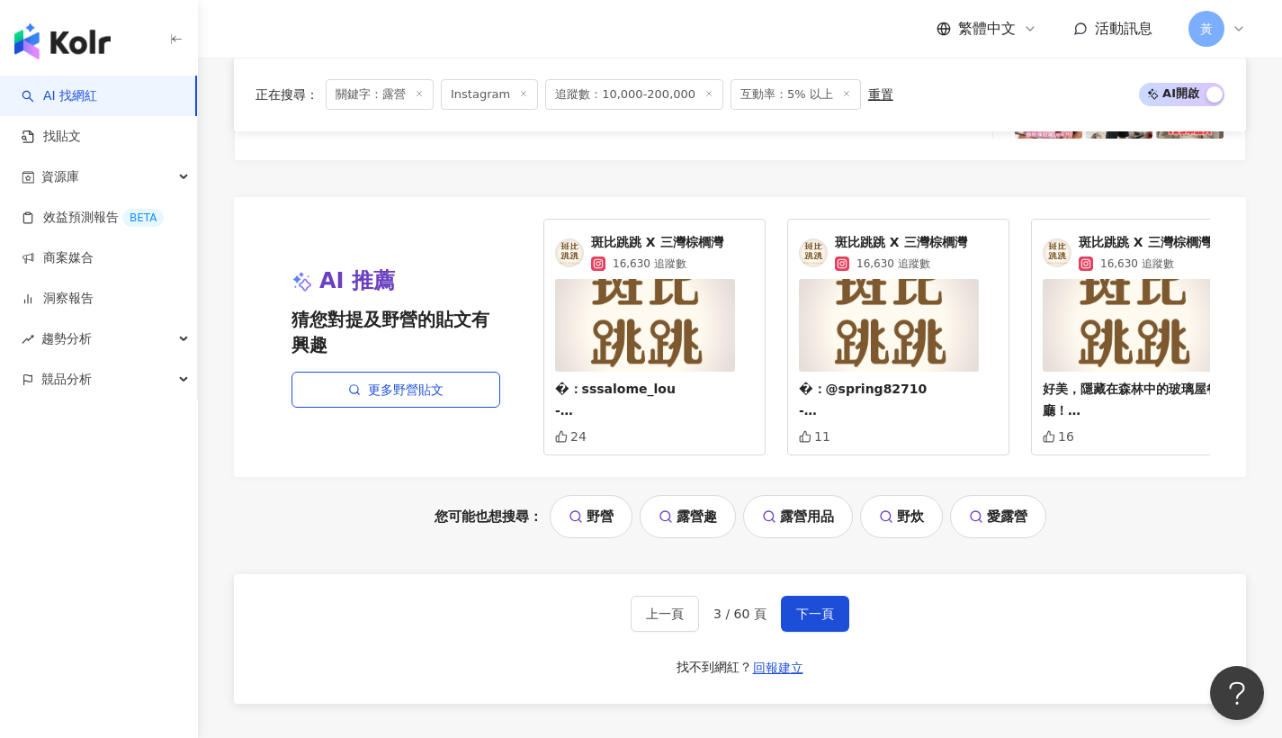
click at [818, 630] on div "上一頁 3 / 60 頁 下一頁 找不到網紅？ 回報建立" at bounding box center [740, 639] width 1012 height 130
click at [805, 616] on span "下一頁" at bounding box center [815, 613] width 38 height 14
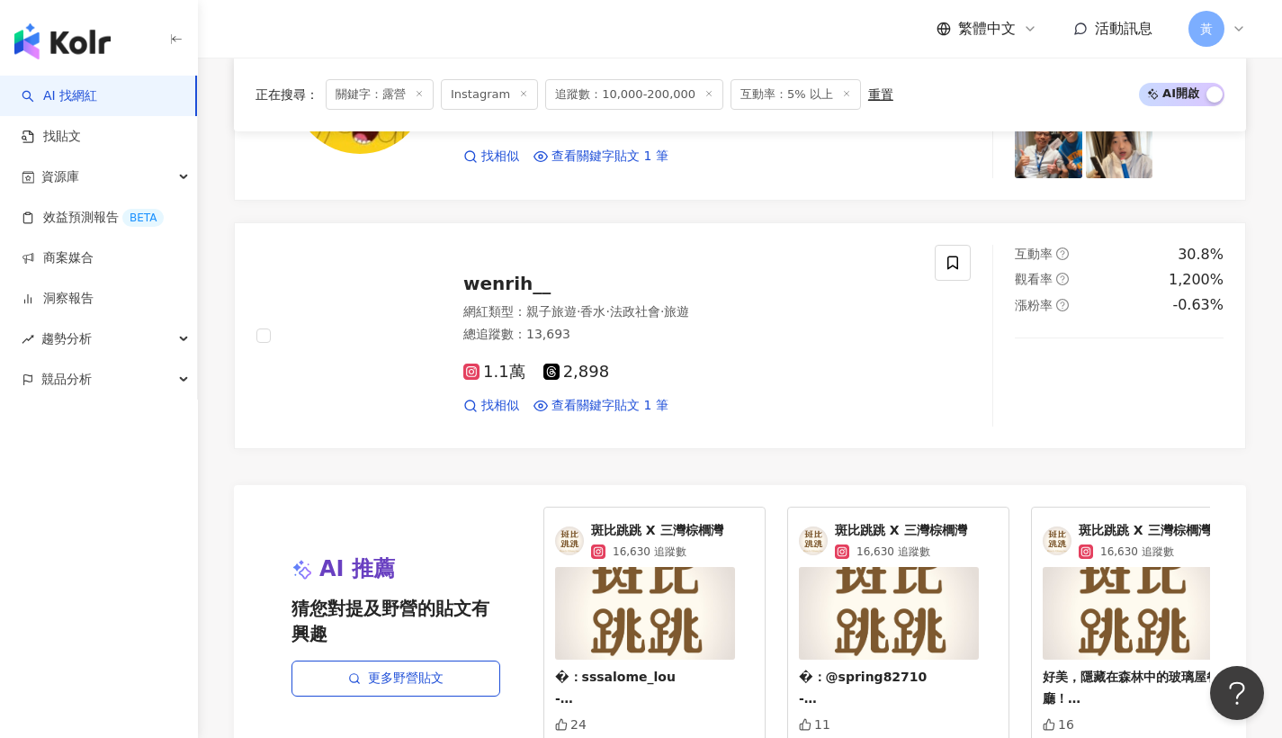
scroll to position [3649, 0]
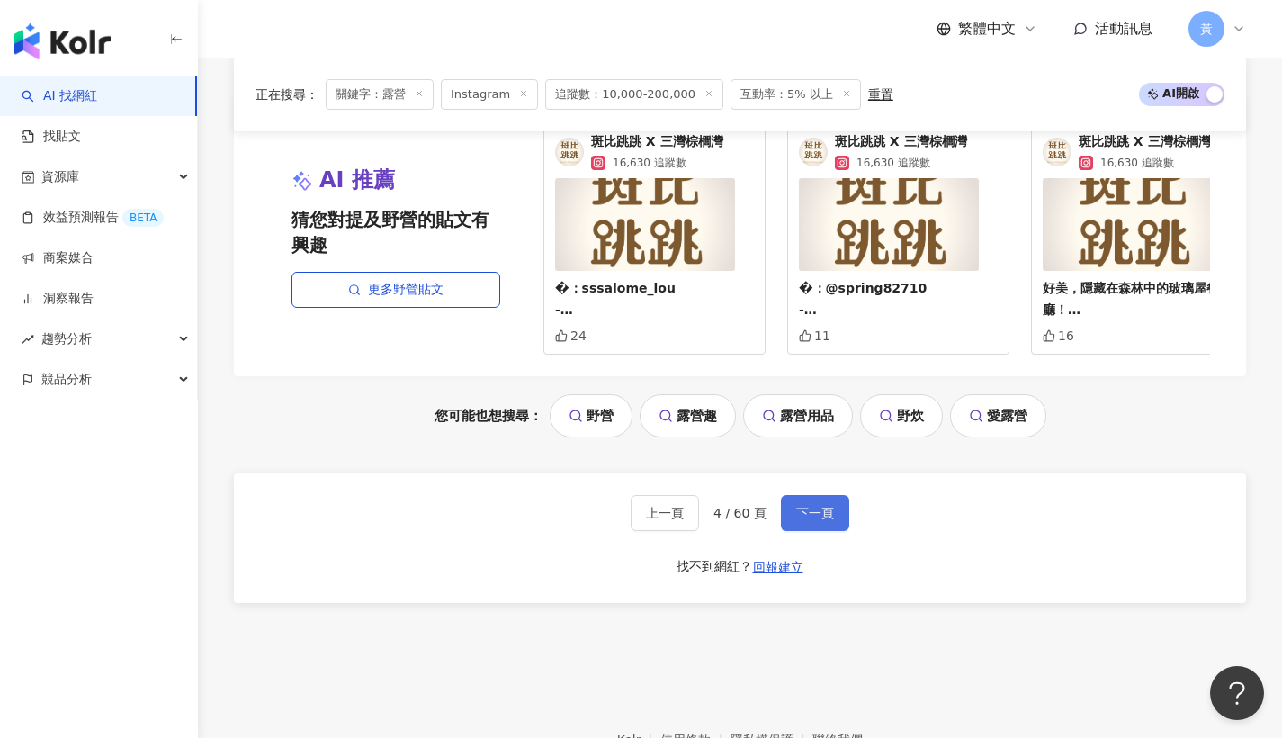
click at [804, 511] on span "下一頁" at bounding box center [815, 512] width 38 height 14
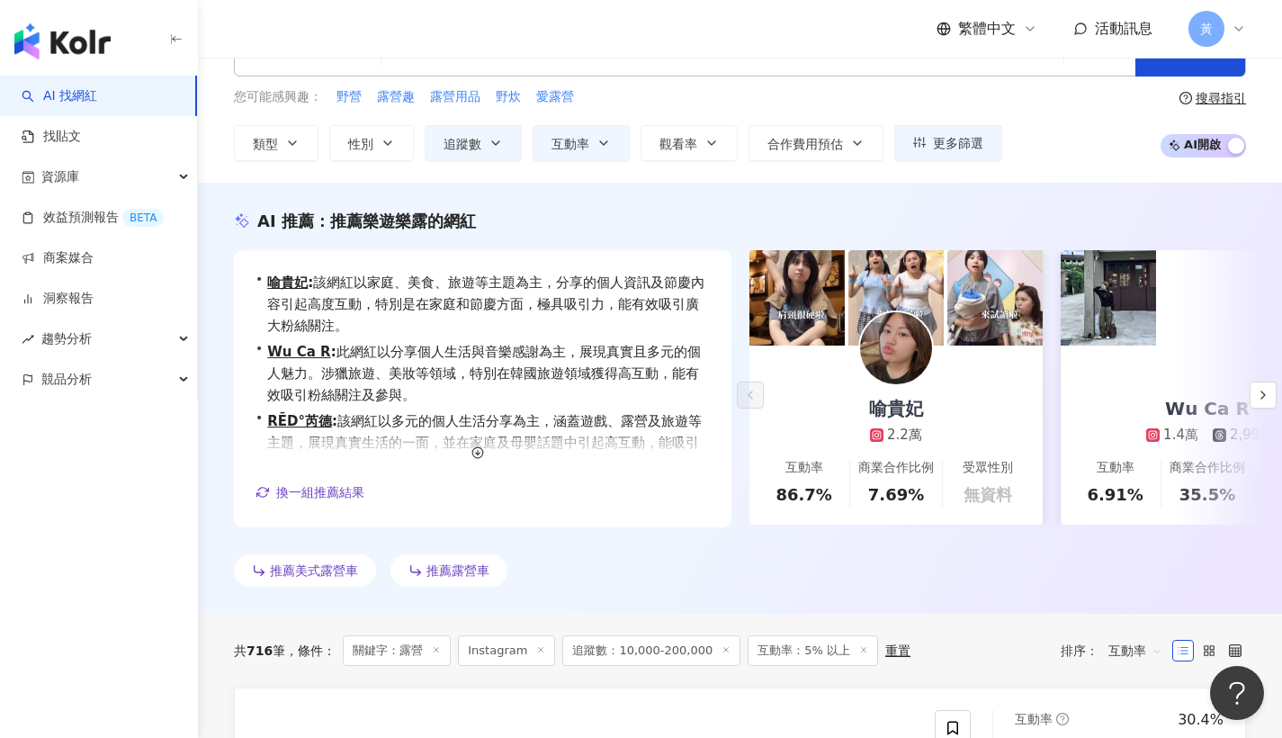
scroll to position [0, 0]
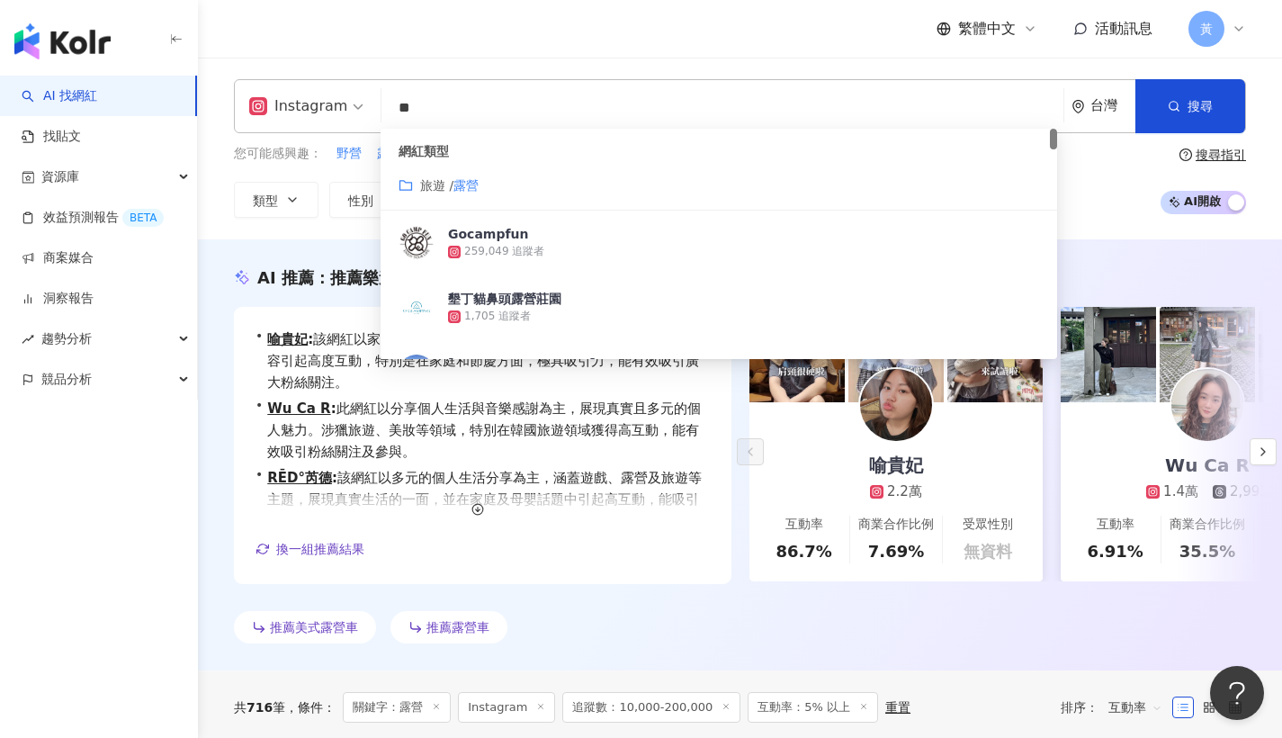
drag, startPoint x: 424, startPoint y: 113, endPoint x: 366, endPoint y: 105, distance: 58.1
click at [366, 105] on div "Instagram ** 台灣 搜尋 customizedTag 51e7446f-7903-447b-ac02-0958ea379f43 網紅類型 旅遊 /…" at bounding box center [740, 106] width 1012 height 54
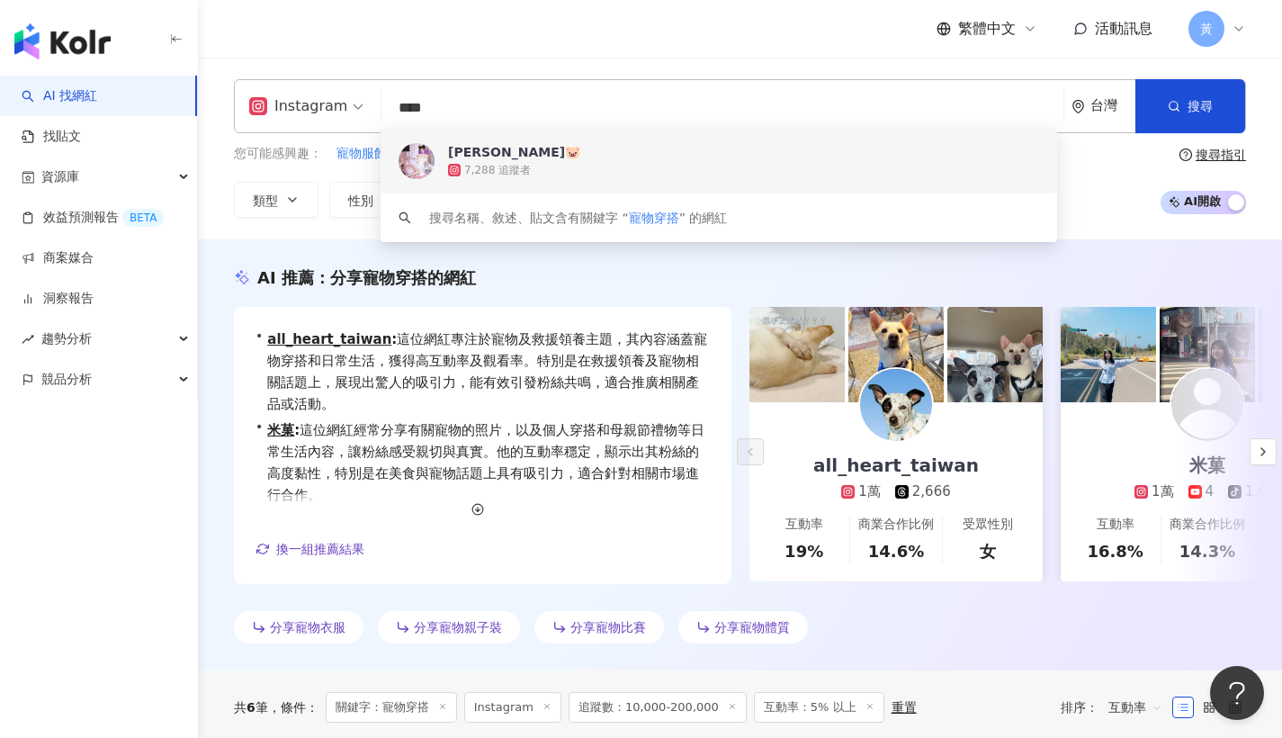
drag, startPoint x: 503, startPoint y: 107, endPoint x: 311, endPoint y: 98, distance: 191.8
click at [311, 98] on div "Instagram **** 台灣 搜尋 fd67e820-ed38-497c-ae5a-fc3d45190b91 keyword Zoe🐷 7,288 追蹤…" at bounding box center [740, 106] width 1012 height 54
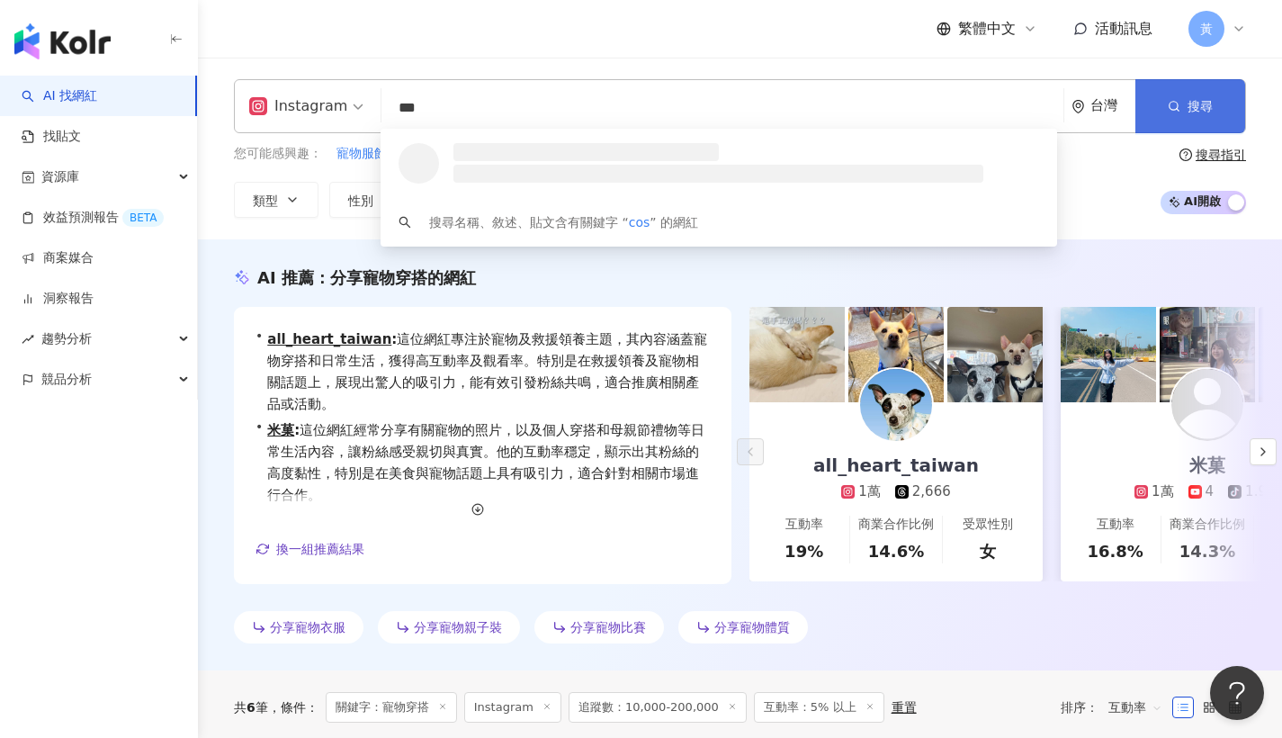
click at [1210, 87] on button "搜尋" at bounding box center [1190, 106] width 110 height 54
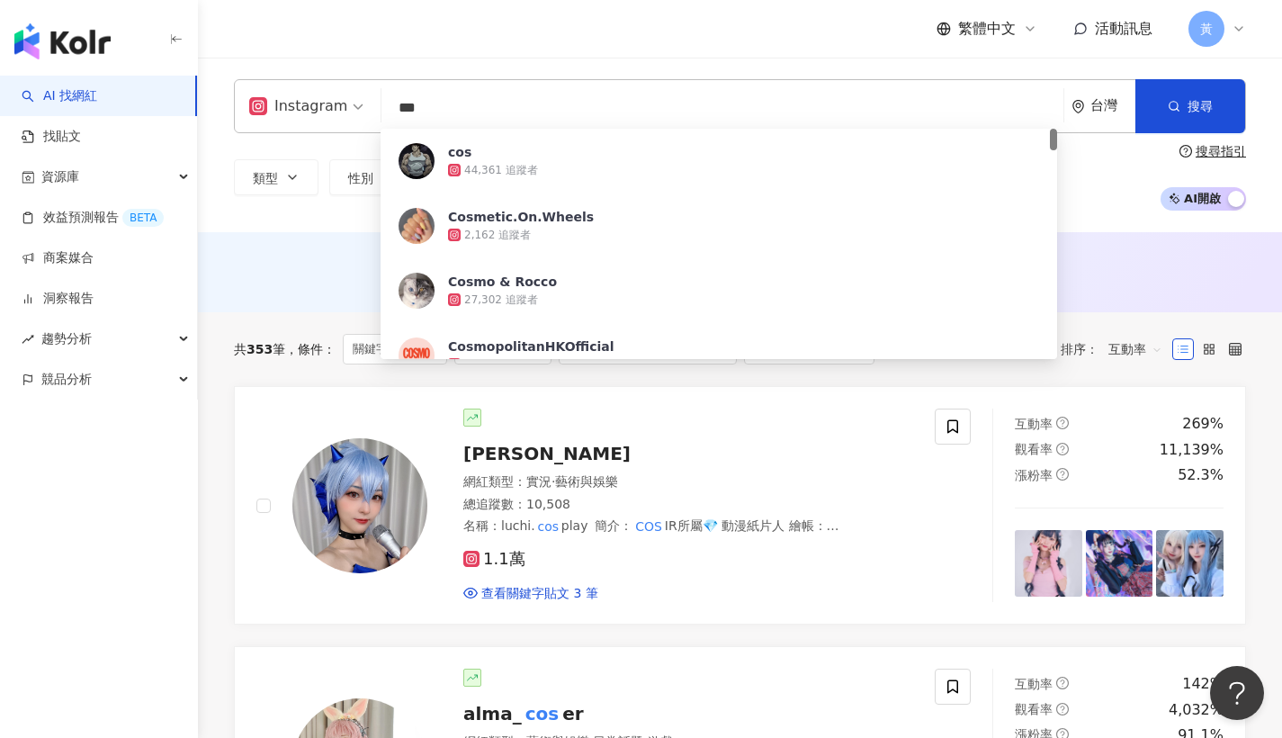
drag, startPoint x: 380, startPoint y: 106, endPoint x: 331, endPoint y: 107, distance: 48.6
click at [331, 107] on div "Instagram *** 台灣 搜尋 7fb12835-0dba-4547-a2ae-328fd8756c3f cos 44,361 追蹤者 Cosmeti…" at bounding box center [740, 106] width 1012 height 54
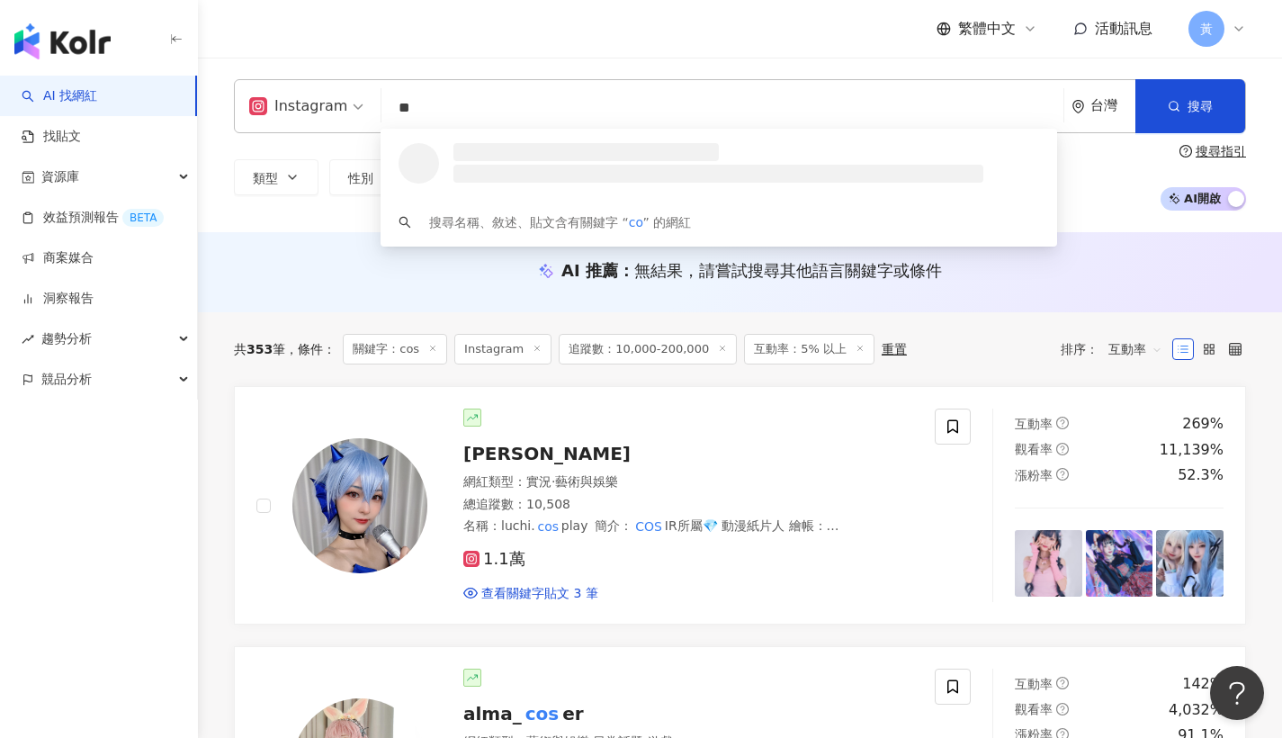
type input "***"
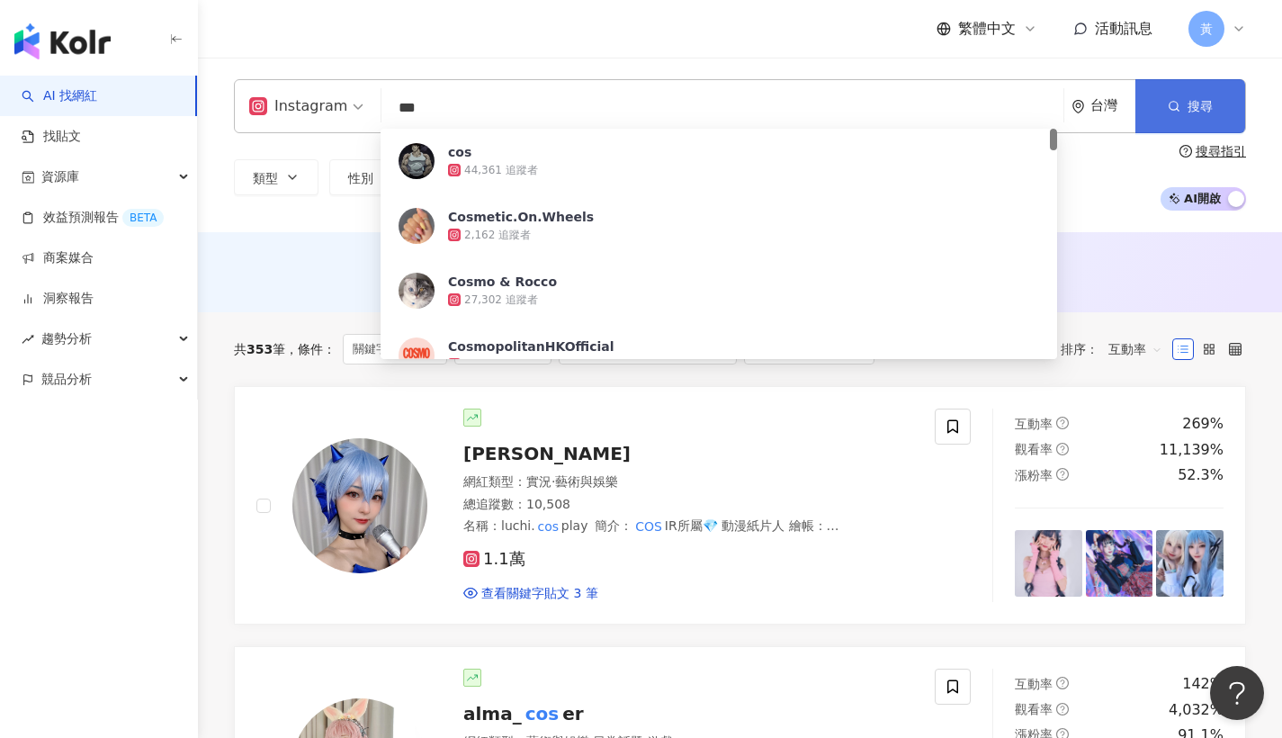
click at [1208, 122] on button "搜尋" at bounding box center [1190, 106] width 110 height 54
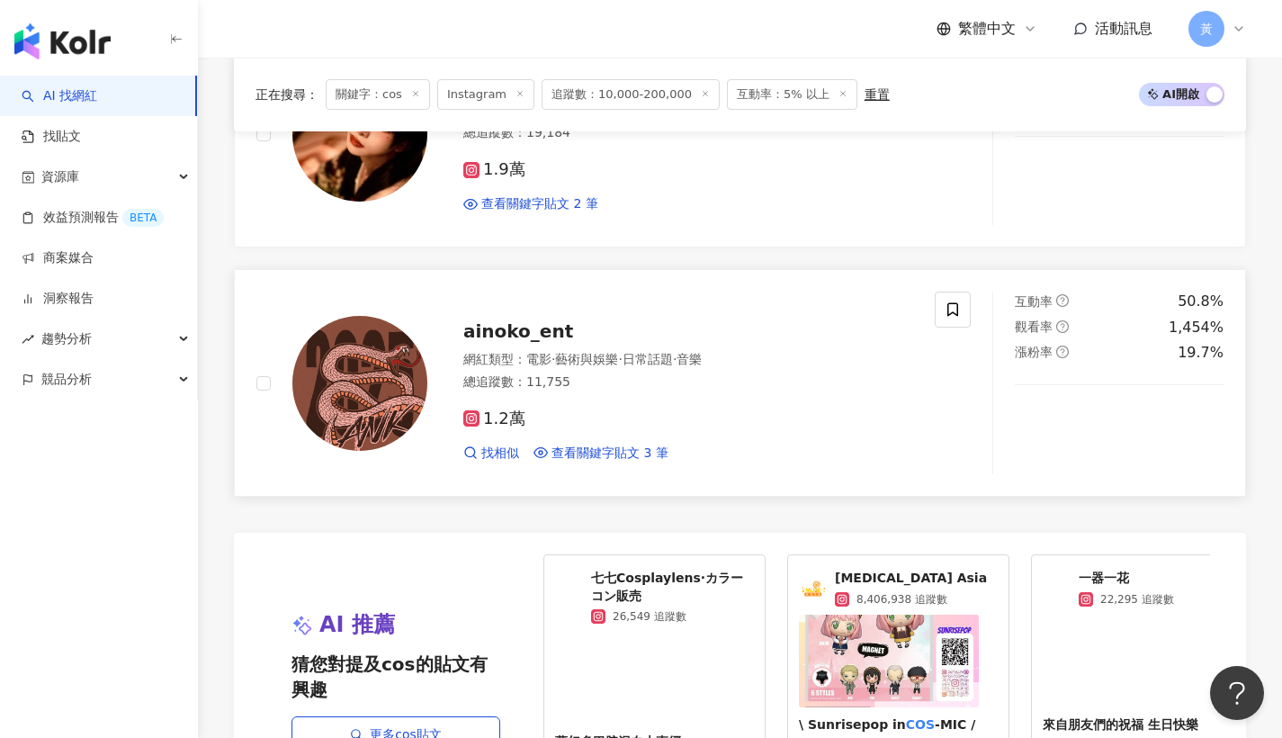
scroll to position [3246, 0]
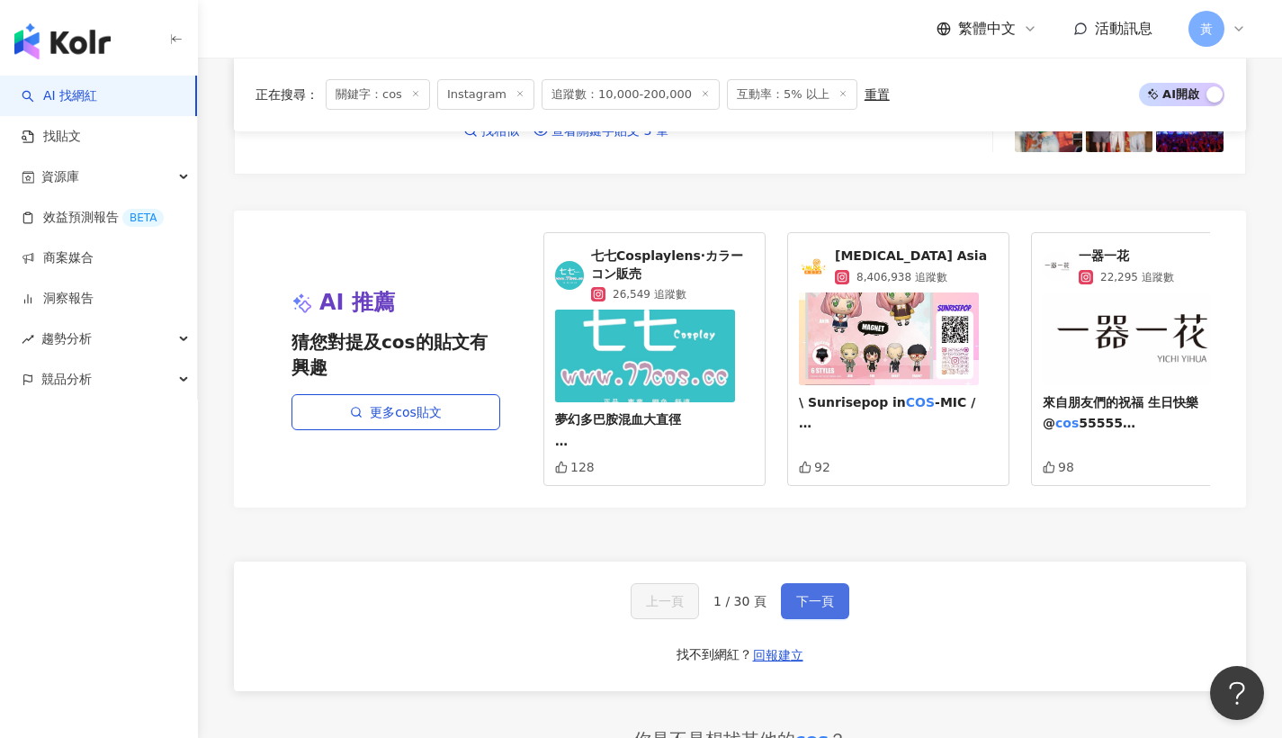
click at [836, 583] on button "下一頁" at bounding box center [815, 601] width 68 height 36
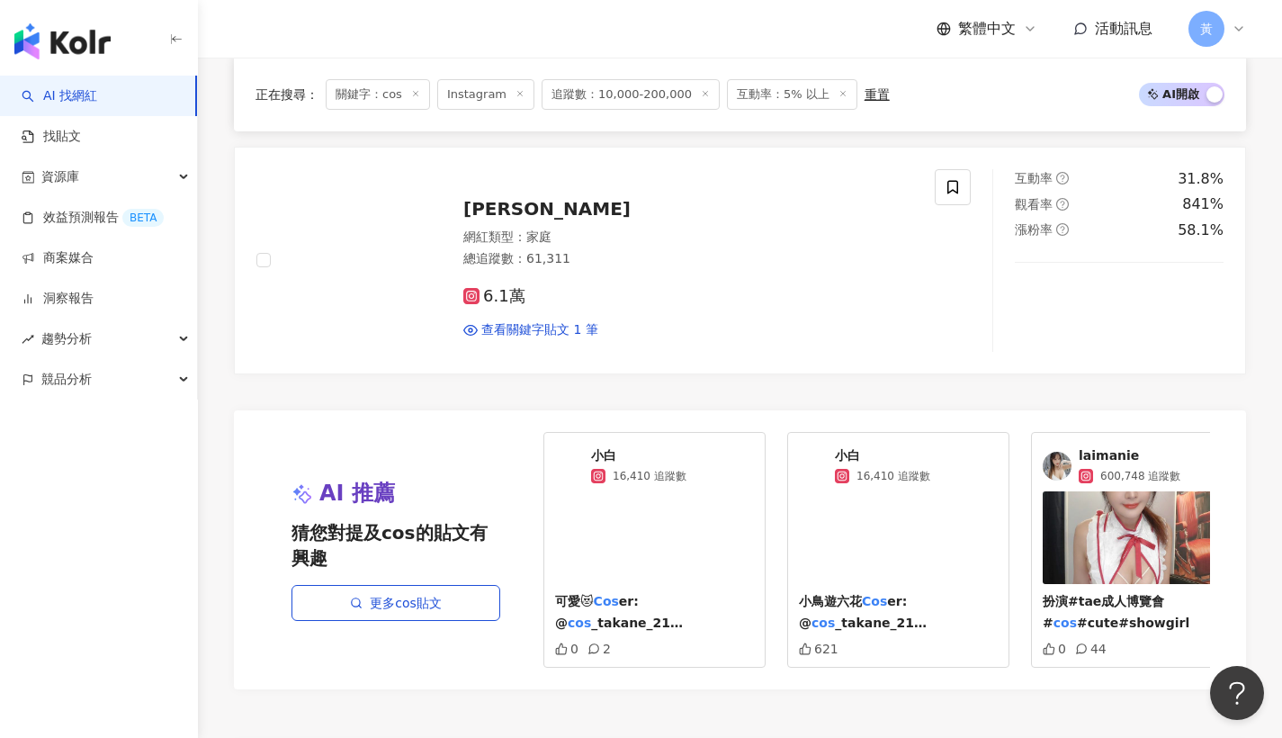
scroll to position [3146, 0]
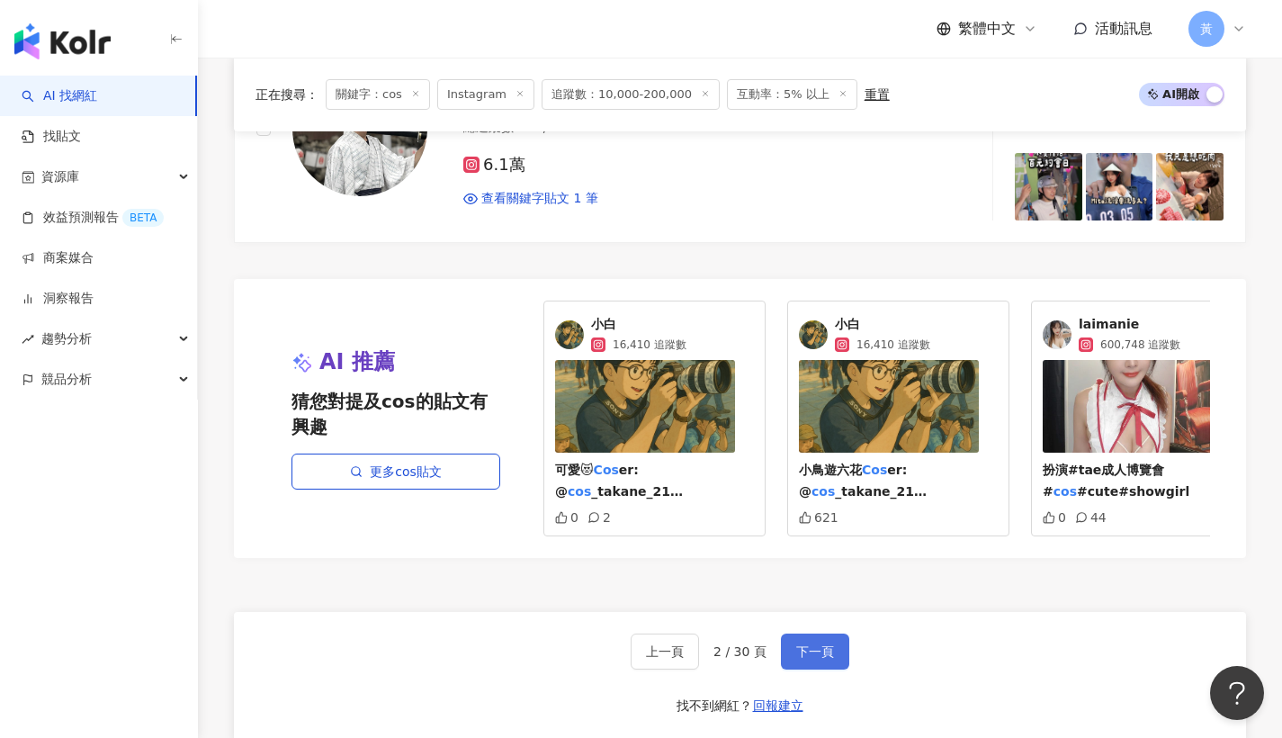
click at [822, 644] on span "下一頁" at bounding box center [815, 651] width 38 height 14
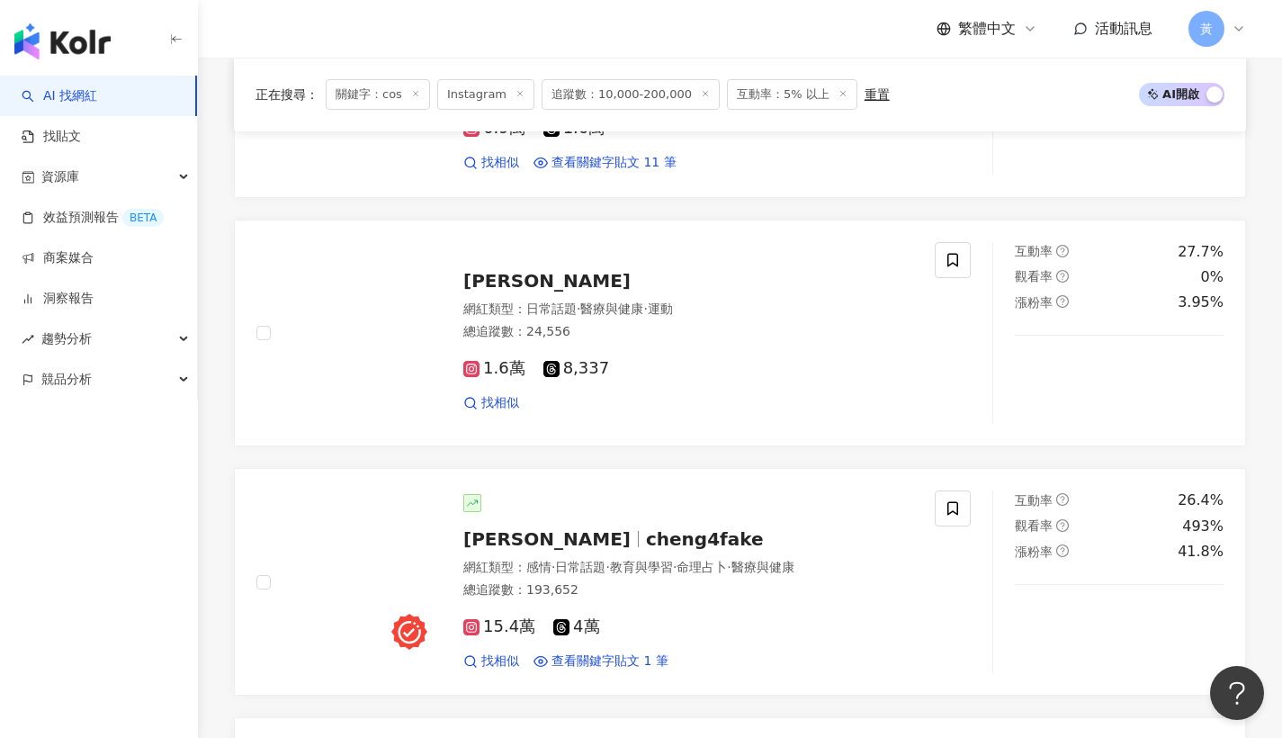
scroll to position [1358, 0]
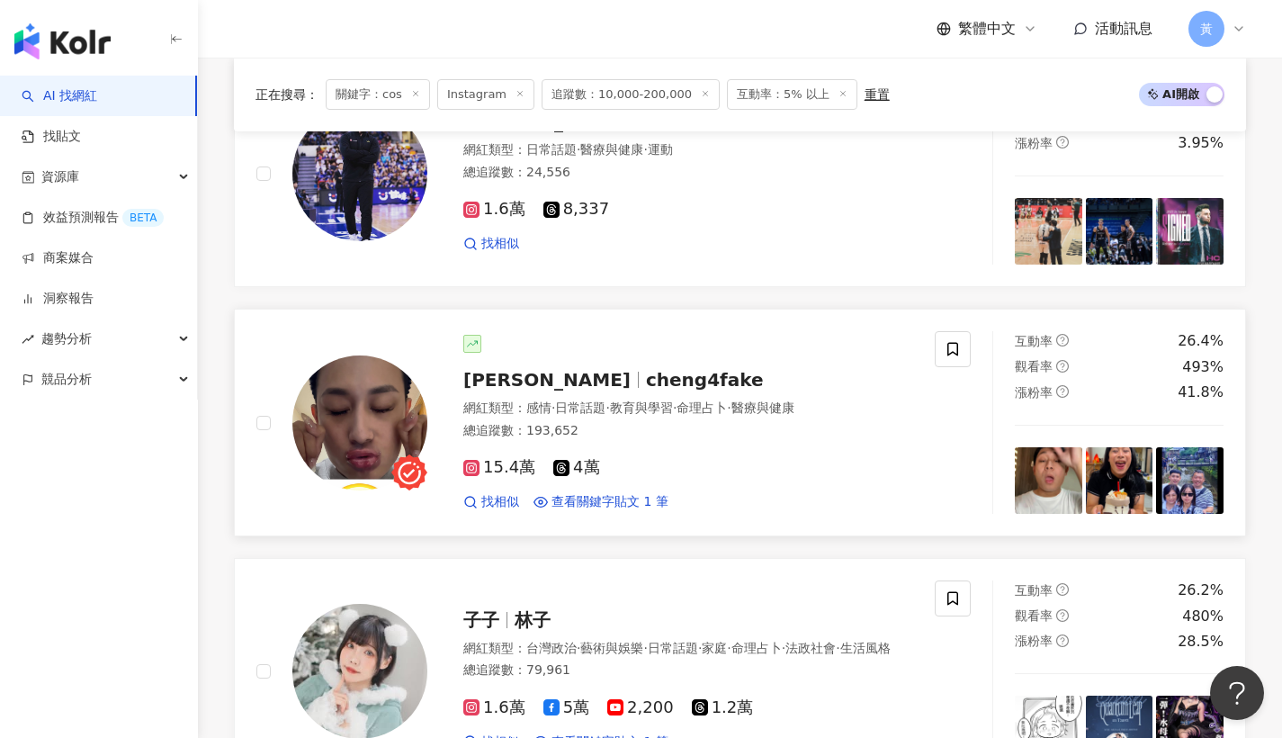
click at [471, 369] on span "[PERSON_NAME]" at bounding box center [546, 380] width 167 height 22
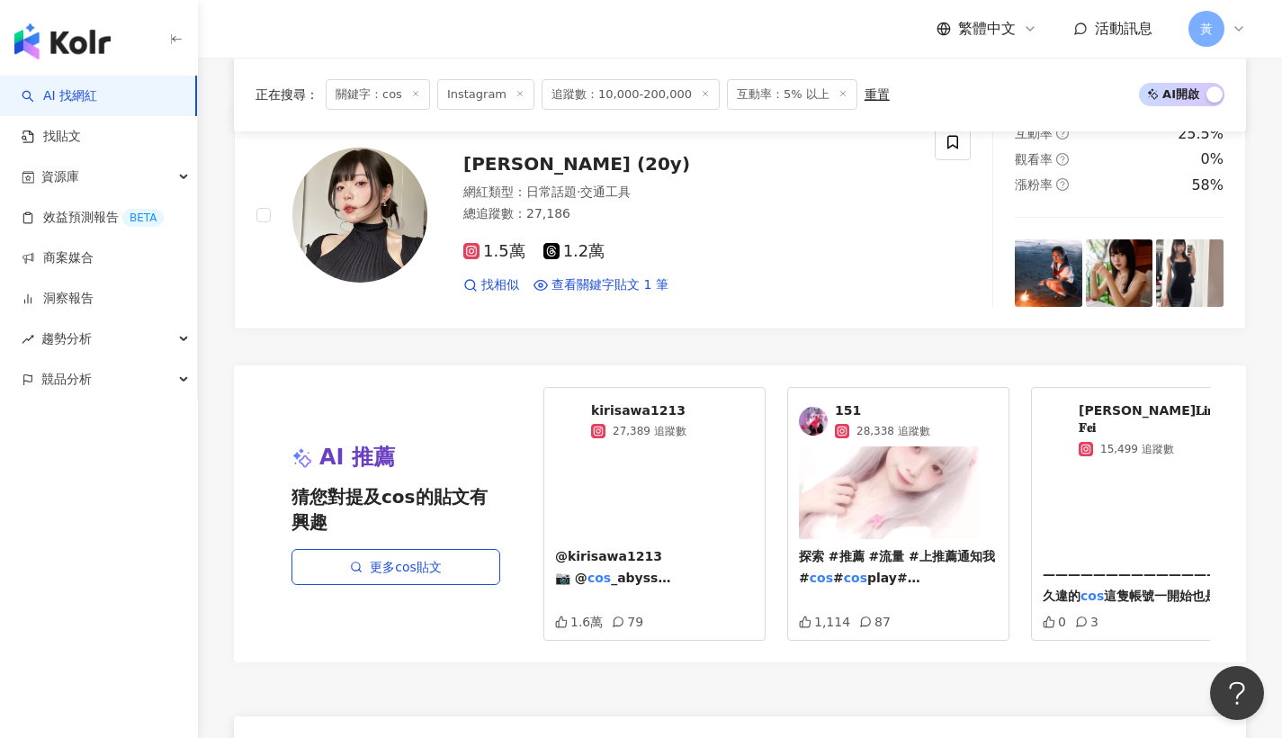
scroll to position [3437, 0]
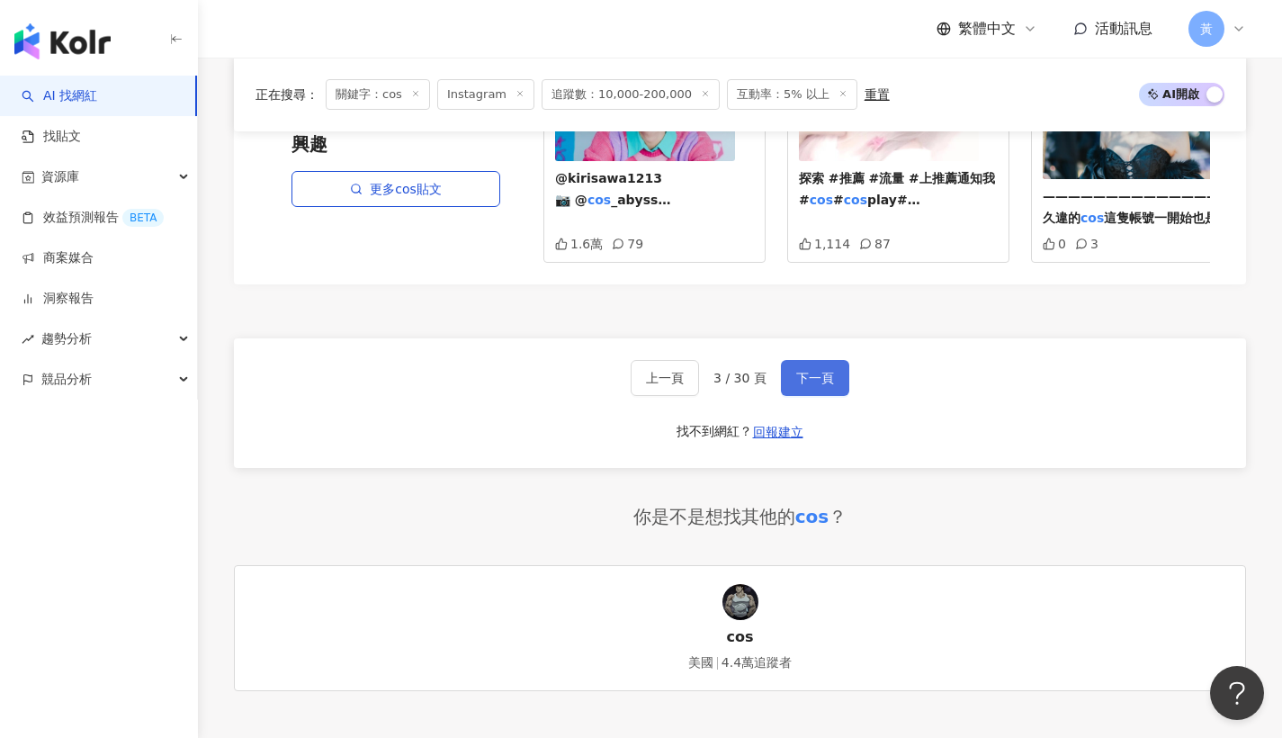
click at [809, 371] on span "下一頁" at bounding box center [815, 378] width 38 height 14
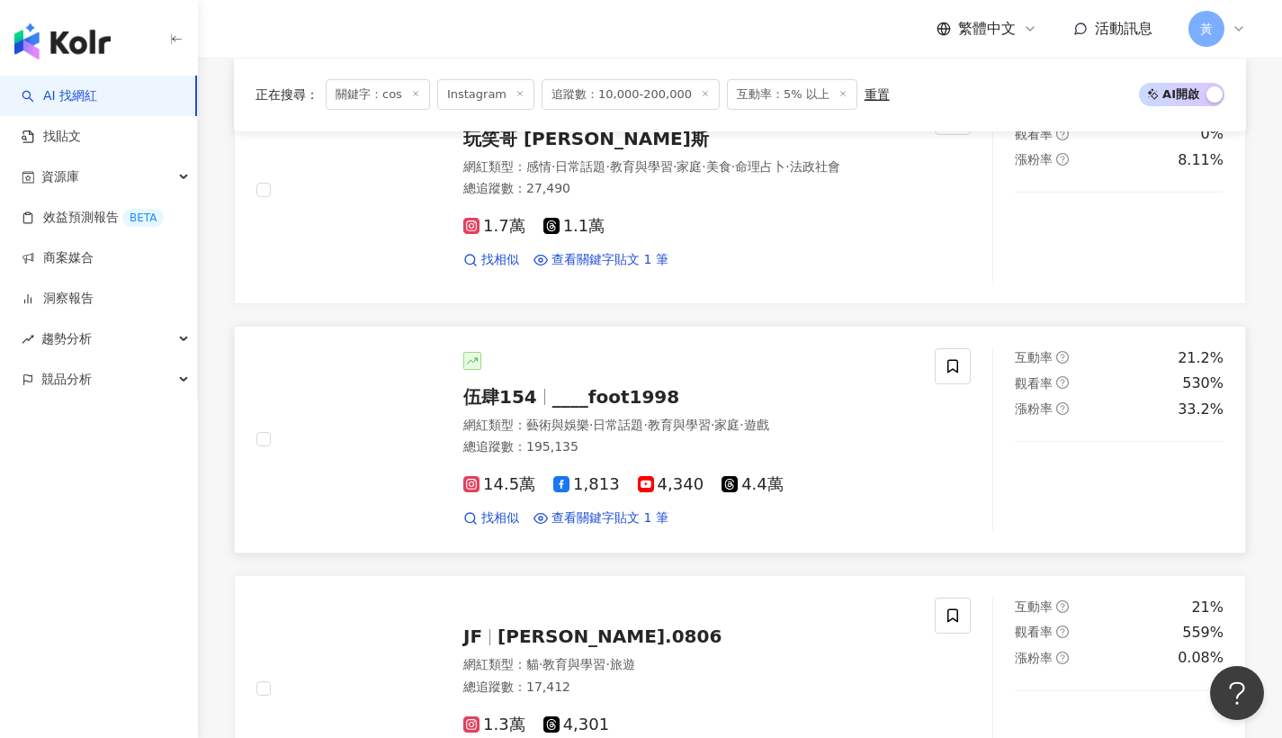
scroll to position [1829, 0]
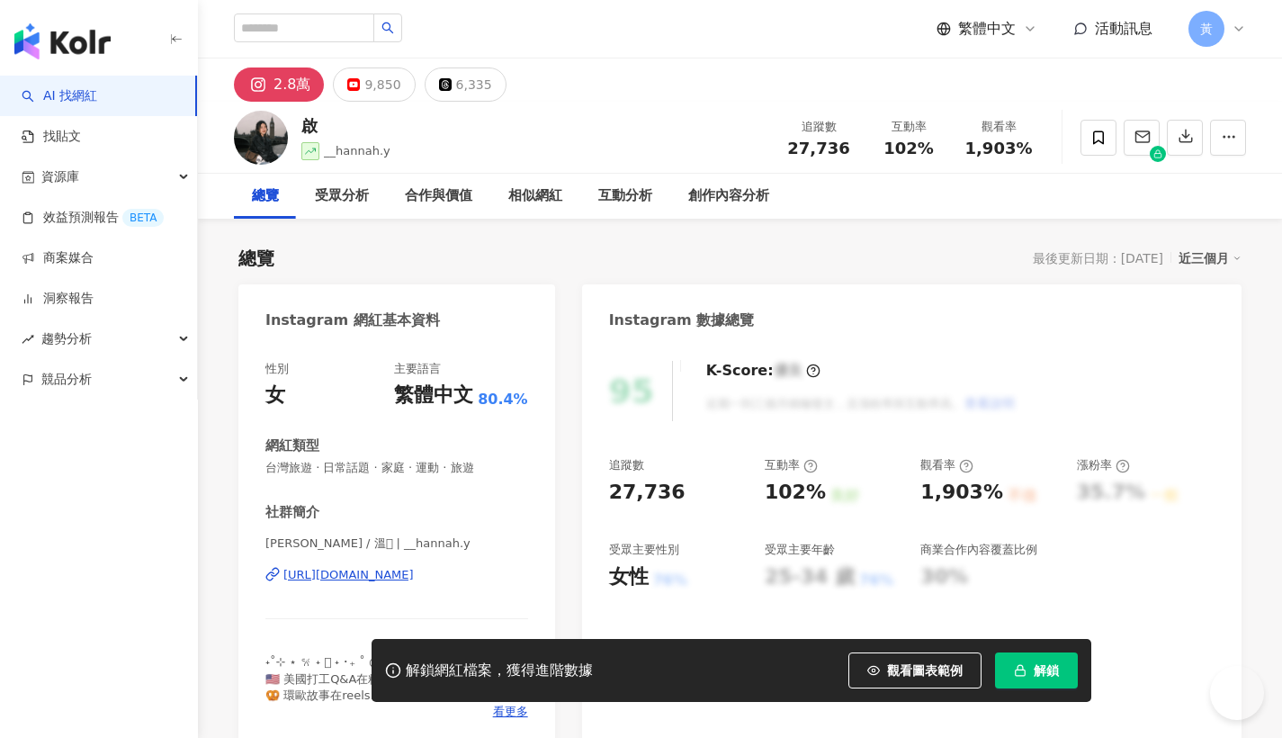
click at [321, 575] on div "https://www.instagram.com/__hannah.y/" at bounding box center [348, 575] width 130 height 16
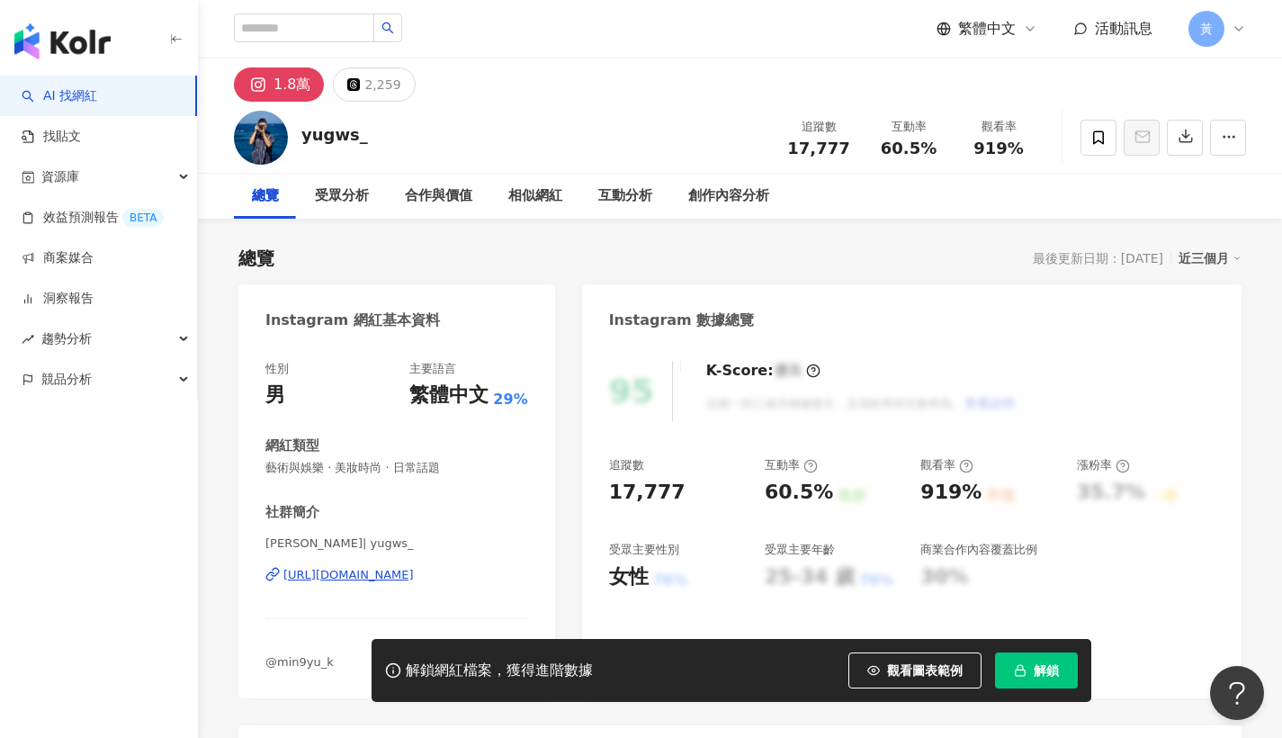
click at [384, 582] on div "郭 阿誠 | yugws_ https://www.instagram.com/yugws_/" at bounding box center [396, 587] width 263 height 105
click at [388, 576] on div "https://www.instagram.com/yugws_/" at bounding box center [348, 575] width 130 height 16
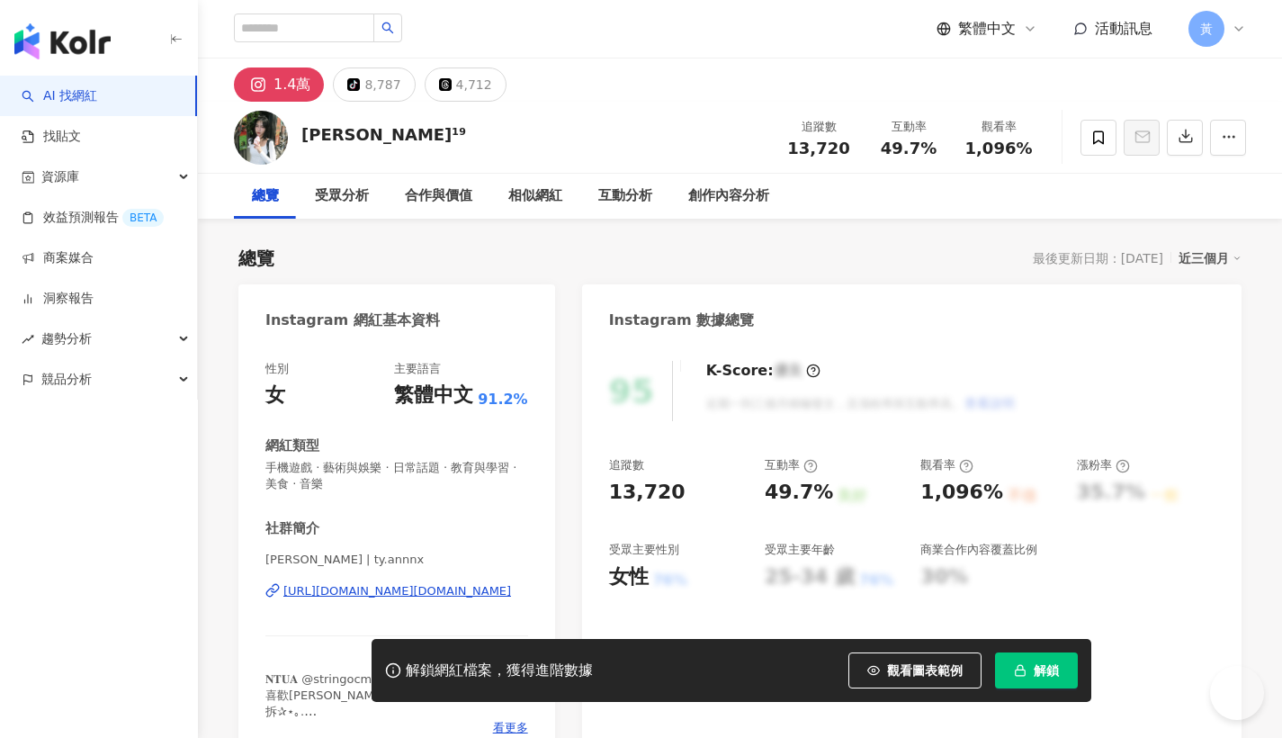
click at [428, 576] on div "田杬 | ty.annnx https://www.instagram.com/ty.annnx/" at bounding box center [396, 603] width 263 height 105
click at [425, 588] on div "https://www.instagram.com/ty.annnx/" at bounding box center [397, 591] width 228 height 16
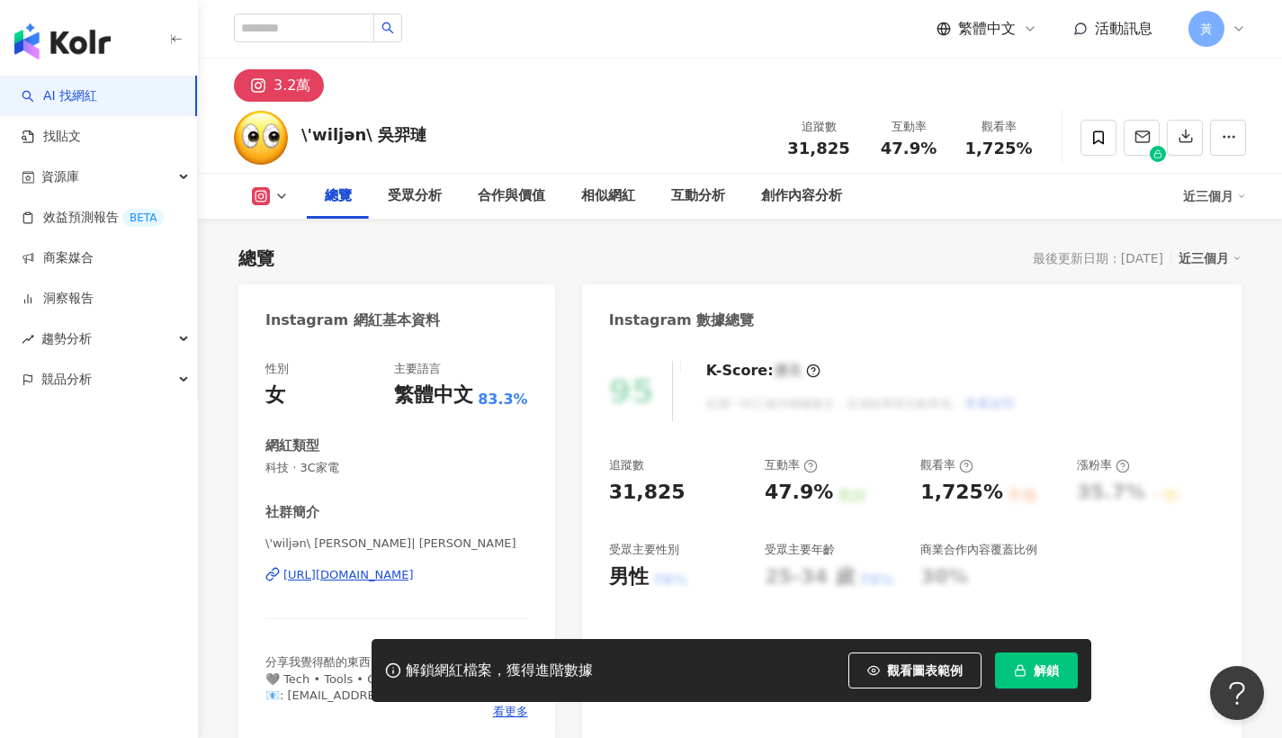
click at [384, 574] on div "https://www.instagram.com/weelian/" at bounding box center [348, 575] width 130 height 16
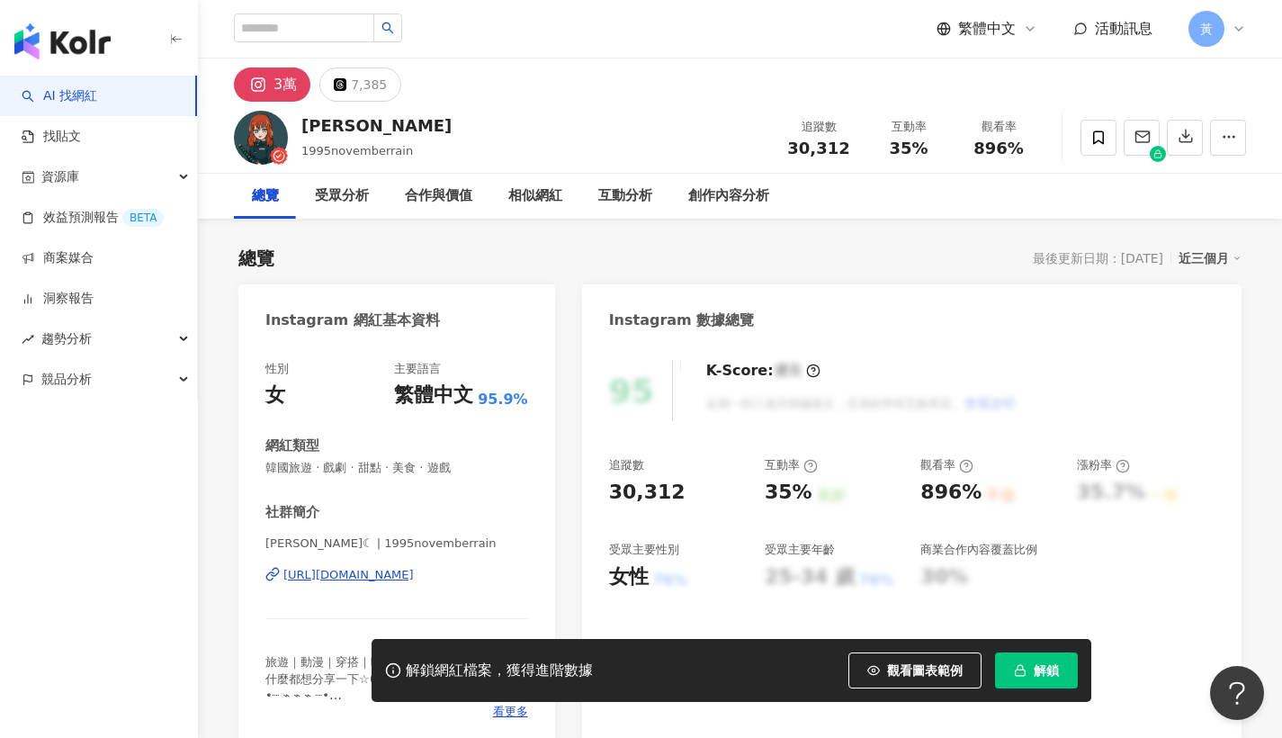
click at [299, 575] on div "https://www.instagram.com/1995novemberrain/" at bounding box center [348, 575] width 130 height 16
drag, startPoint x: 873, startPoint y: 151, endPoint x: 947, endPoint y: 160, distance: 74.3
click at [947, 160] on div "追蹤數 30,312 互動率 35% 觀看率 896%" at bounding box center [909, 137] width 270 height 53
copy span "35%"
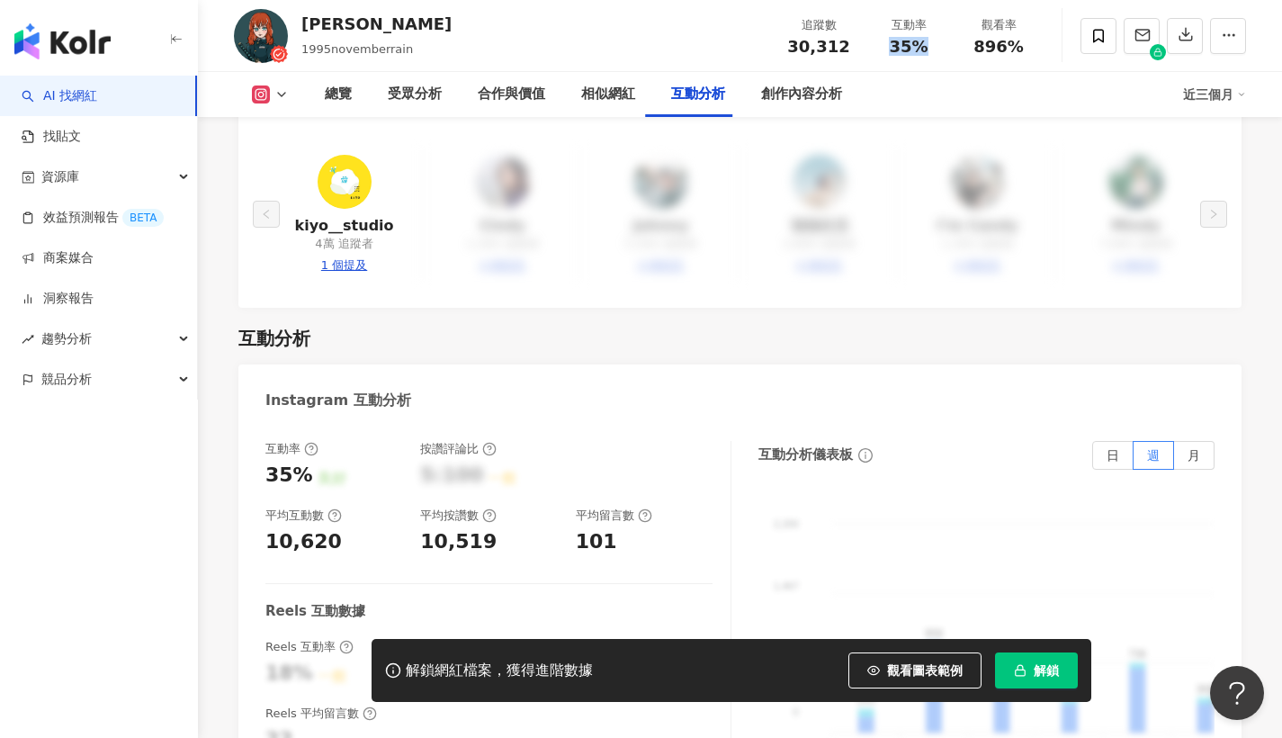
scroll to position [3712, 0]
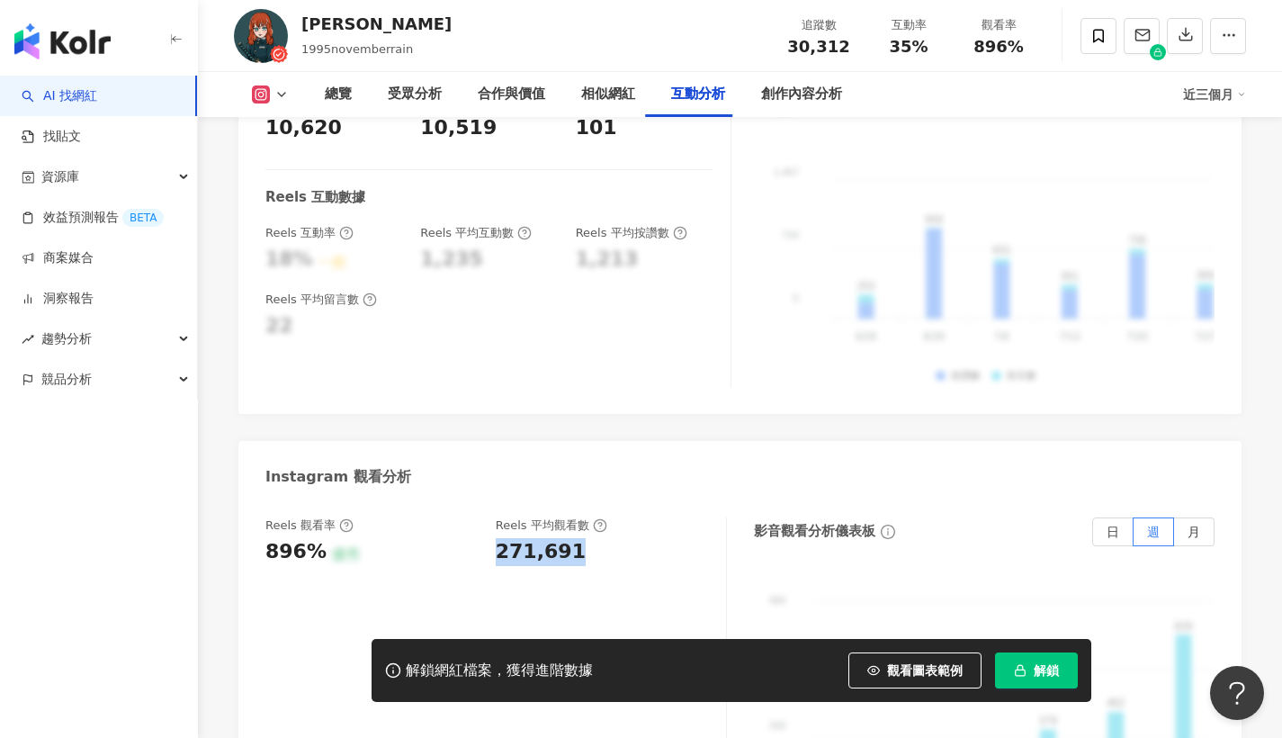
drag, startPoint x: 487, startPoint y: 521, endPoint x: 588, endPoint y: 518, distance: 100.8
click at [588, 518] on div "Reels 觀看率 896% 優秀 Reels 平均觀看數 271,691" at bounding box center [486, 541] width 443 height 49
copy div "271,691"
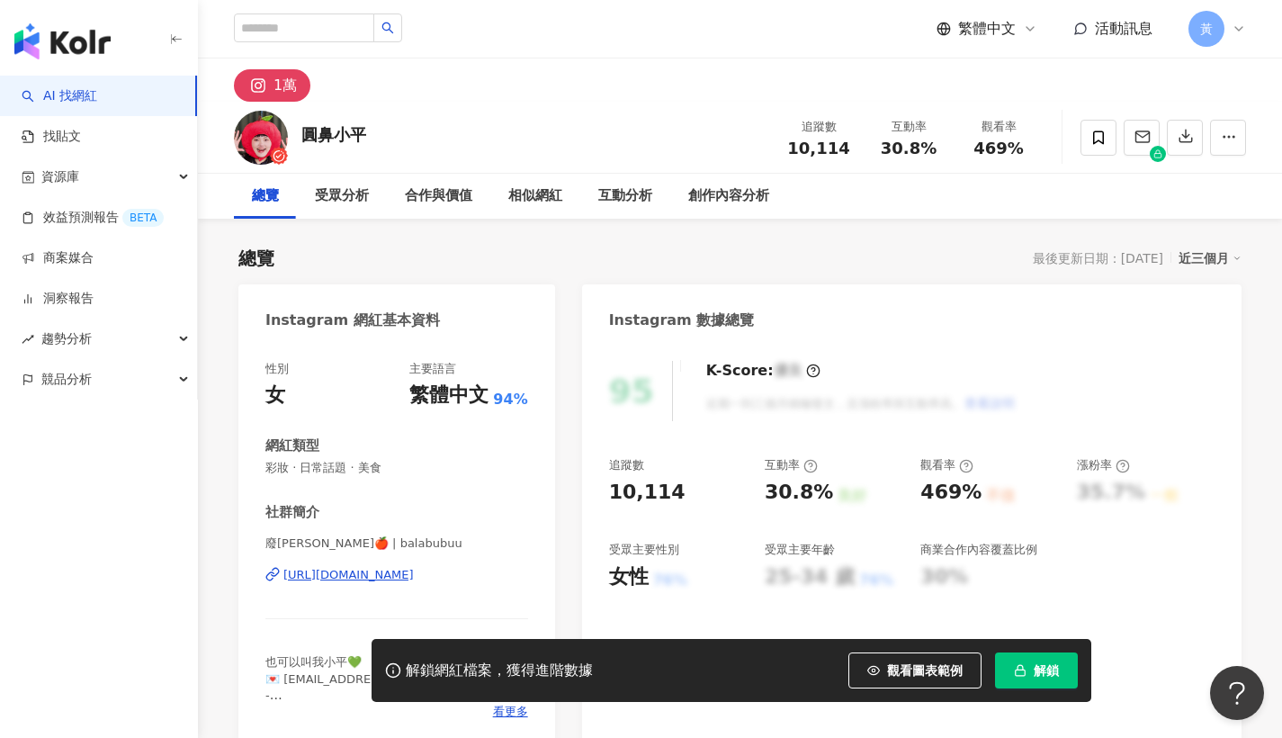
drag, startPoint x: 426, startPoint y: 133, endPoint x: 340, endPoint y: 575, distance: 450.0
click at [426, 134] on div "圓鼻小平 追蹤數 10,114 互動率 30.8% 觀看率 469%" at bounding box center [740, 137] width 1084 height 71
click at [340, 575] on div "[URL][DOMAIN_NAME]" at bounding box center [348, 575] width 130 height 16
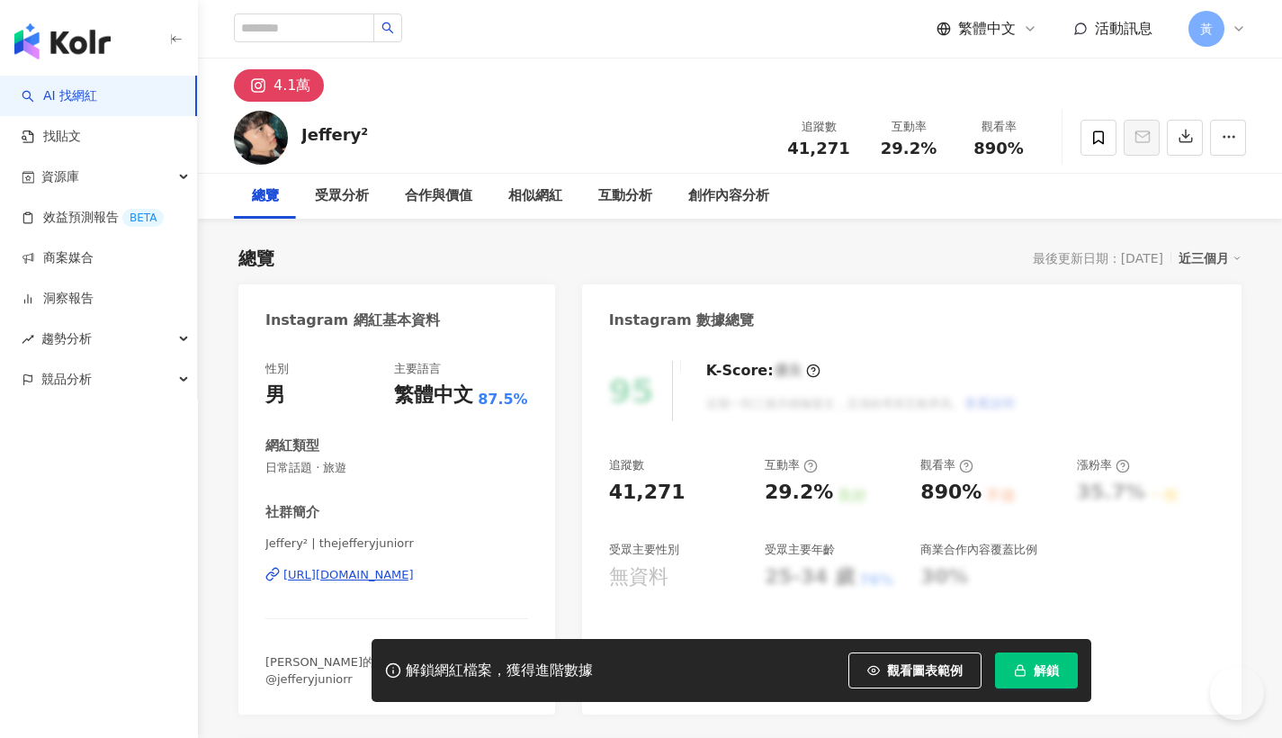
click at [349, 579] on div "https://www.instagram.com/thejefferyjuniorr/" at bounding box center [348, 575] width 130 height 16
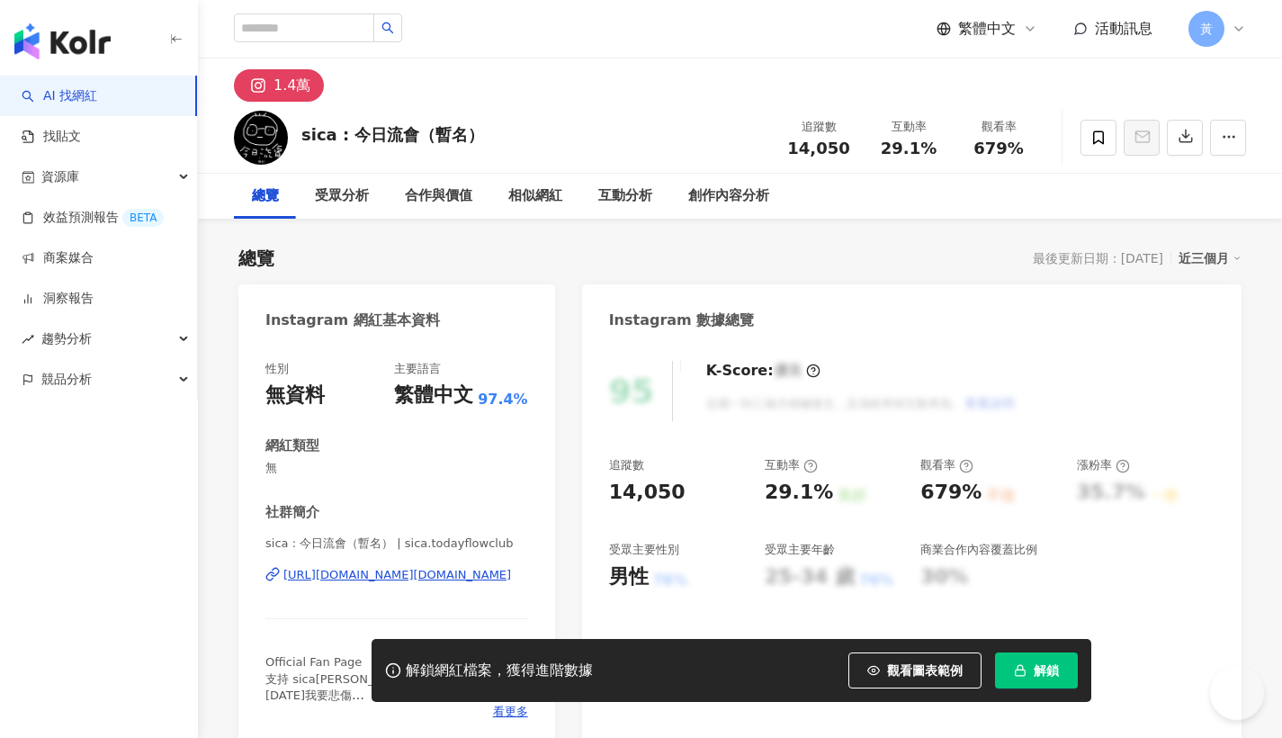
click at [368, 577] on div "[URL][DOMAIN_NAME][DOMAIN_NAME]" at bounding box center [397, 575] width 228 height 16
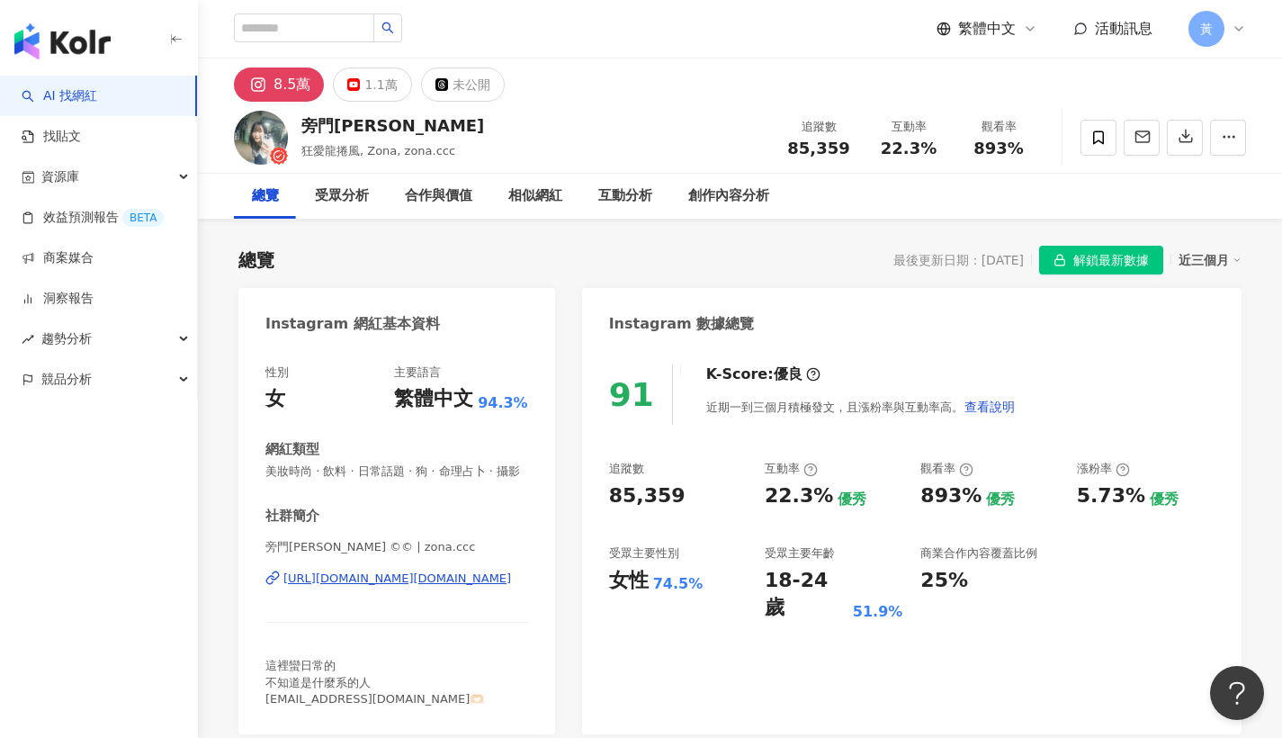
click at [362, 583] on div "[URL][DOMAIN_NAME][DOMAIN_NAME]" at bounding box center [397, 578] width 228 height 16
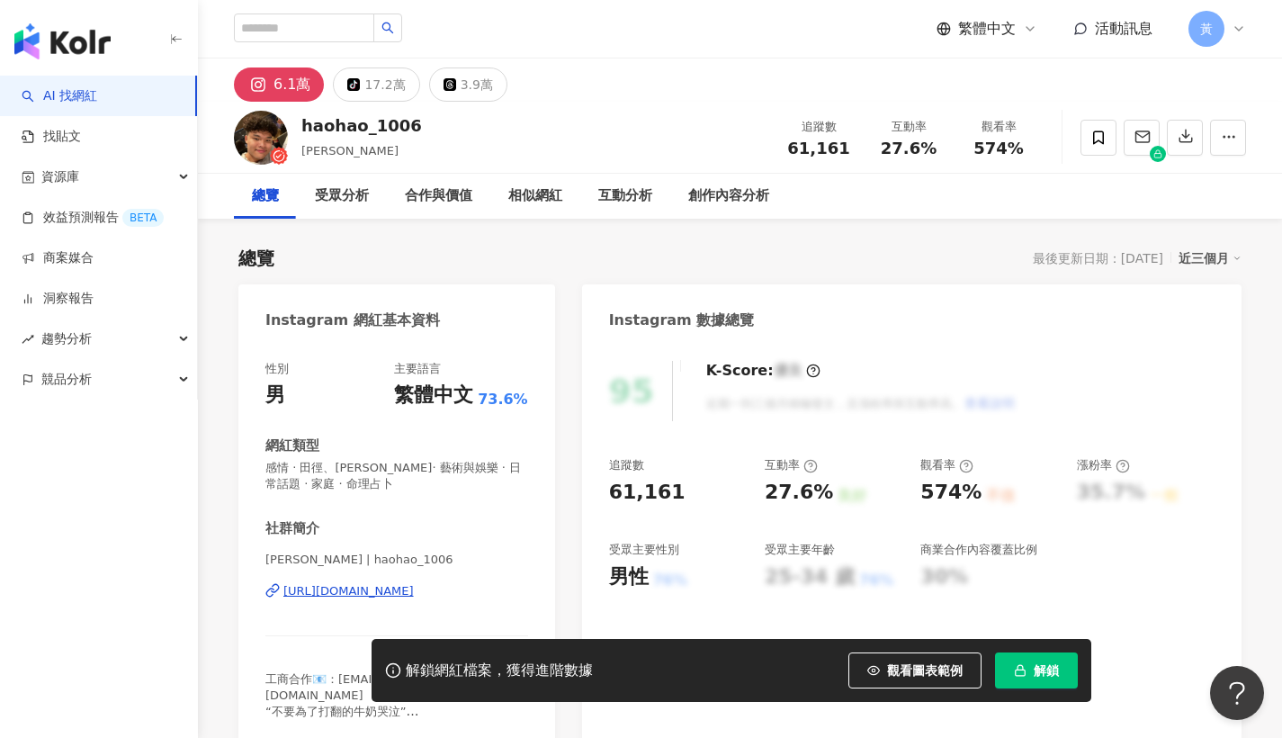
click at [389, 592] on div "https://www.instagram.com/haohao_1006/" at bounding box center [348, 591] width 130 height 16
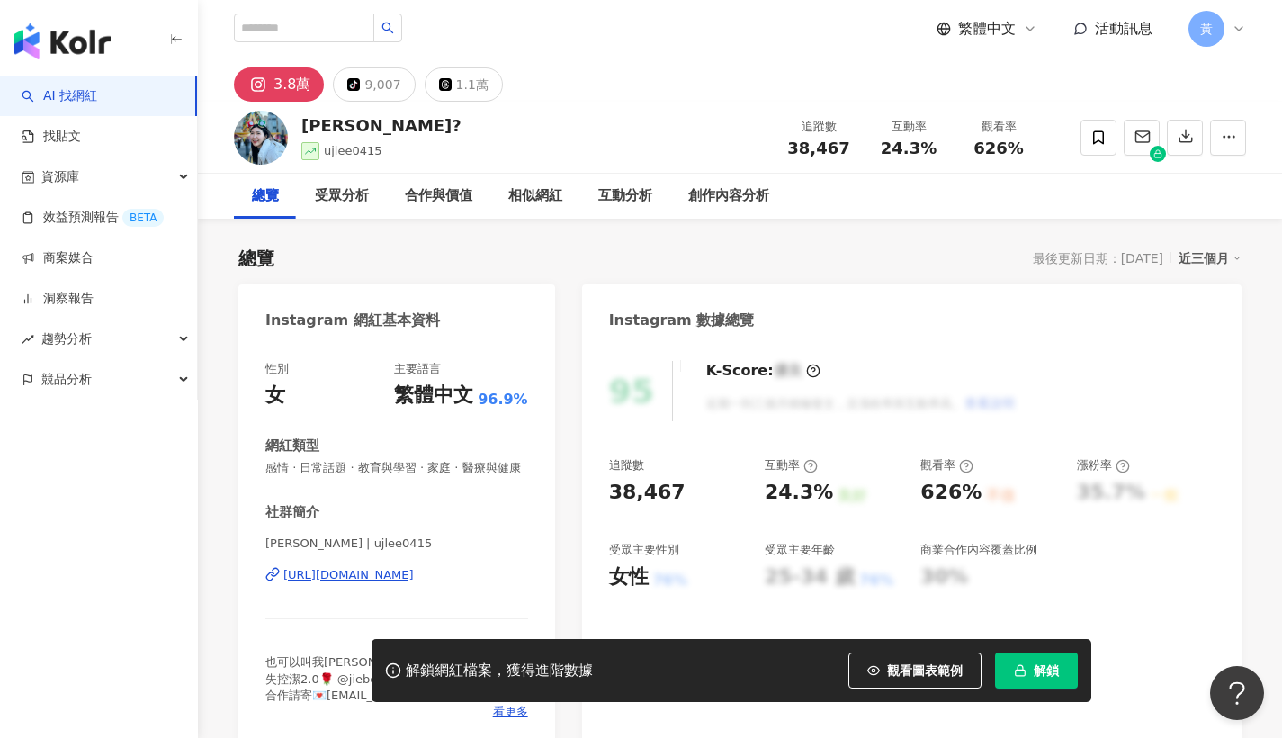
click at [327, 574] on div "https://www.instagram.com/ujlee0415/" at bounding box center [348, 575] width 130 height 16
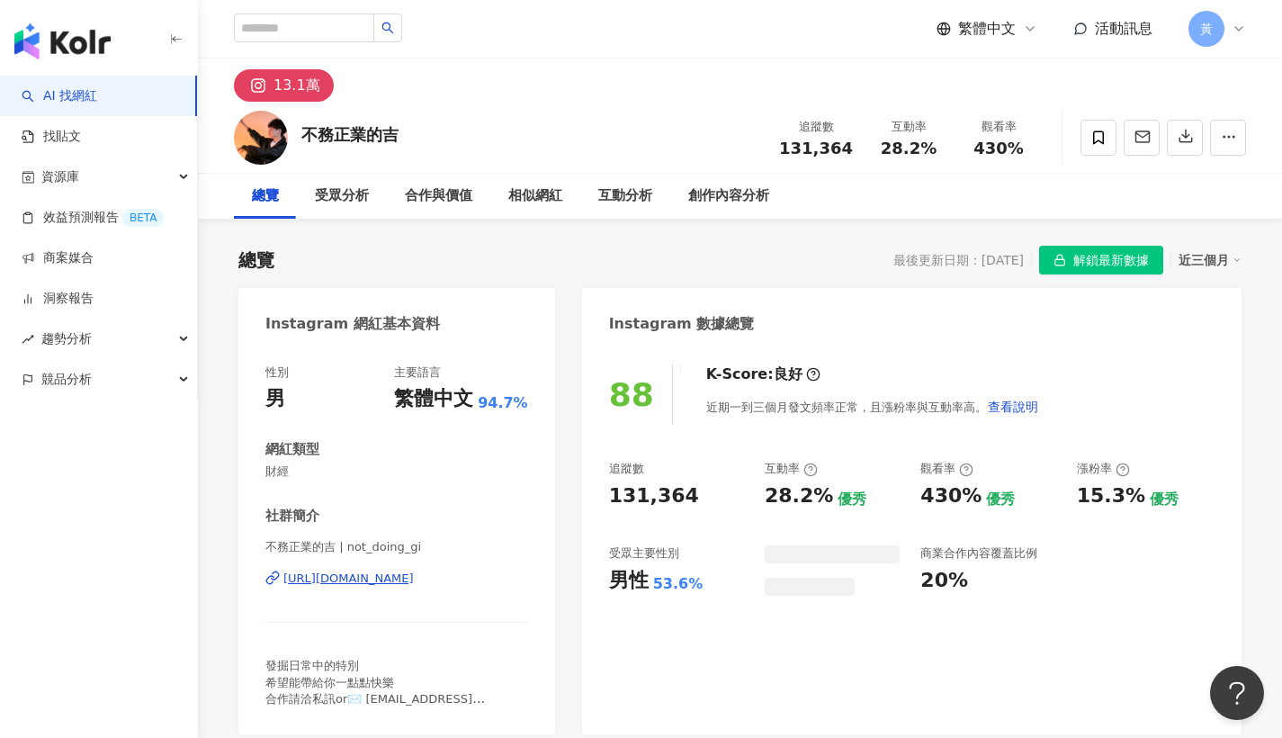
click at [359, 578] on div "[URL][DOMAIN_NAME]" at bounding box center [348, 578] width 130 height 16
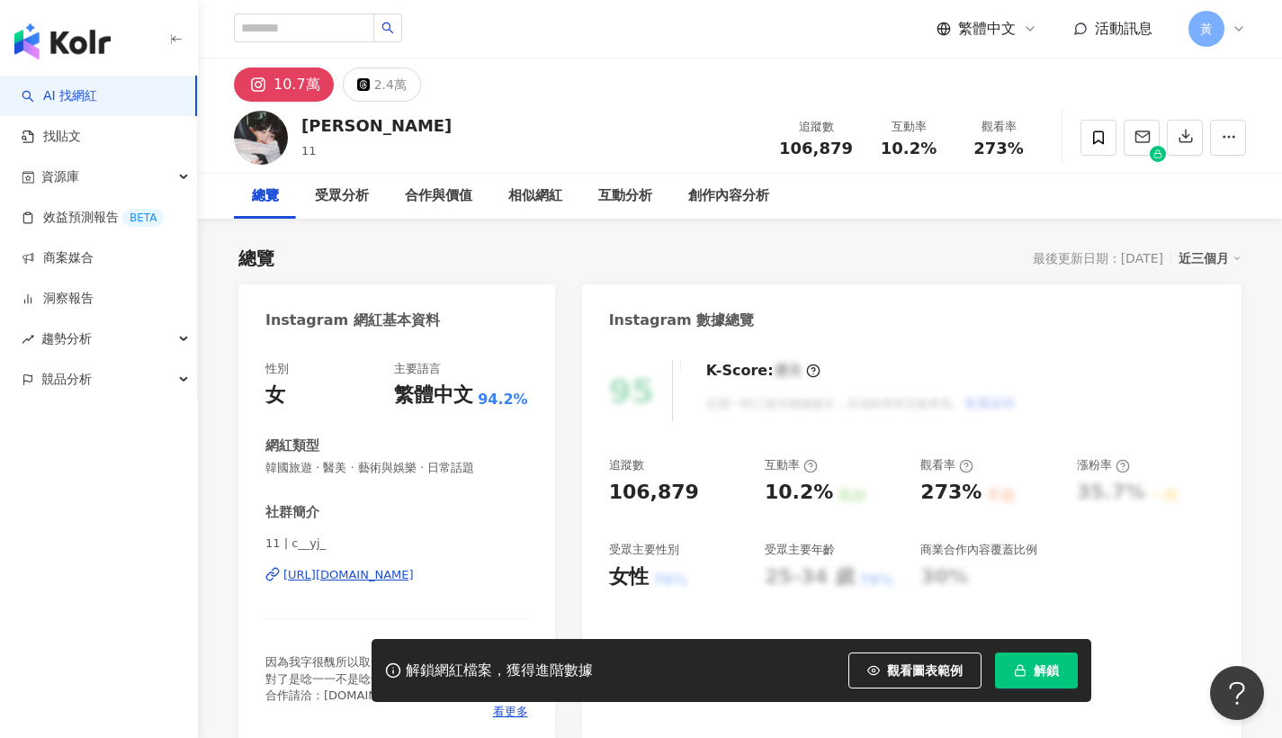
click at [399, 577] on div "https://www.instagram.com/c__yj_/" at bounding box center [348, 575] width 130 height 16
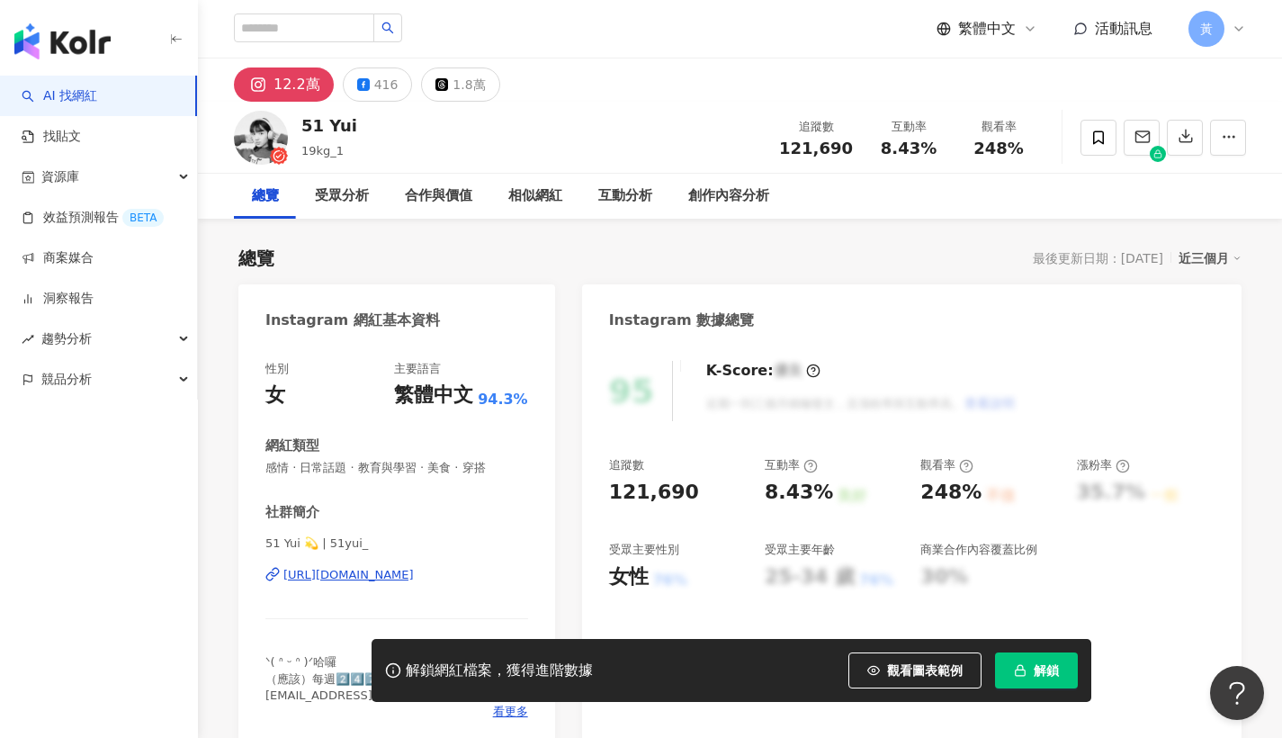
click at [335, 571] on div "https://www.instagram.com/51yui_/" at bounding box center [348, 575] width 130 height 16
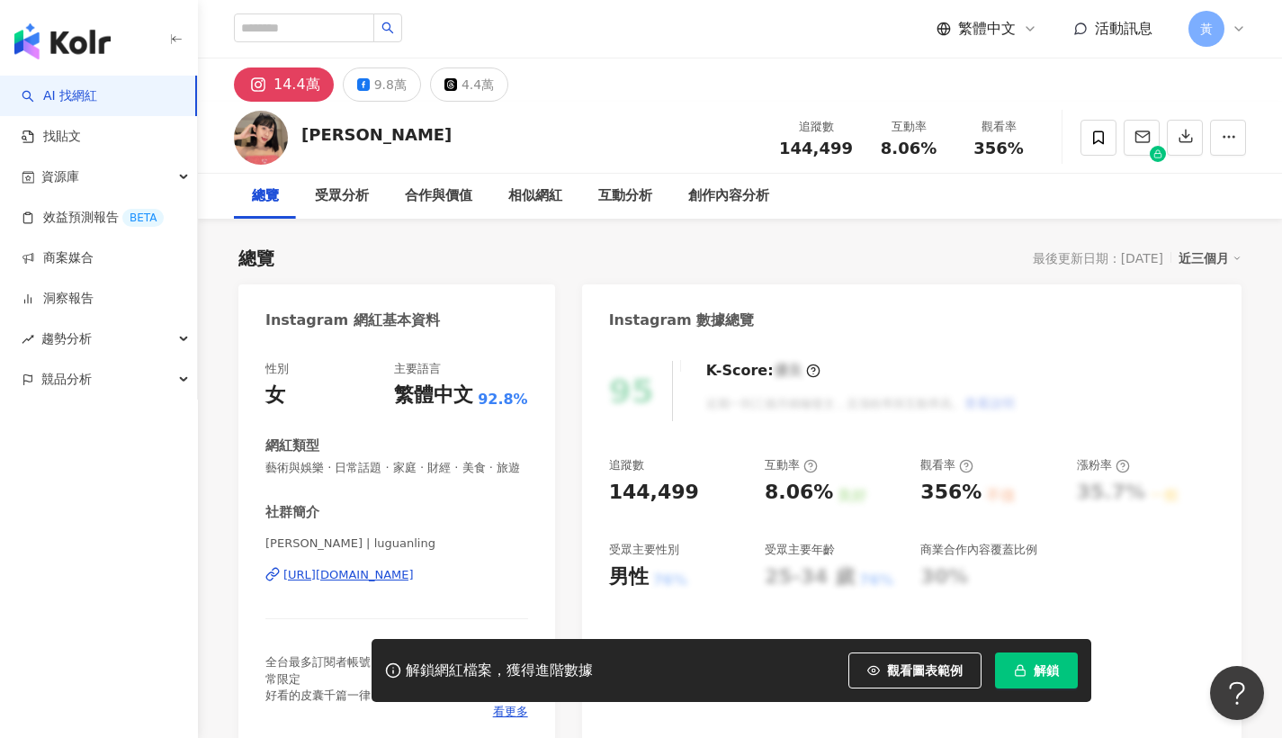
click at [391, 570] on div "[URL][DOMAIN_NAME]" at bounding box center [348, 575] width 130 height 16
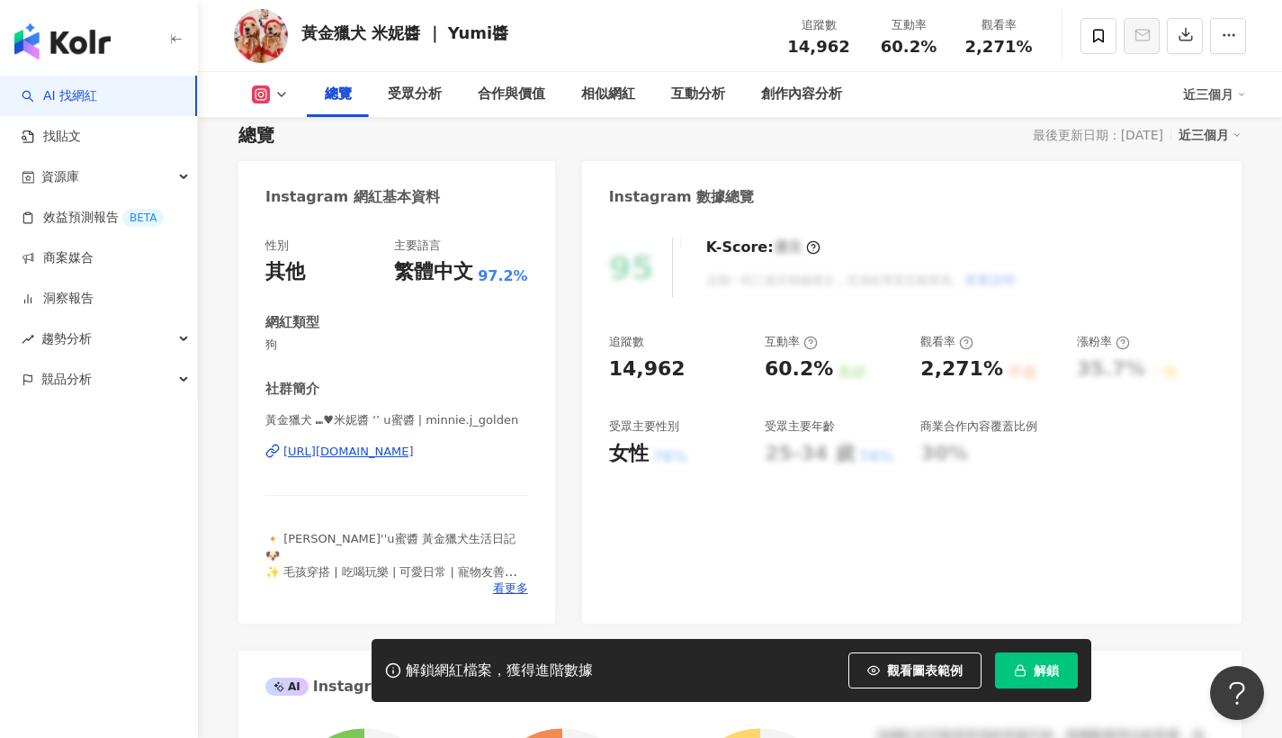
click at [406, 451] on div "https://www.instagram.com/minnie.j_golden/" at bounding box center [348, 451] width 130 height 16
drag, startPoint x: 879, startPoint y: 45, endPoint x: 935, endPoint y: 47, distance: 55.8
click at [935, 47] on div "60.2%" at bounding box center [908, 47] width 68 height 18
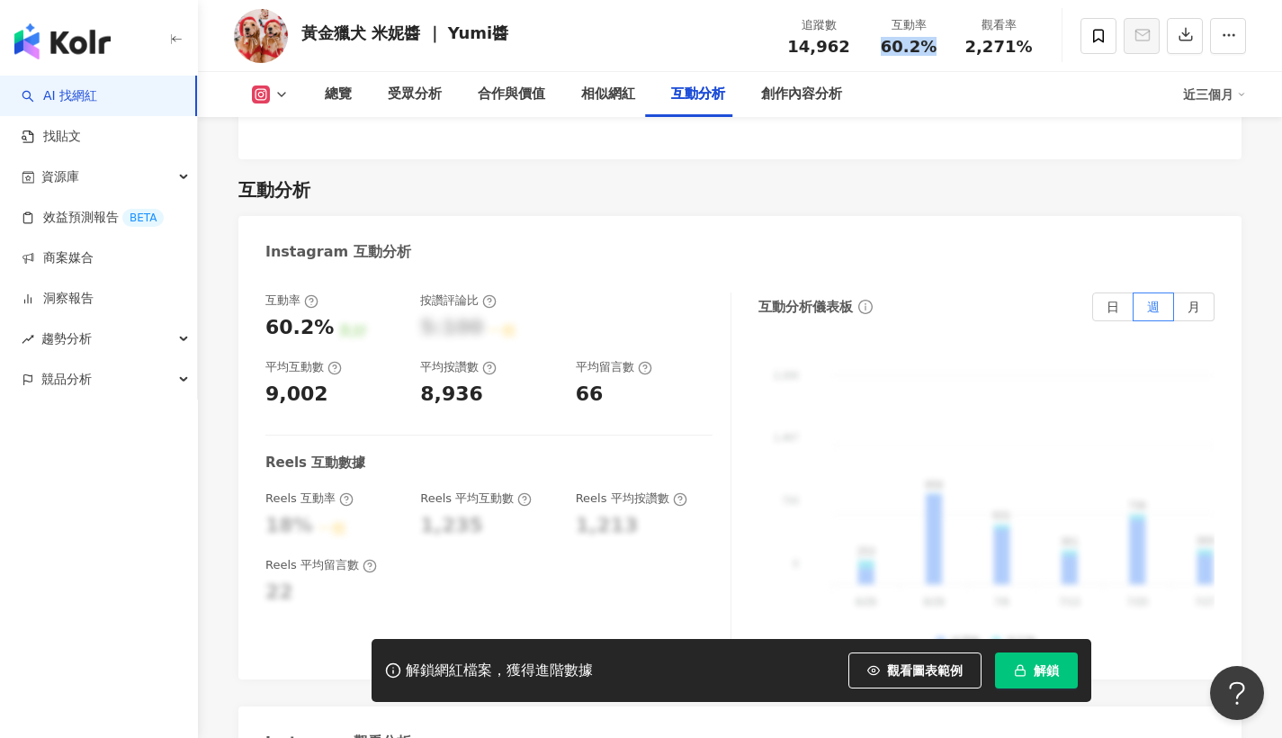
scroll to position [3886, 0]
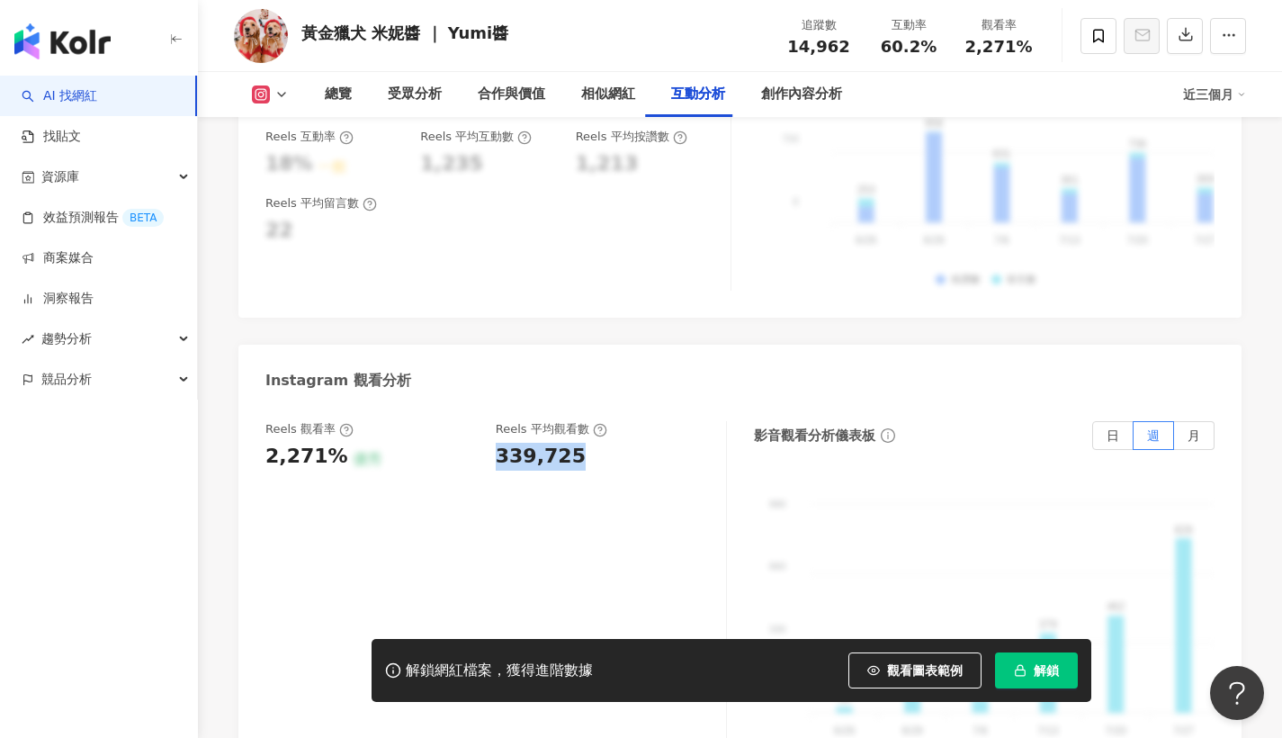
drag, startPoint x: 500, startPoint y: 426, endPoint x: 607, endPoint y: 425, distance: 107.0
click at [607, 443] on div "339,725" at bounding box center [602, 457] width 212 height 28
copy div "339,725"
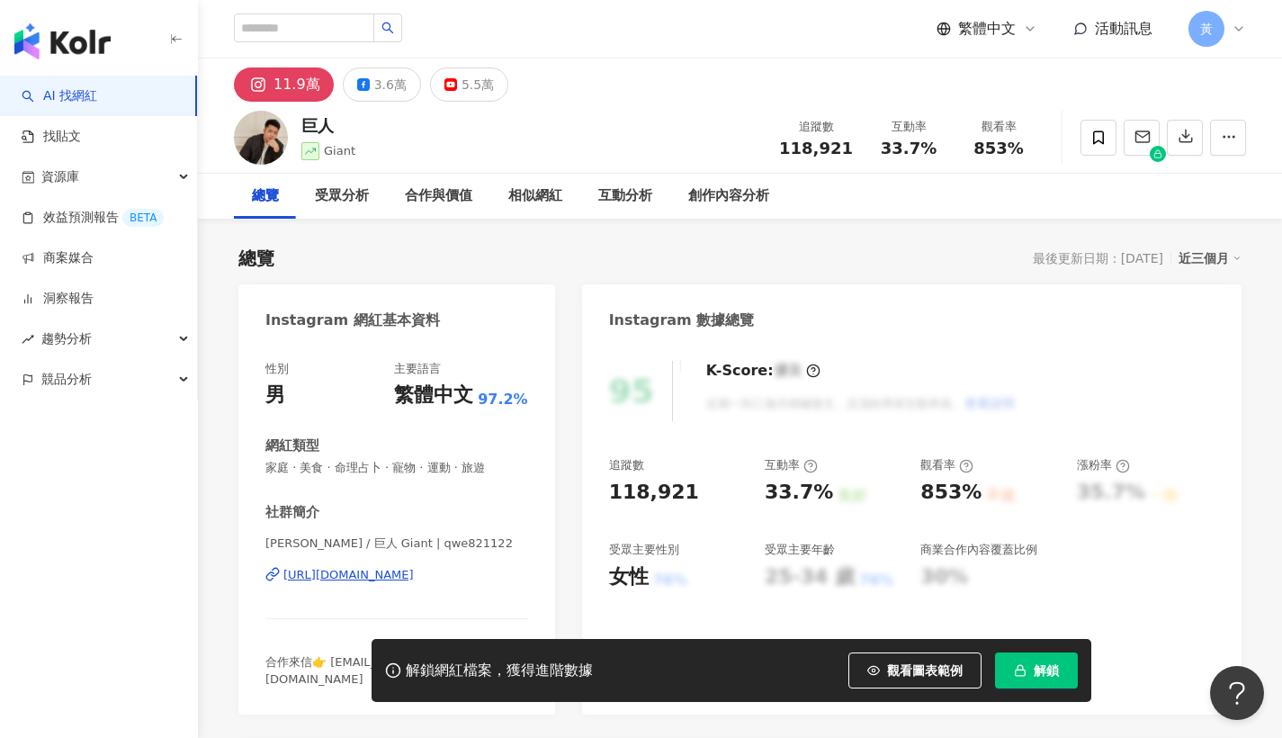
click at [368, 567] on div "[URL][DOMAIN_NAME]" at bounding box center [348, 575] width 130 height 16
drag, startPoint x: 901, startPoint y: 149, endPoint x: 936, endPoint y: 154, distance: 35.4
click at [936, 154] on div "33.7%" at bounding box center [908, 148] width 68 height 18
copy span "33.7%"
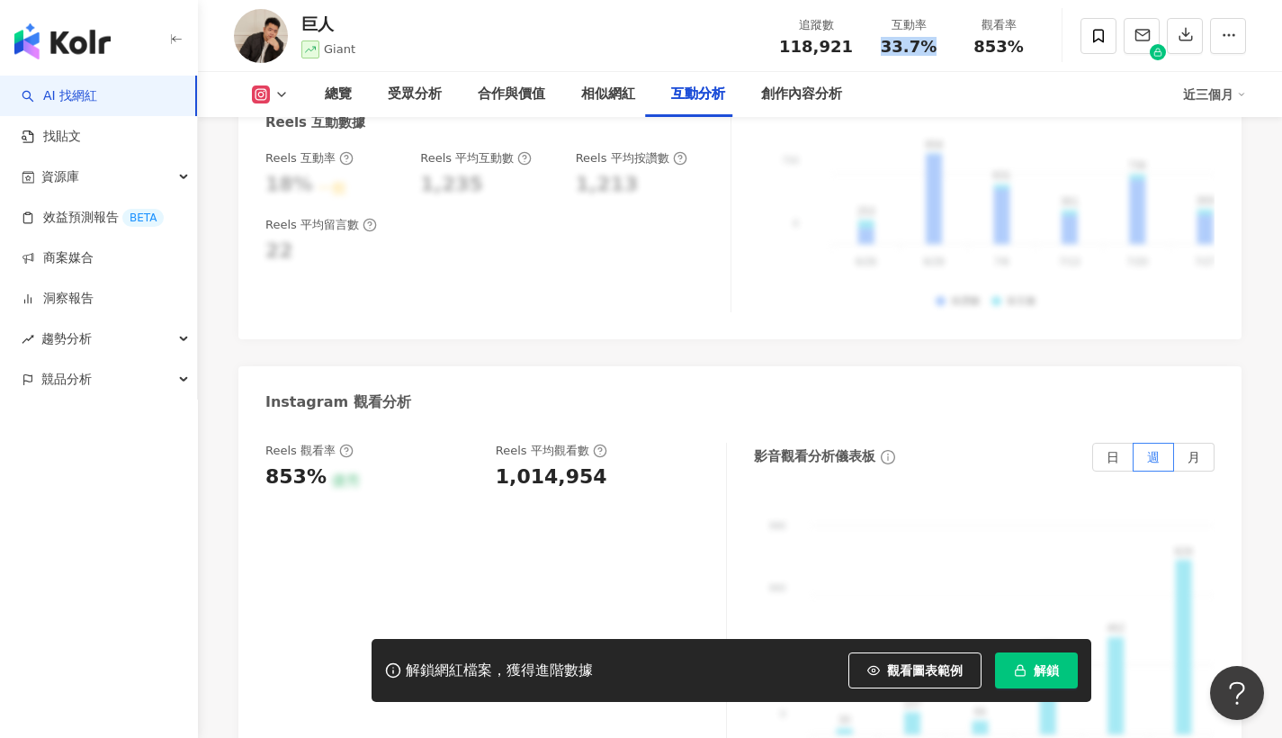
scroll to position [4012, 0]
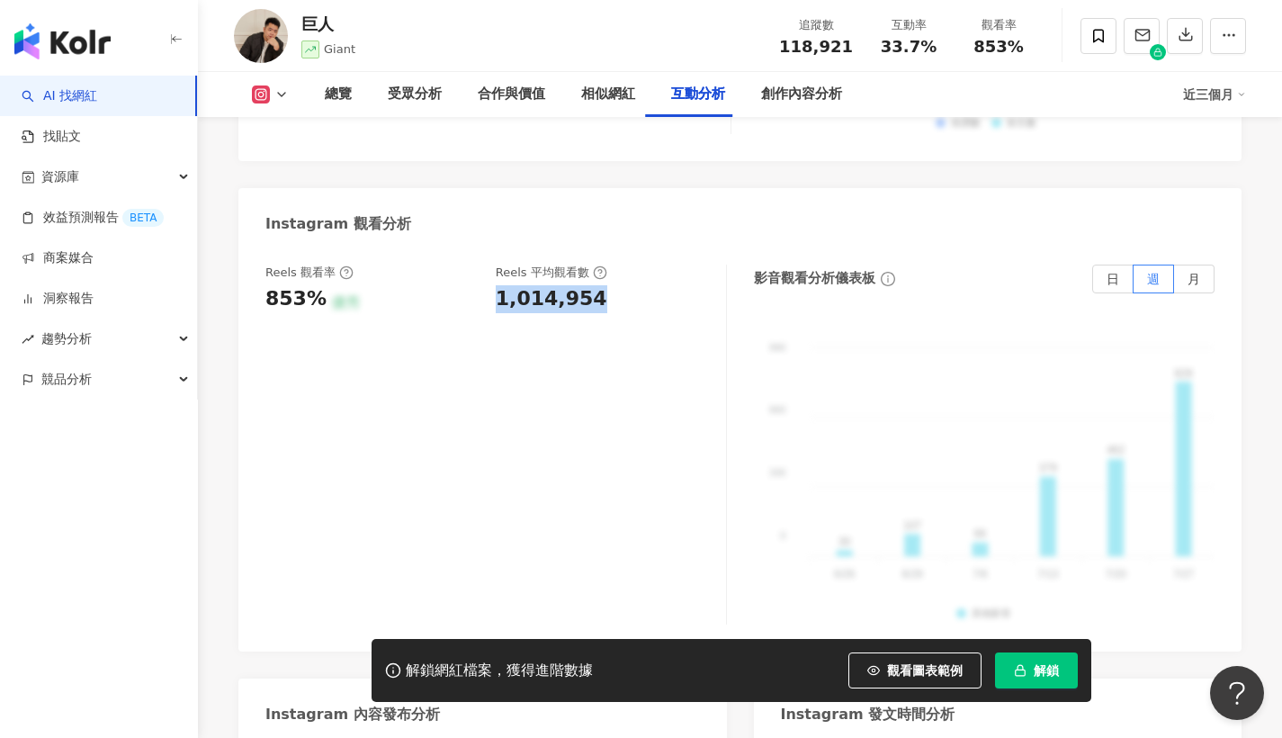
drag, startPoint x: 496, startPoint y: 194, endPoint x: 602, endPoint y: 194, distance: 105.2
click at [602, 264] on div "Reels 觀看率 853% 優秀 [PERSON_NAME] 平均觀看數 1,014,954" at bounding box center [486, 288] width 443 height 49
copy div "1,014,954"
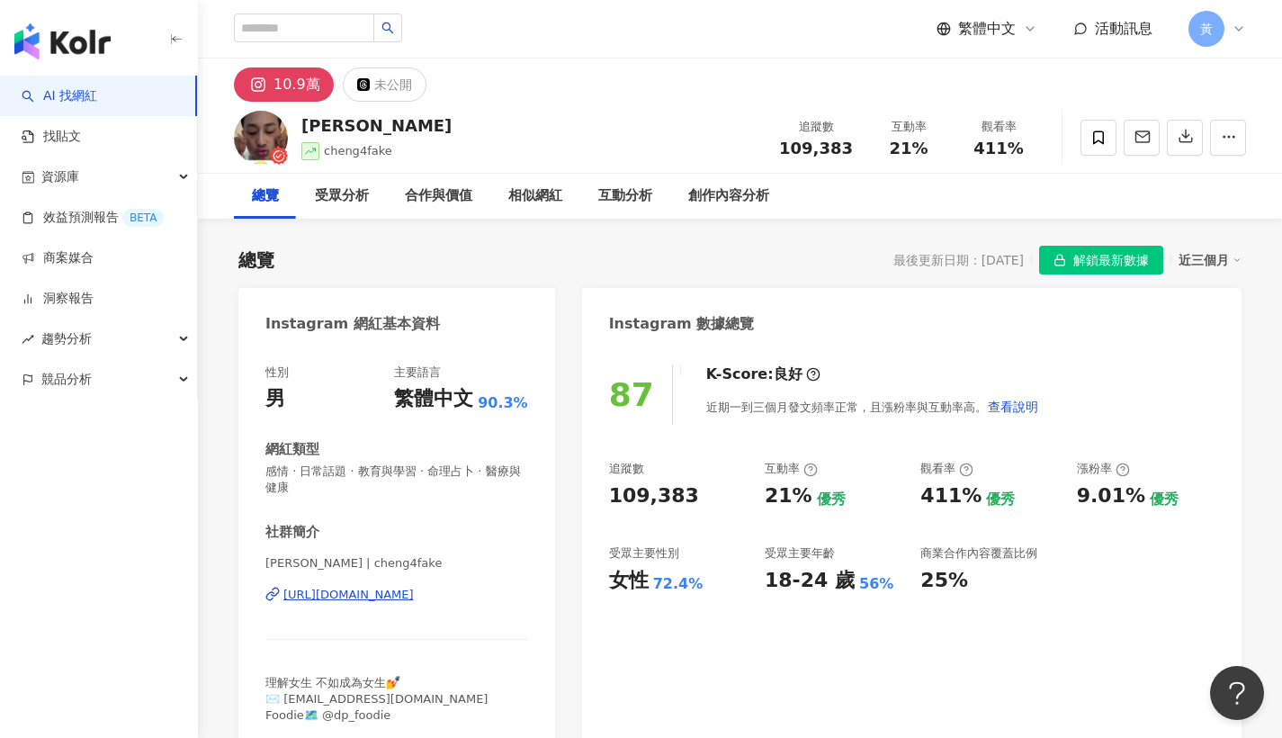
click at [398, 594] on div "[URL][DOMAIN_NAME]" at bounding box center [348, 594] width 130 height 16
click at [572, 3] on div "繁體中文 活動訊息 黃" at bounding box center [740, 29] width 1012 height 58
